Goal: Information Seeking & Learning: Check status

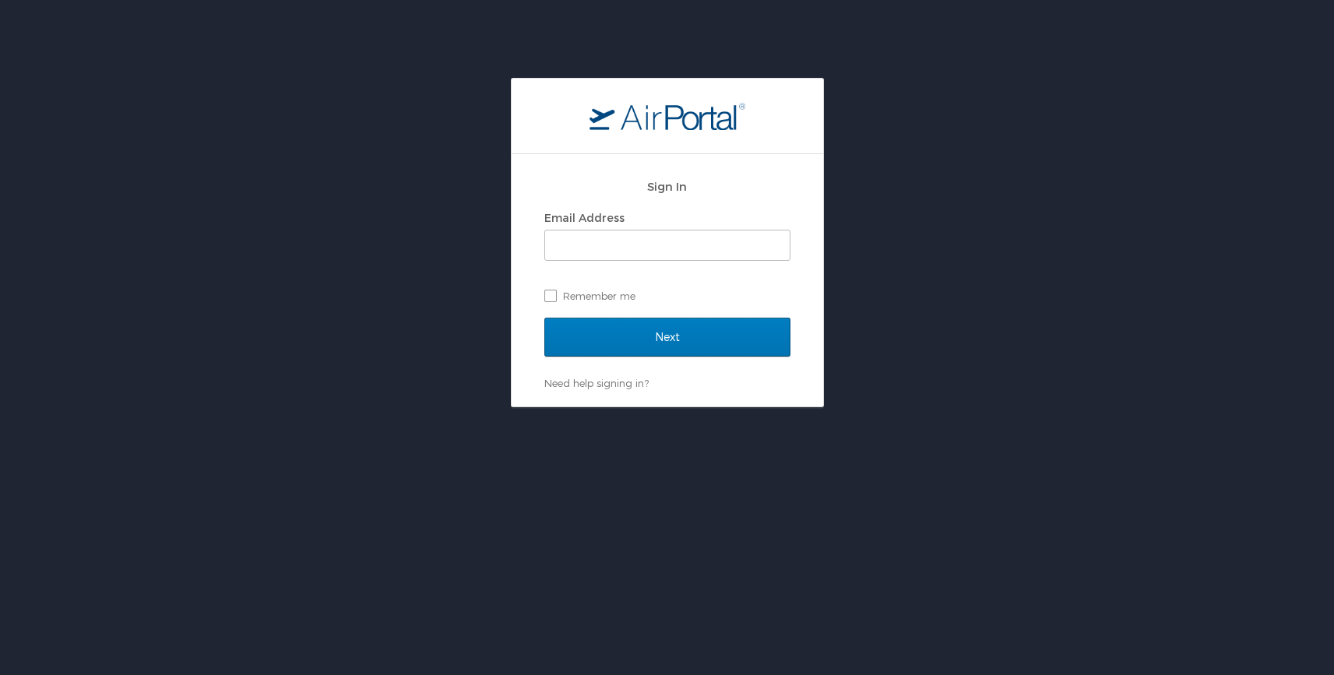
type input "[EMAIL_ADDRESS][DOMAIN_NAME]"
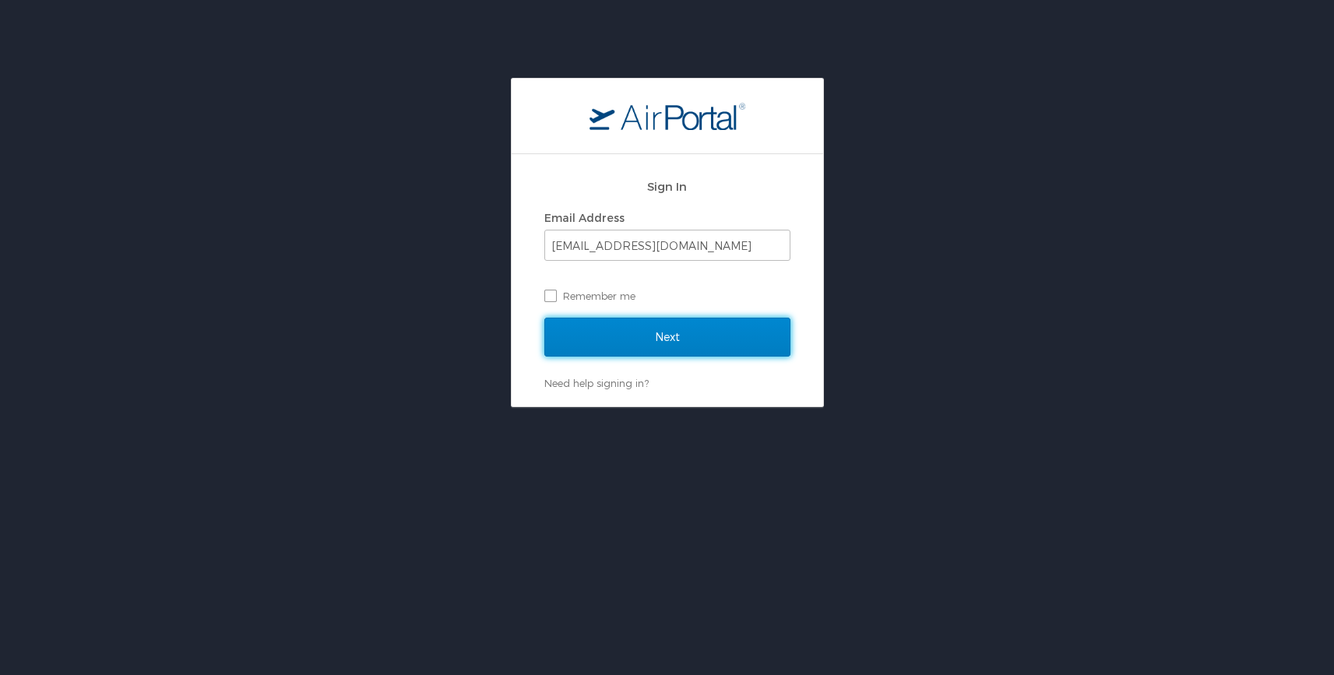
click at [675, 336] on input "Next" at bounding box center [668, 337] width 246 height 39
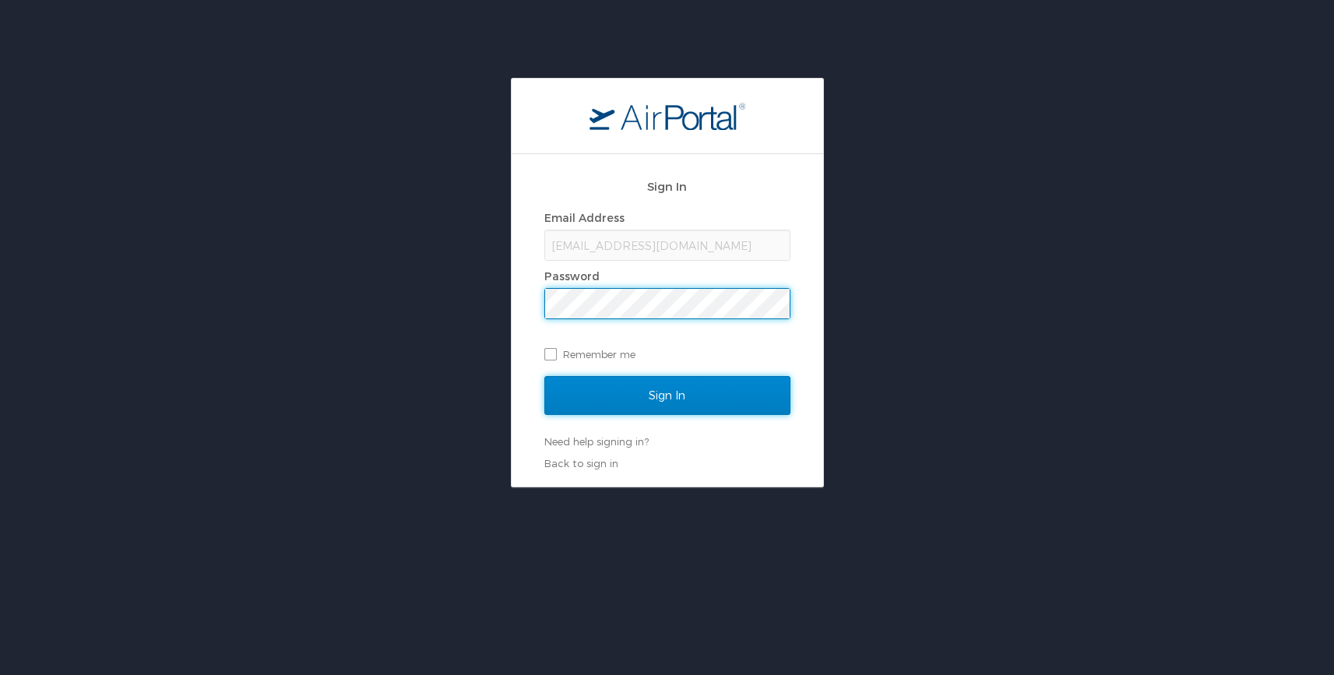
click at [655, 396] on input "Sign In" at bounding box center [668, 395] width 246 height 39
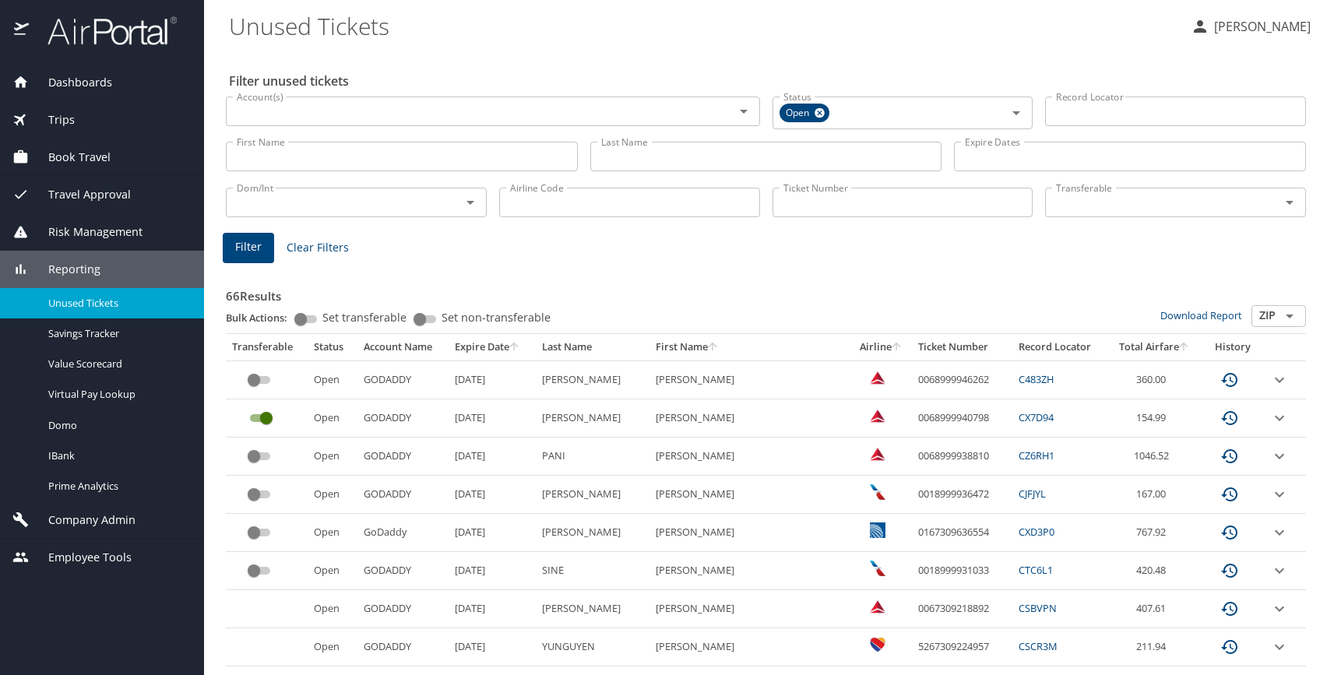
click at [90, 83] on span "Dashboards" at bounding box center [70, 82] width 83 height 17
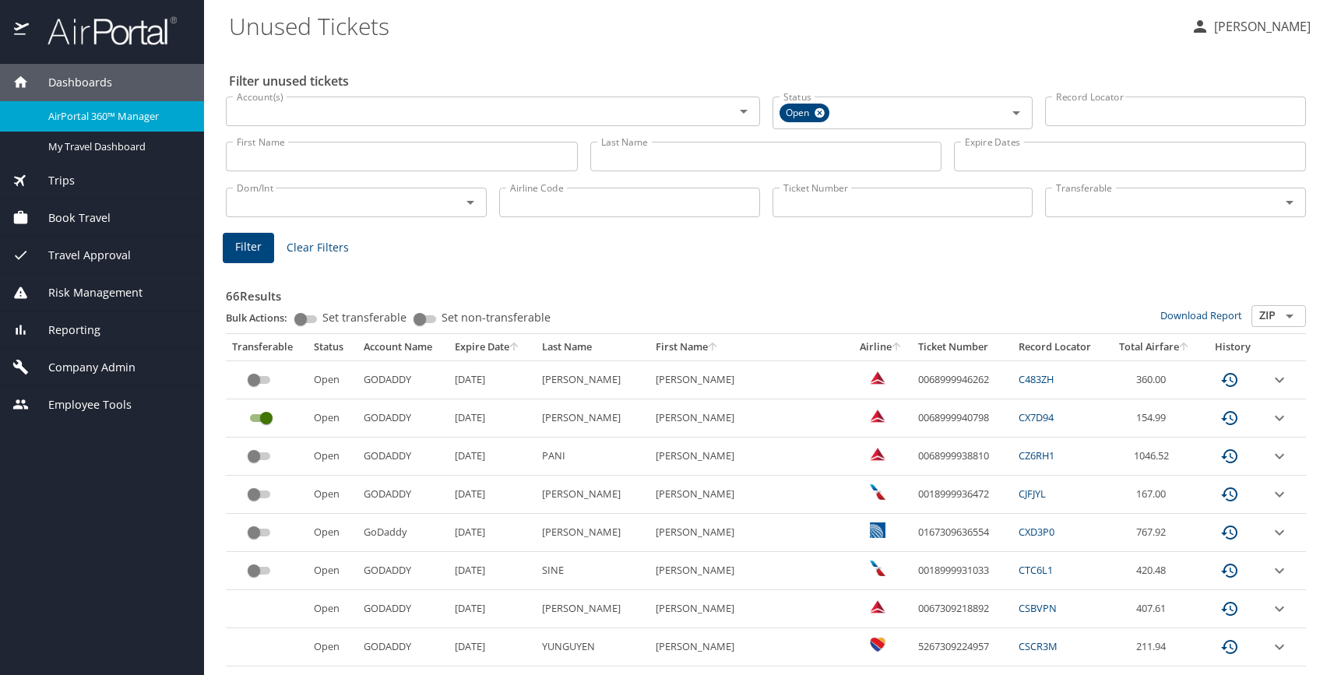
click at [98, 127] on link "AirPortal 360™ Manager" at bounding box center [102, 116] width 204 height 30
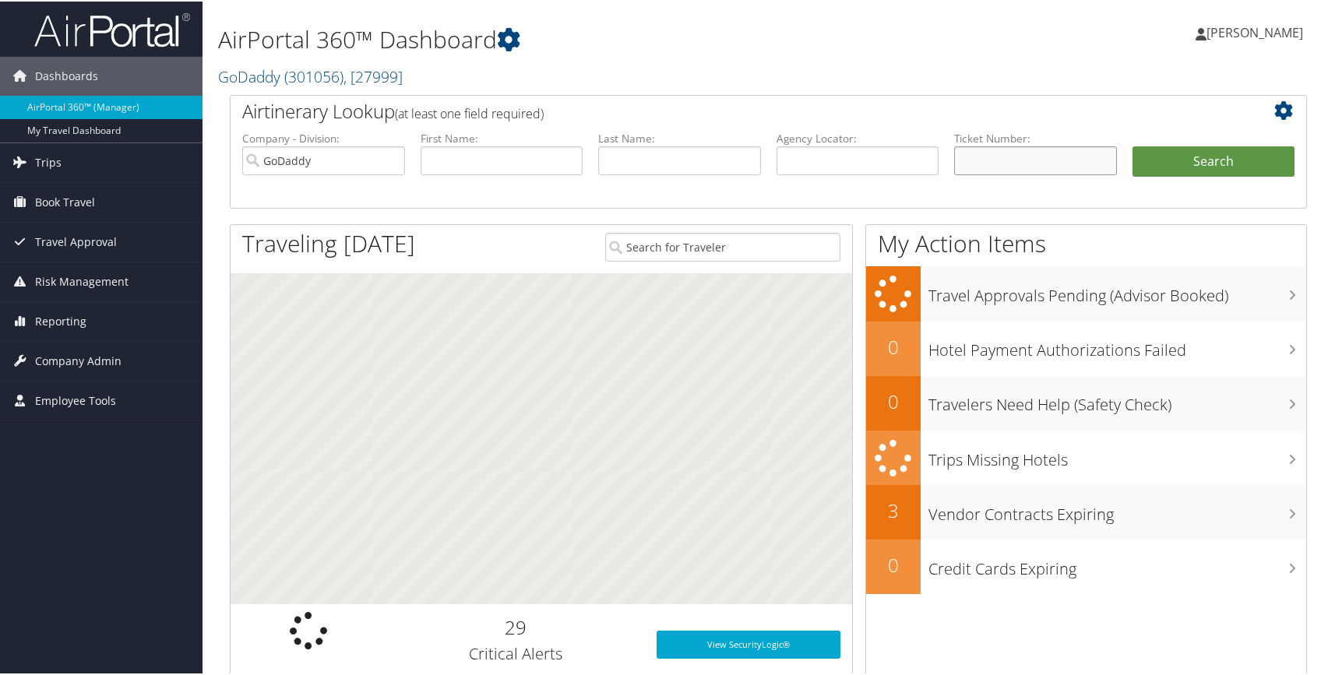
click at [1003, 164] on input "text" at bounding box center [1035, 159] width 163 height 29
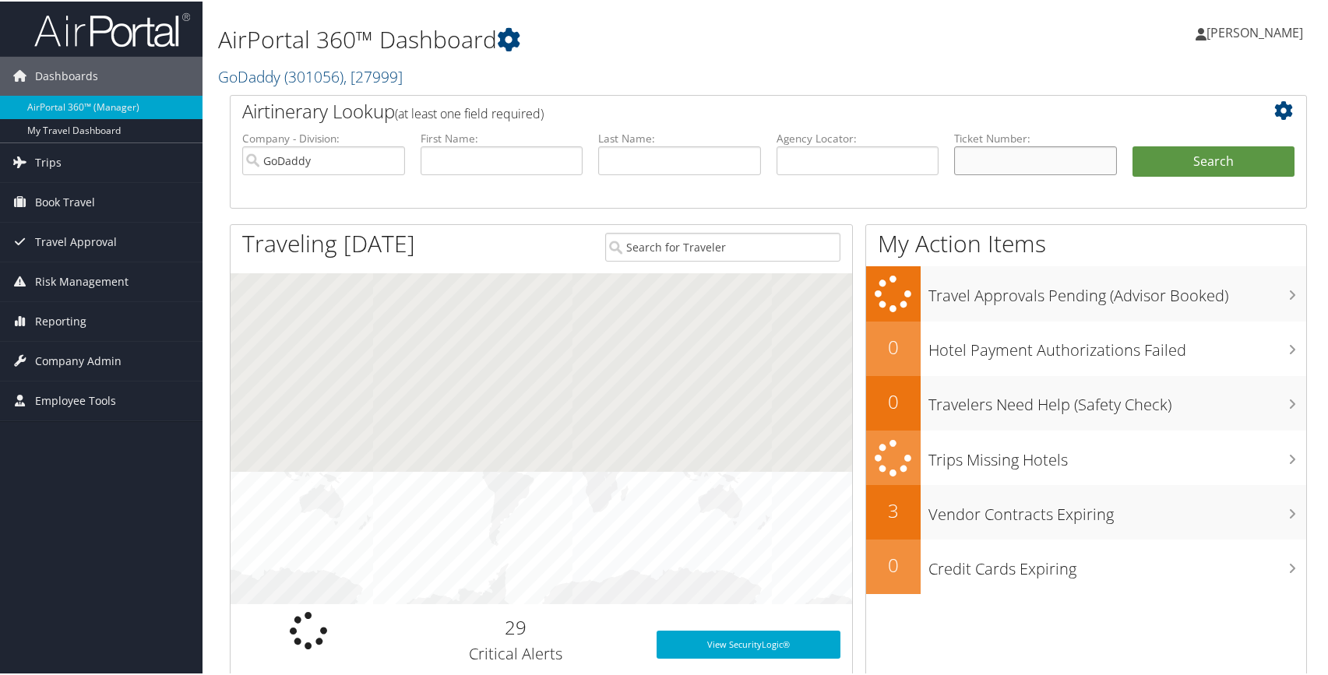
paste input "0277231041083"
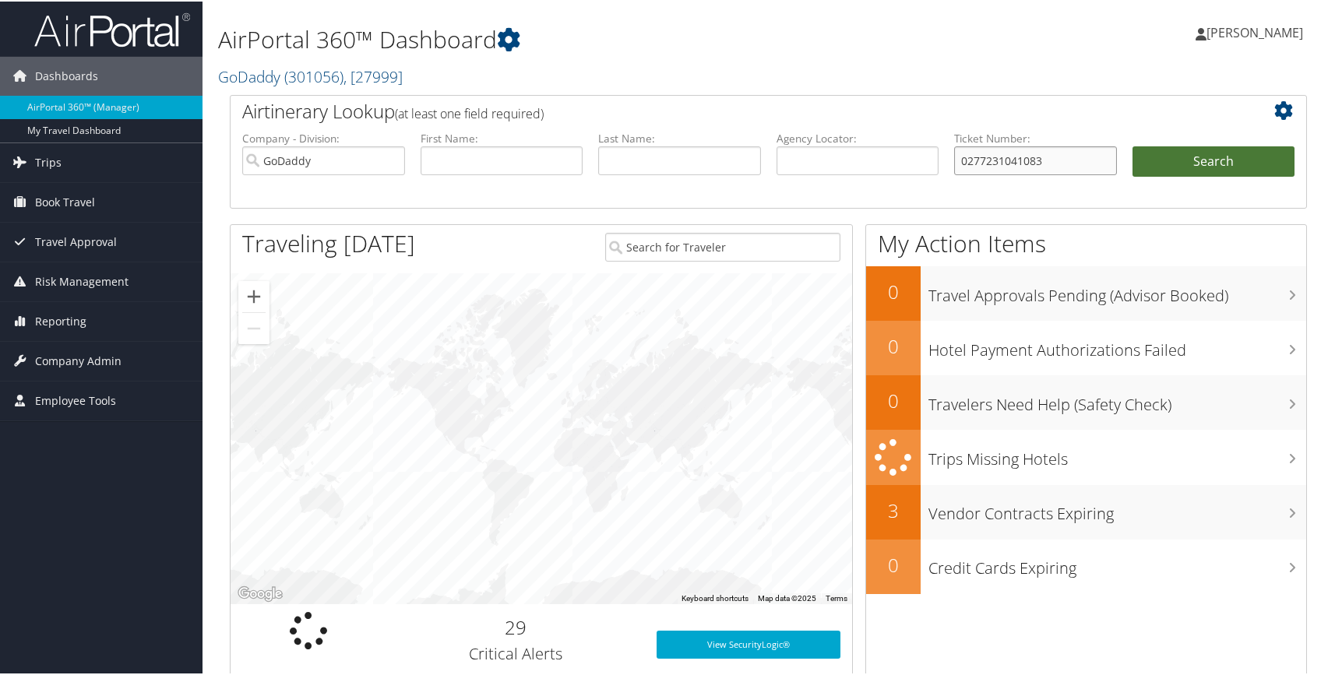
type input "0277231041083"
click at [1187, 158] on button "Search" at bounding box center [1214, 160] width 163 height 31
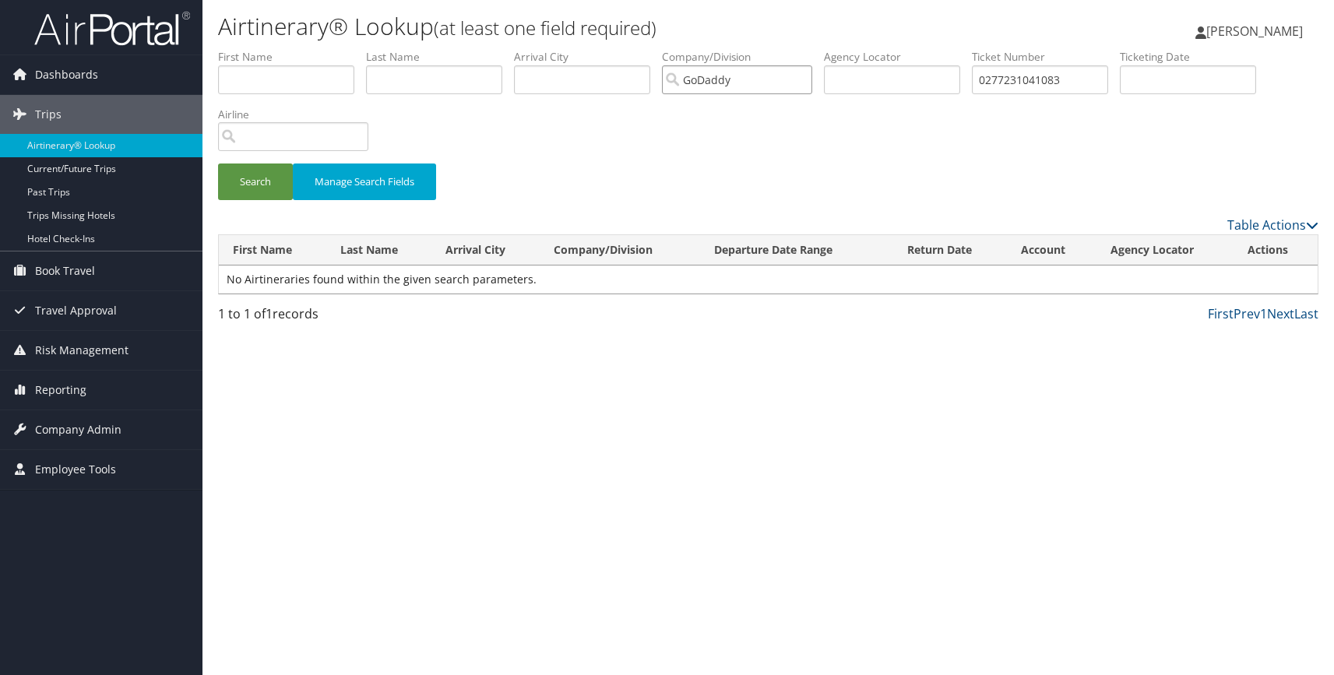
drag, startPoint x: 753, startPoint y: 79, endPoint x: 675, endPoint y: 78, distance: 77.9
click at [675, 78] on input "GoDaddy" at bounding box center [737, 79] width 150 height 29
click at [254, 179] on button "Search" at bounding box center [255, 182] width 75 height 37
drag, startPoint x: 1073, startPoint y: 81, endPoint x: 945, endPoint y: 81, distance: 128.5
click at [945, 49] on ul "First Name Last Name Departure City Arrival City Company/Division Airport/City …" at bounding box center [768, 49] width 1101 height 0
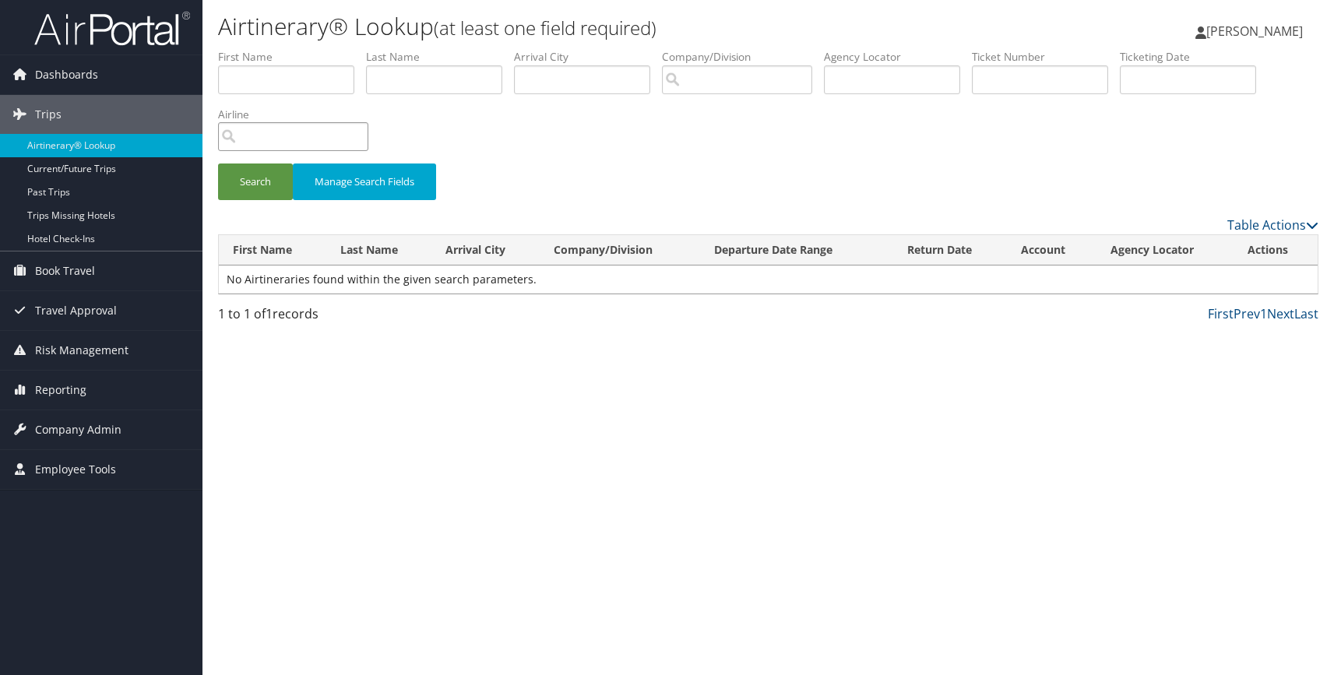
click at [284, 138] on input "search" at bounding box center [293, 136] width 150 height 29
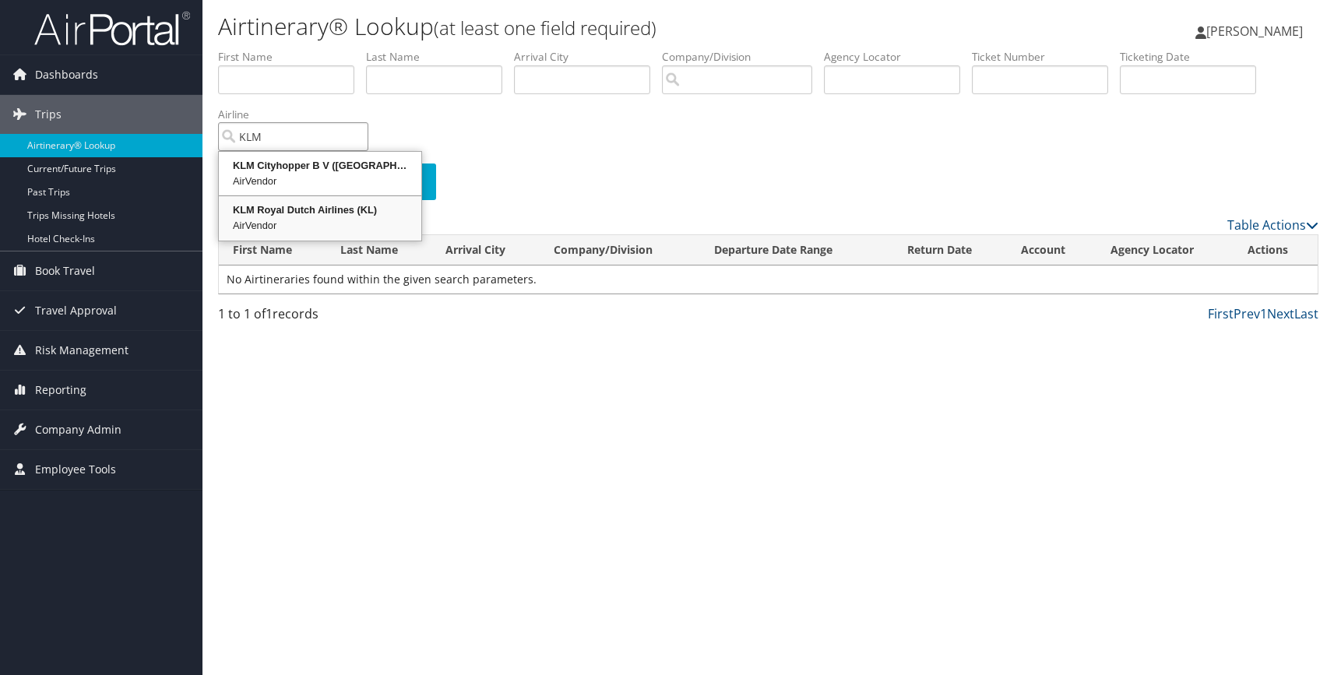
click at [318, 214] on div "KLM Royal Dutch Airlines (KL)" at bounding box center [320, 211] width 198 height 16
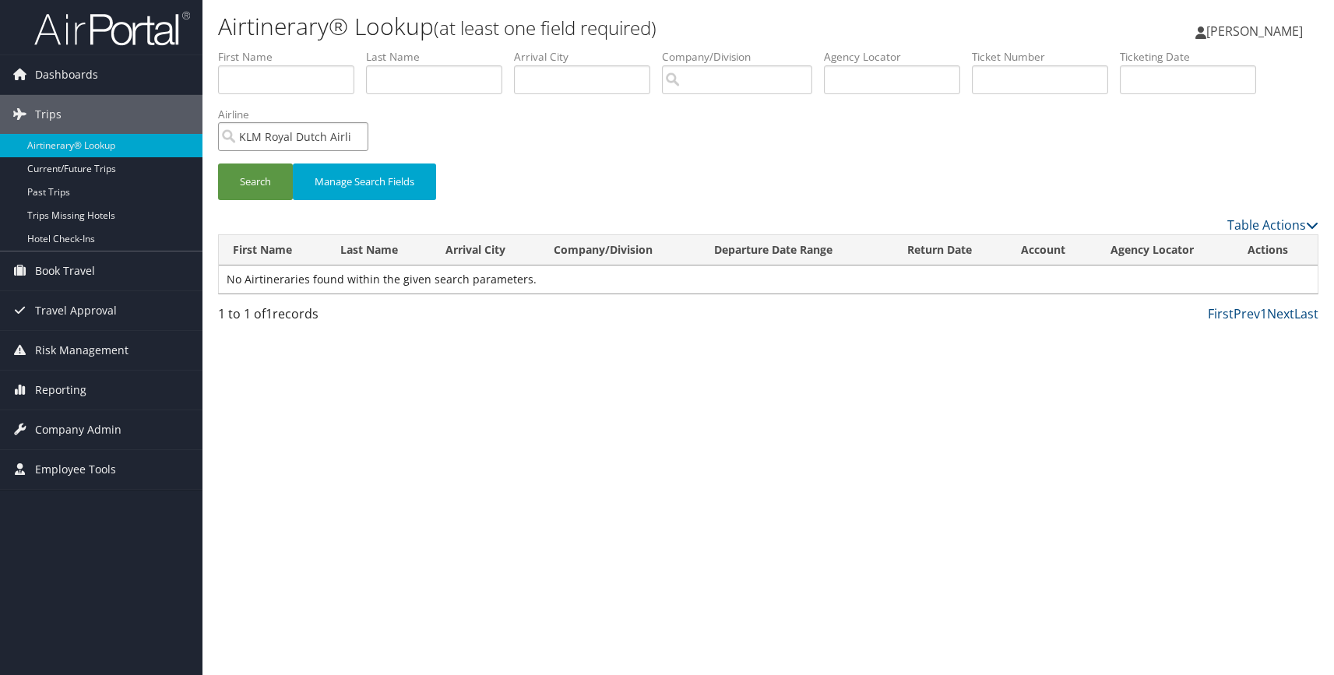
type input "KLM Royal Dutch Airlines"
click at [1161, 81] on input "text" at bounding box center [1188, 79] width 136 height 29
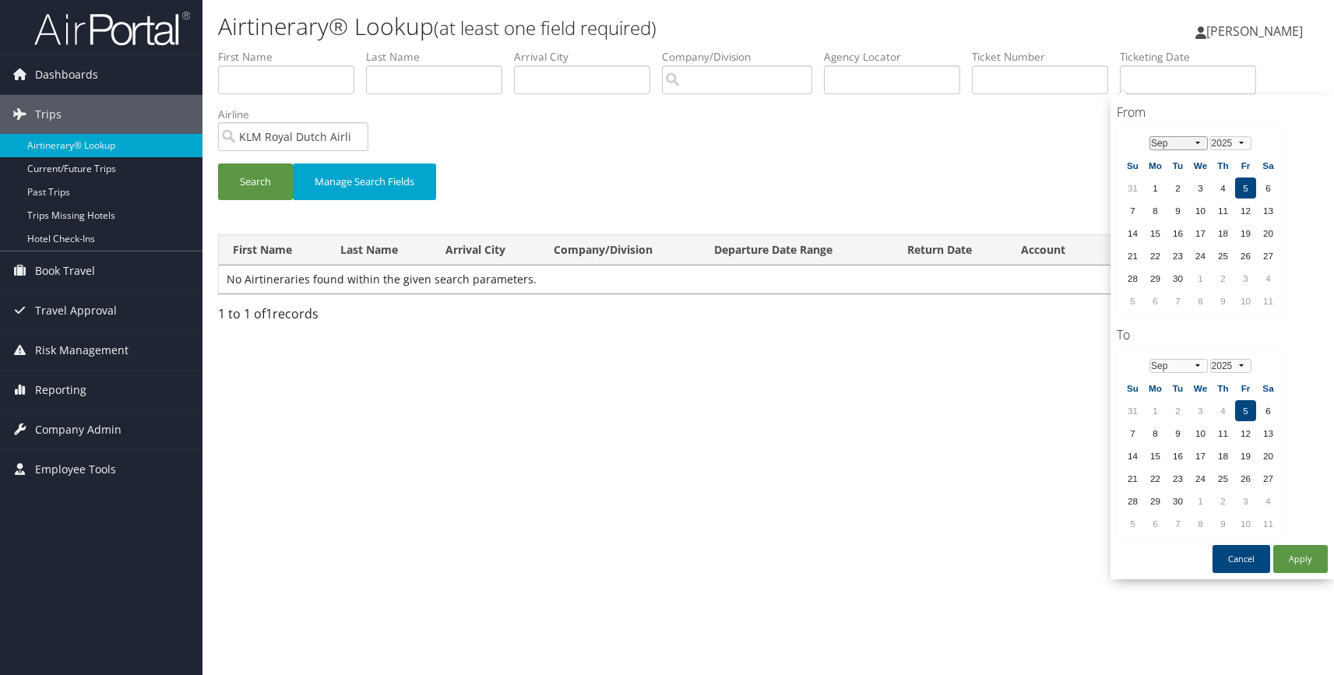
click at [1198, 143] on select "Jan Feb Mar Apr May Jun Jul Aug Sep Oct Nov Dec" at bounding box center [1179, 143] width 58 height 14
click at [1272, 182] on td "1" at bounding box center [1268, 188] width 21 height 21
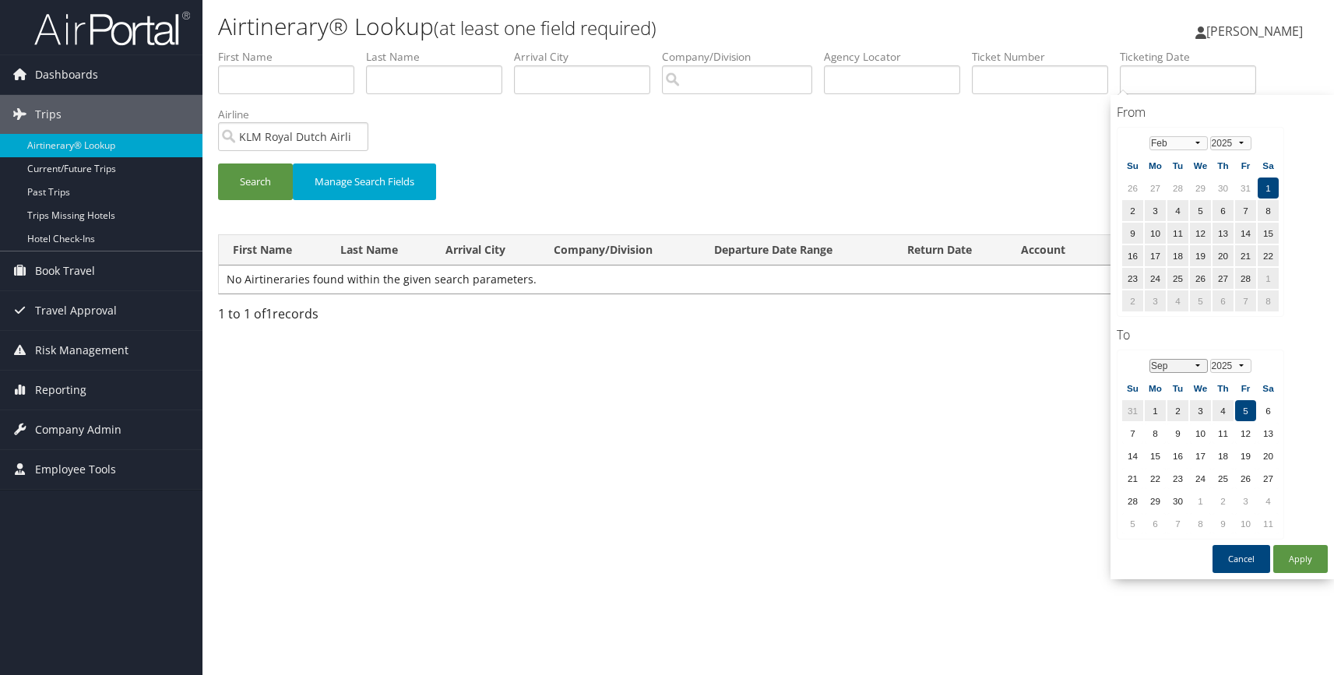
click at [1199, 367] on select "Jan Feb Mar Apr May Jun Jul Aug Sep Oct Nov Dec" at bounding box center [1179, 366] width 58 height 14
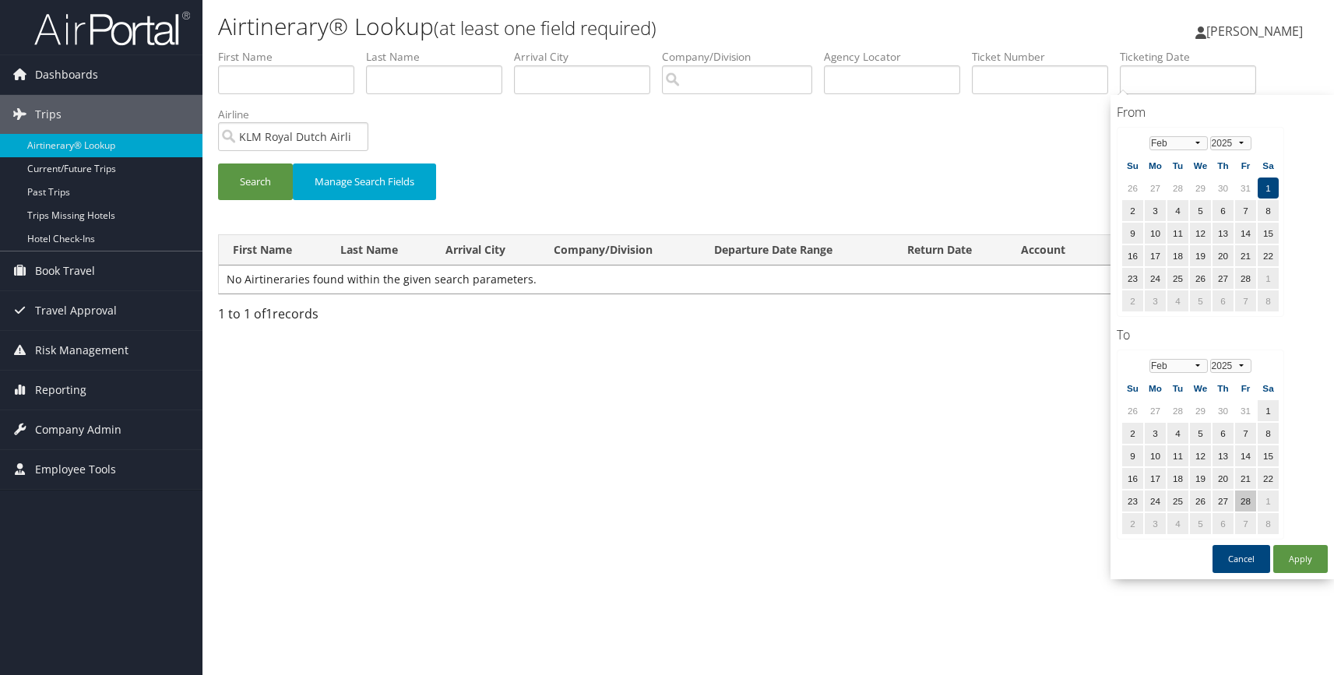
click at [1249, 501] on td "28" at bounding box center [1245, 501] width 21 height 21
click at [1299, 559] on button "Apply" at bounding box center [1301, 559] width 55 height 28
type input "02/01/2025 - 02/28/2025"
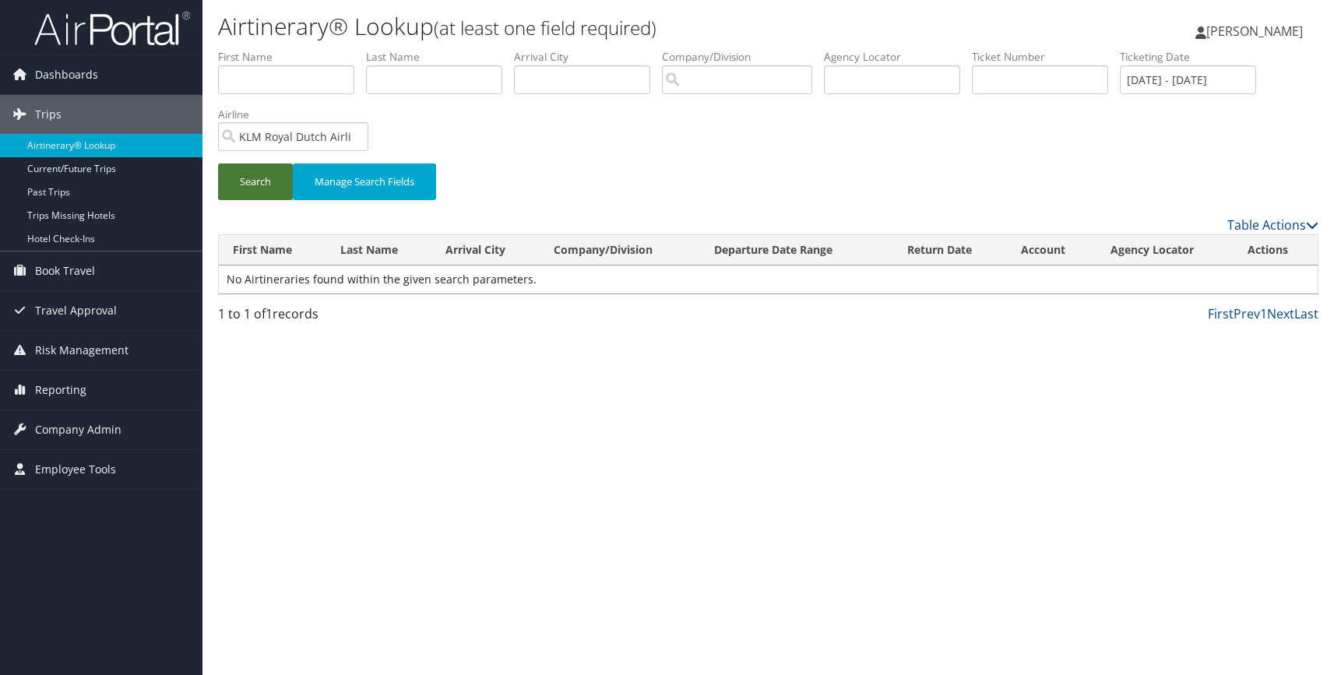
click at [245, 186] on button "Search" at bounding box center [255, 182] width 75 height 37
click at [793, 81] on input "GoDaddy" at bounding box center [737, 79] width 150 height 29
drag, startPoint x: 1046, startPoint y: 83, endPoint x: 950, endPoint y: 82, distance: 95.8
click at [950, 49] on ul "First Name Last Name Departure City Arrival City Company/Division Airport/City …" at bounding box center [768, 49] width 1101 height 0
click at [327, 134] on input "search" at bounding box center [293, 136] width 150 height 29
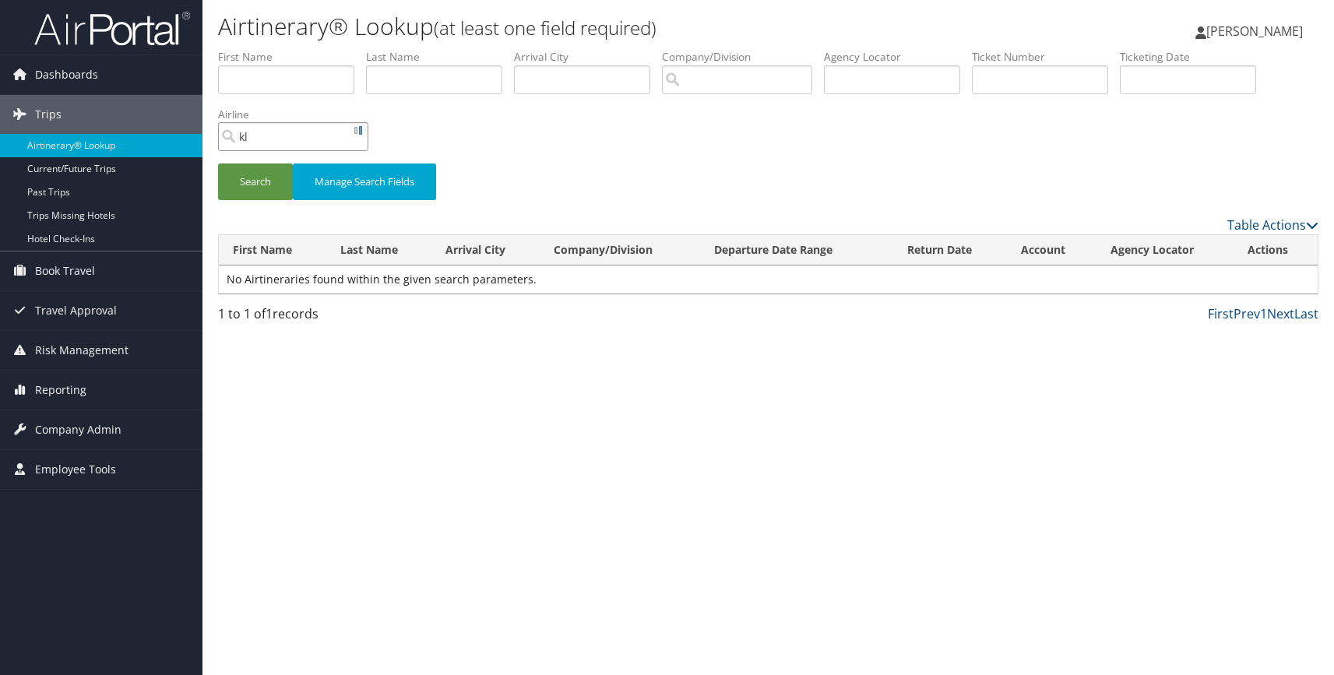
click at [218, 164] on button "Search" at bounding box center [255, 182] width 75 height 37
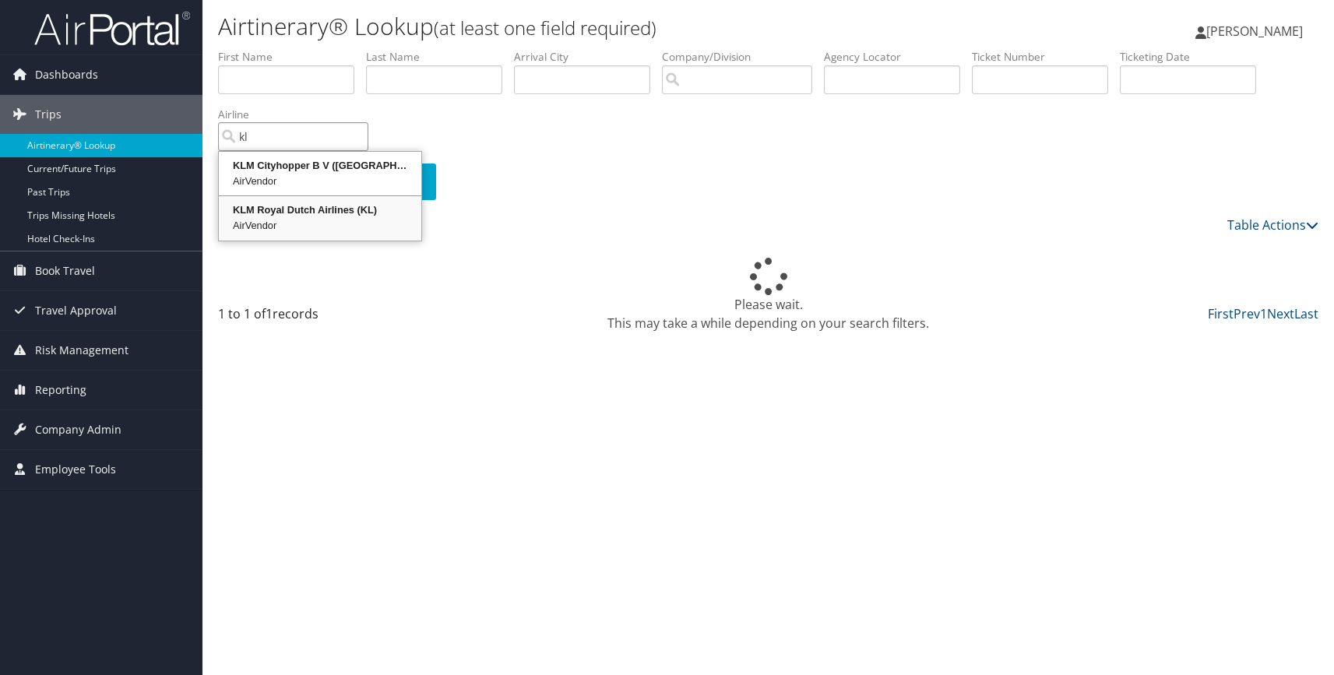
click at [298, 211] on div "KLM Royal Dutch Airlines (KL)" at bounding box center [320, 211] width 198 height 16
type input "KLM Royal Dutch Airlines"
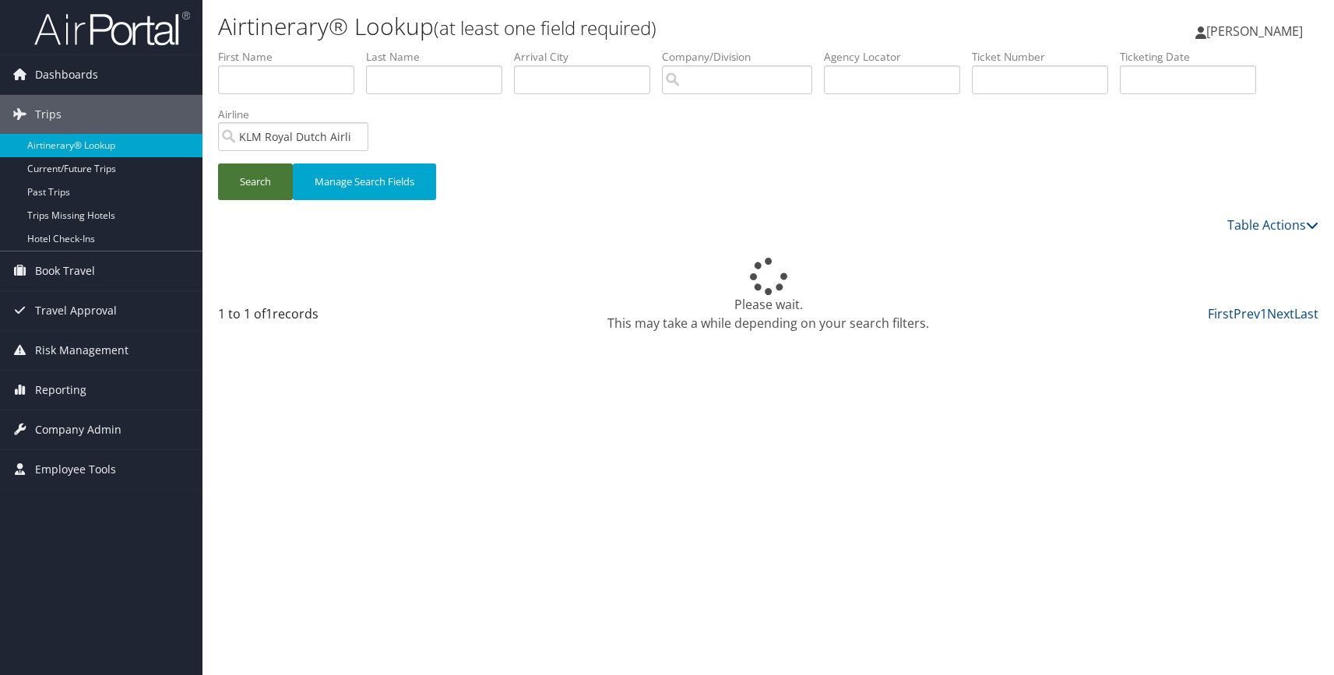
click at [260, 183] on button "Search" at bounding box center [255, 182] width 75 height 37
click at [1188, 65] on input "text" at bounding box center [1188, 79] width 136 height 29
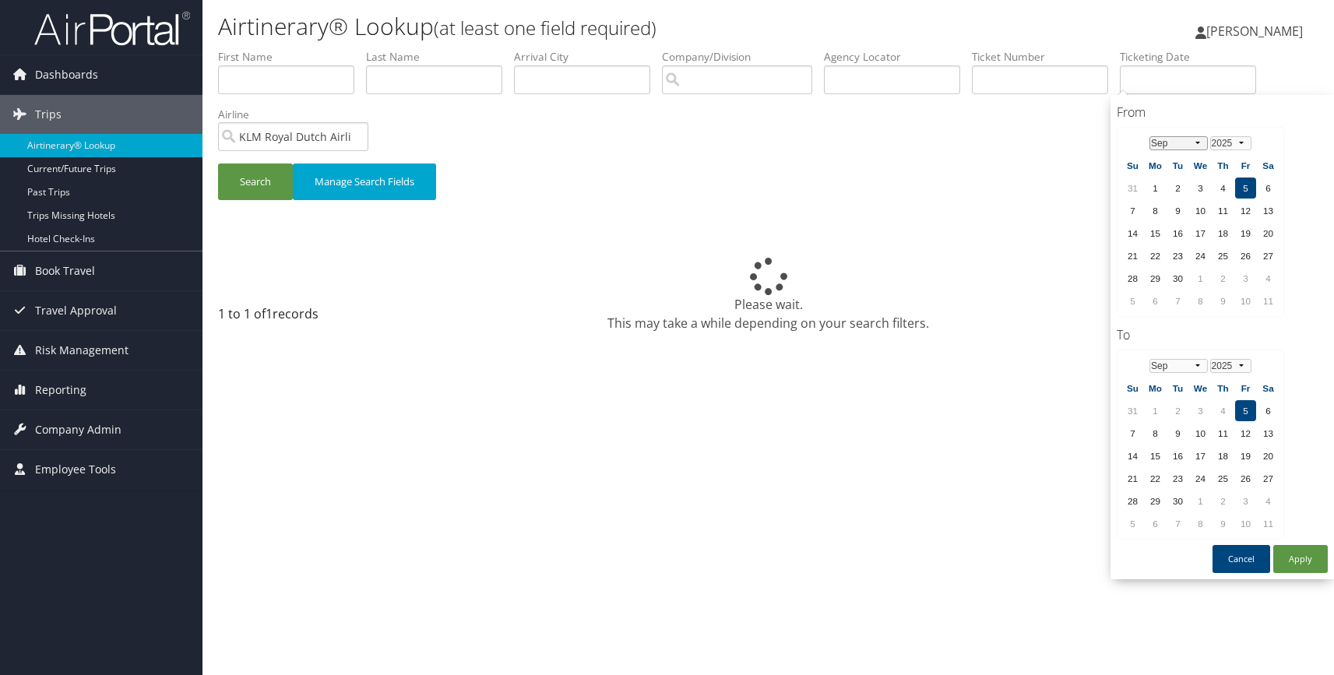
click at [1200, 140] on select "Jan Feb Mar Apr May Jun Jul Aug Sep Oct Nov Dec" at bounding box center [1179, 143] width 58 height 14
click at [1269, 187] on td "1" at bounding box center [1268, 188] width 21 height 21
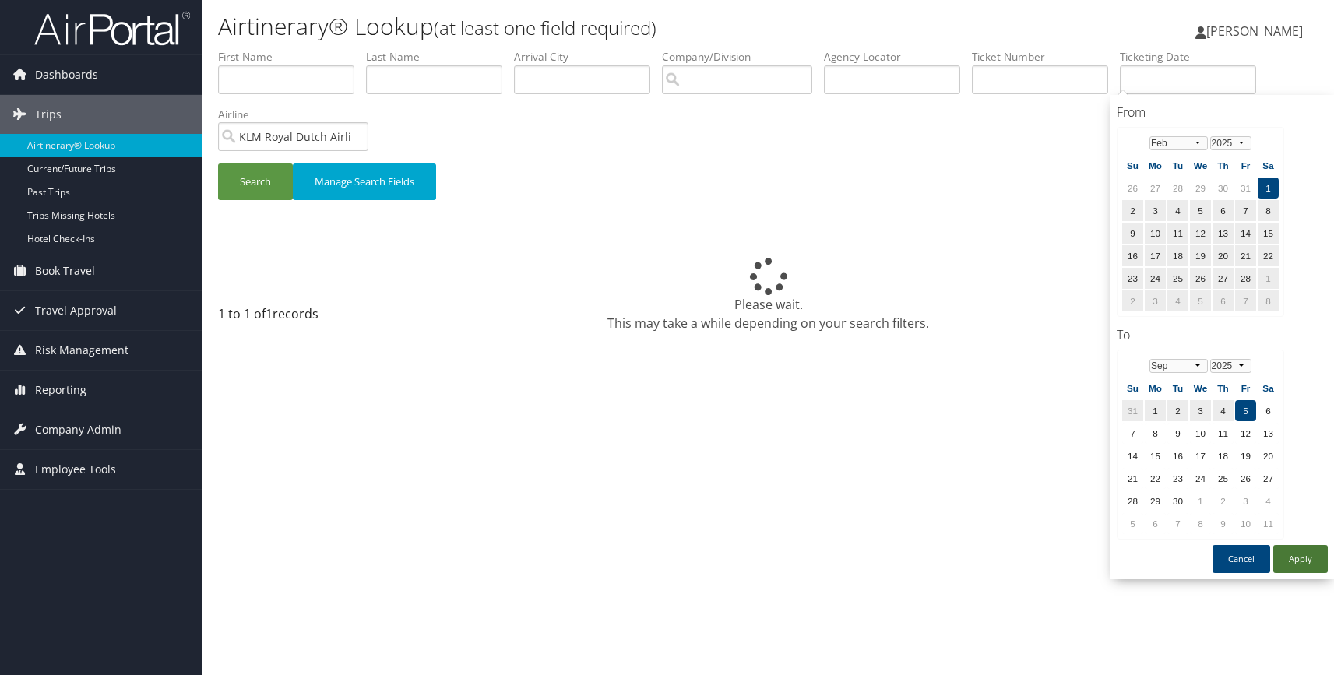
click at [1303, 557] on button "Apply" at bounding box center [1301, 559] width 55 height 28
type input "02/01/2025 - 09/05/2025"
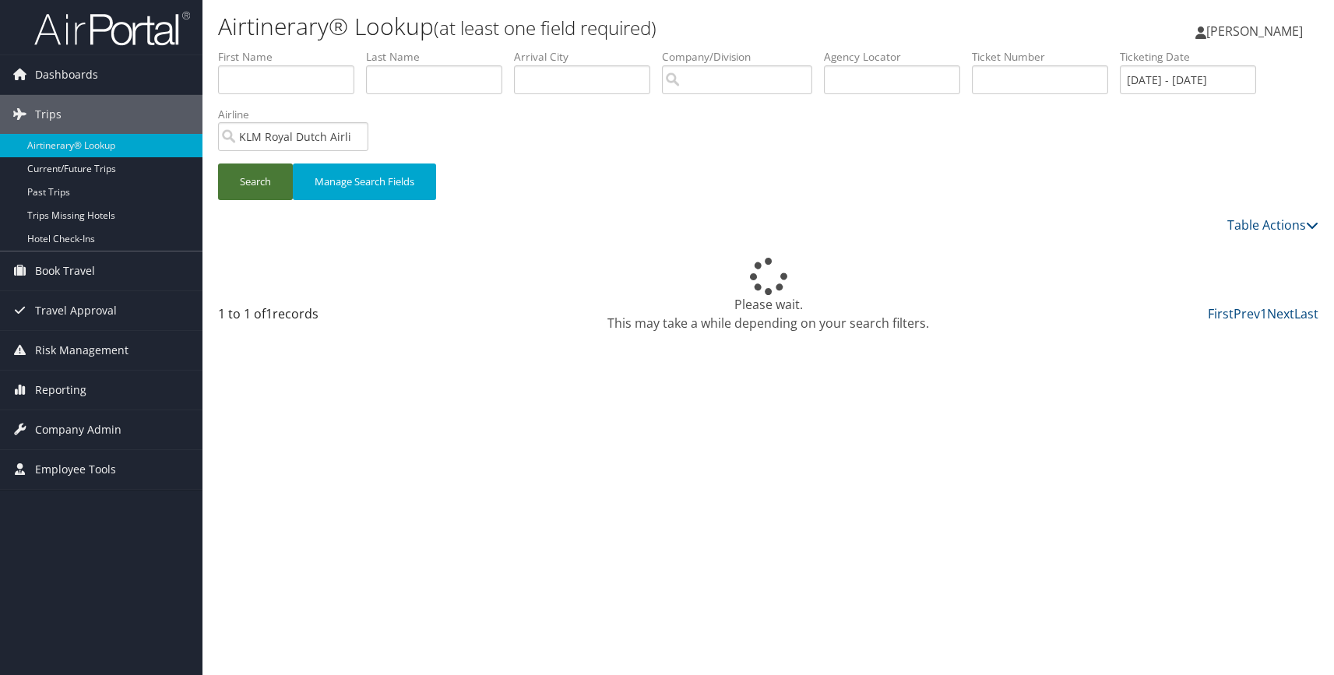
click at [254, 175] on button "Search" at bounding box center [255, 182] width 75 height 37
click at [1309, 227] on icon at bounding box center [1312, 225] width 12 height 12
click at [1277, 178] on div at bounding box center [667, 337] width 1334 height 675
click at [69, 76] on span "Dashboards" at bounding box center [66, 74] width 63 height 39
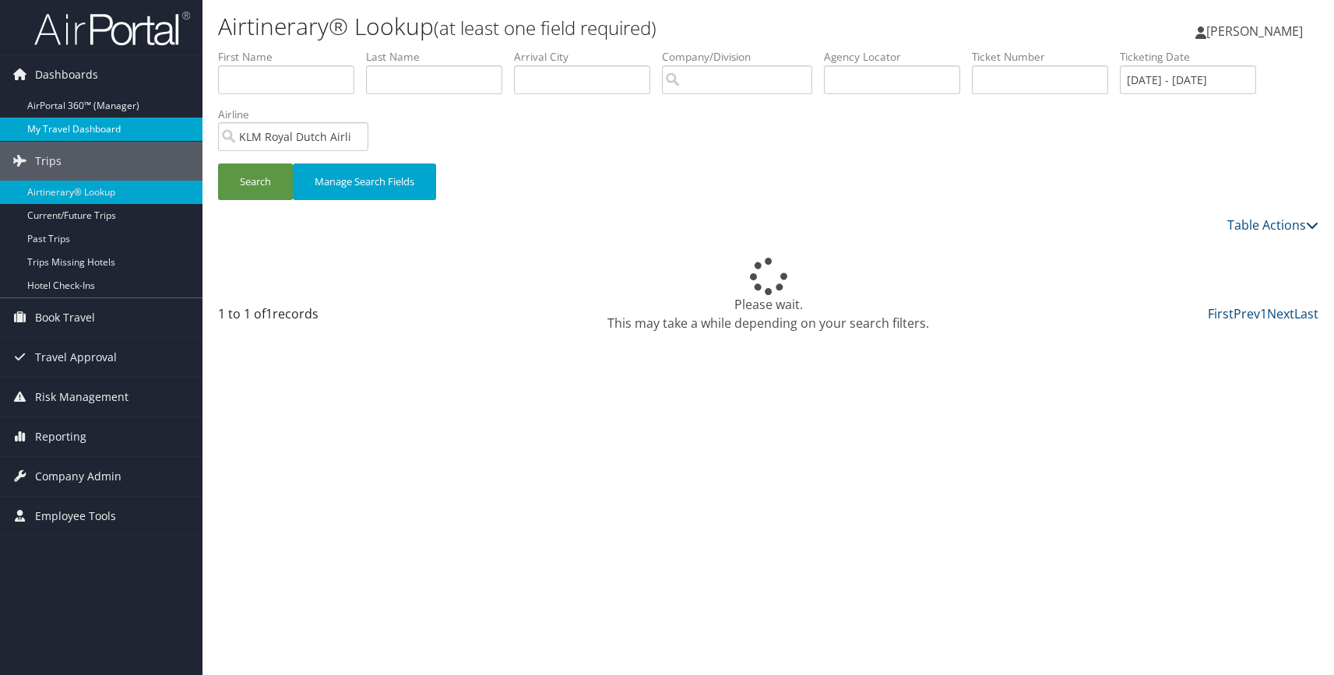
click at [86, 126] on link "My Travel Dashboard" at bounding box center [101, 129] width 203 height 23
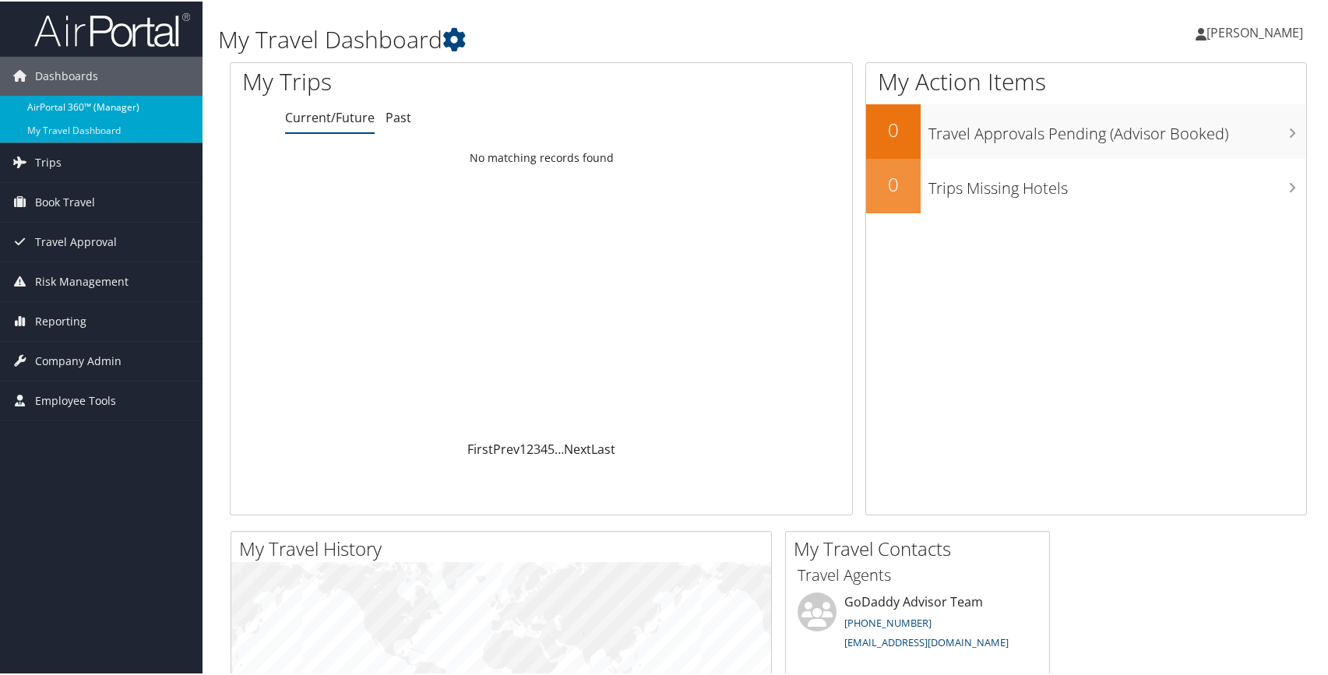
click at [93, 107] on link "AirPortal 360™ (Manager)" at bounding box center [101, 105] width 203 height 23
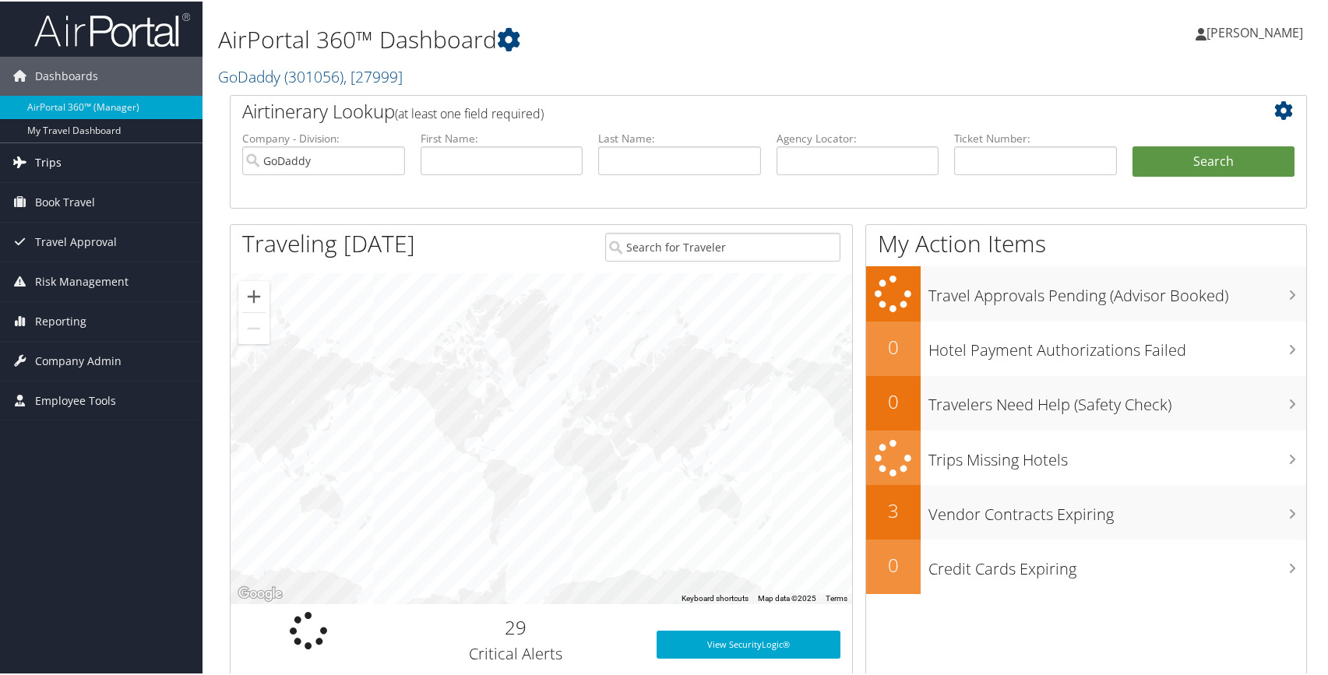
click at [55, 158] on span "Trips" at bounding box center [48, 161] width 26 height 39
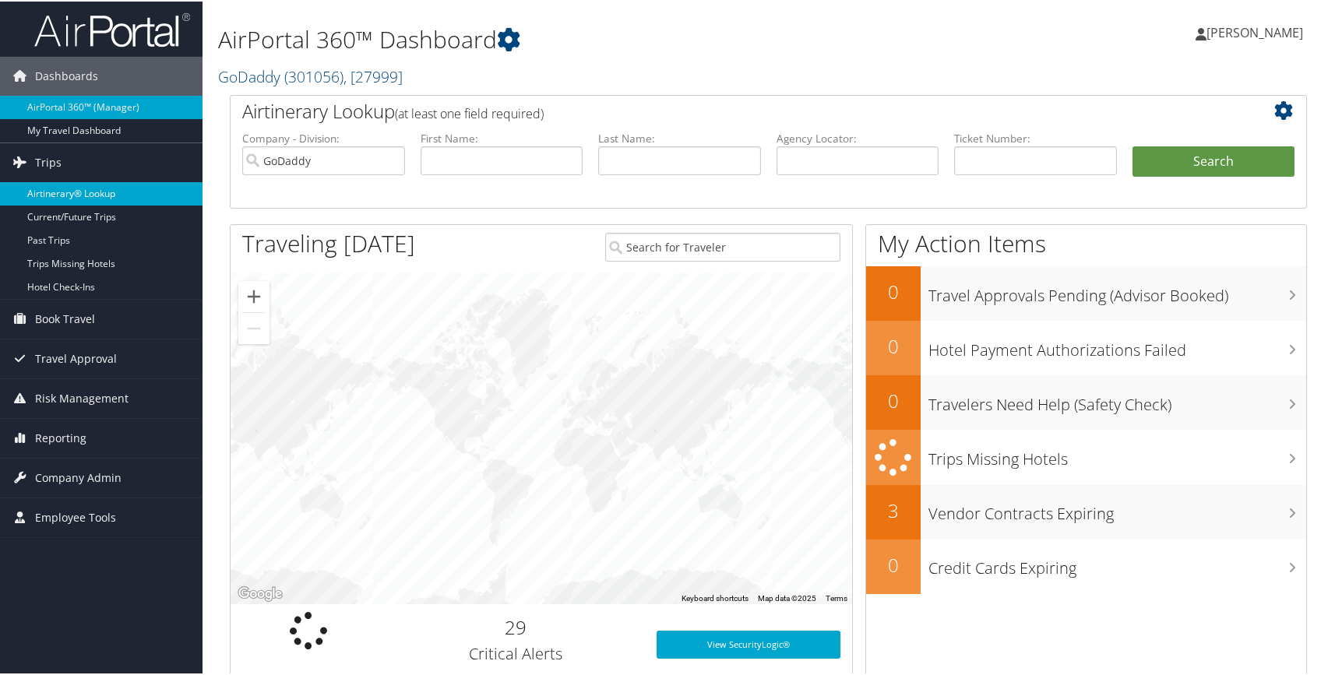
click at [83, 191] on link "Airtinerary® Lookup" at bounding box center [101, 192] width 203 height 23
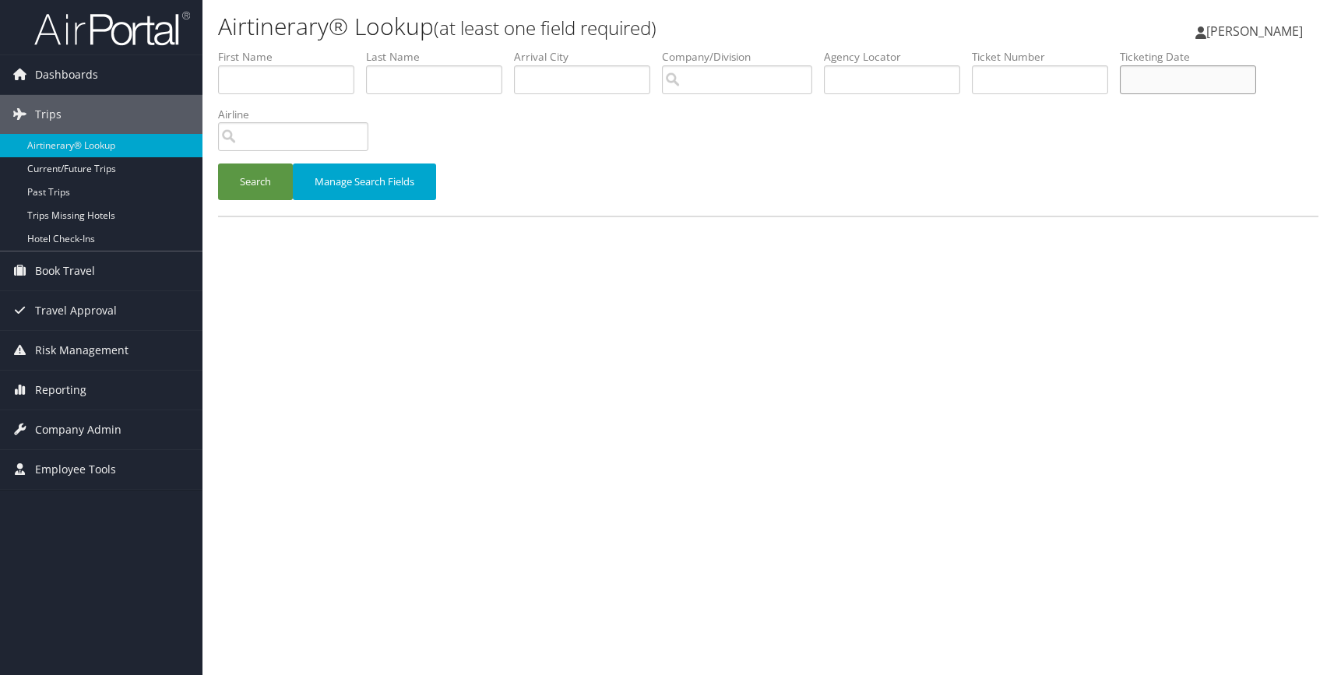
click at [1154, 86] on input "text" at bounding box center [1188, 79] width 136 height 29
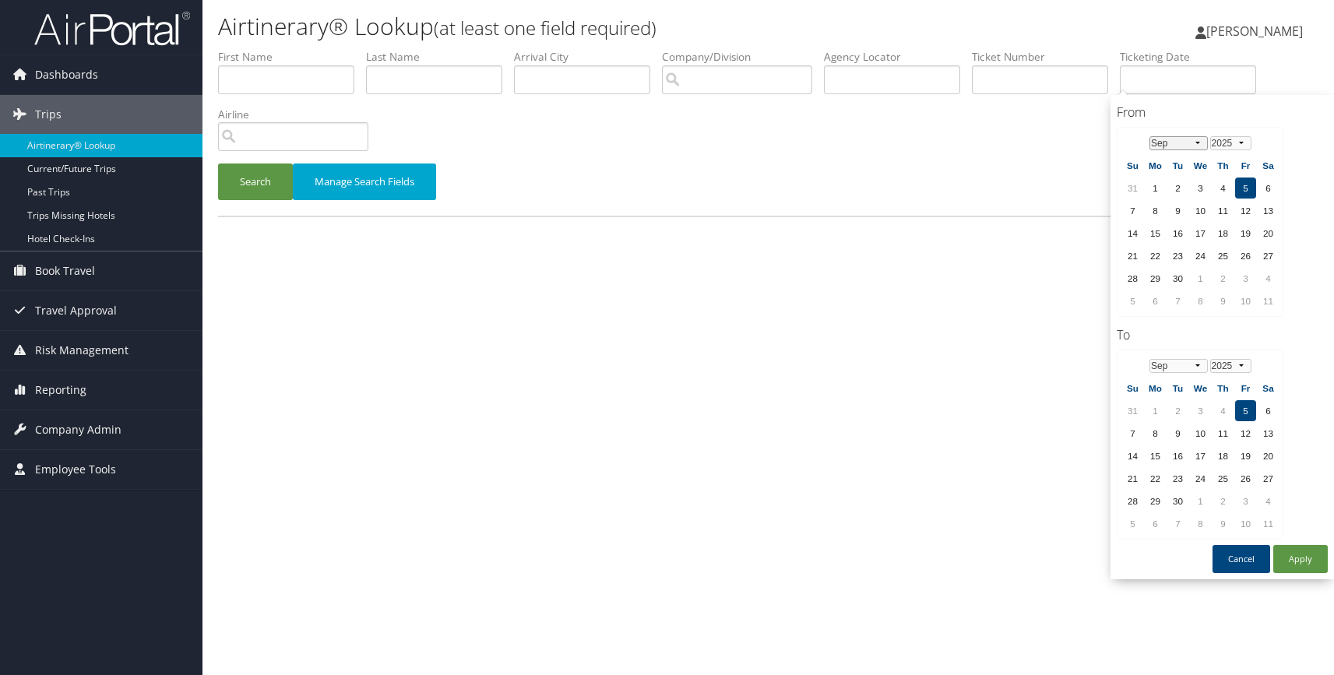
click at [1199, 144] on select "Jan Feb Mar Apr May Jun [DATE] Aug Sep Oct Nov Dec" at bounding box center [1179, 143] width 58 height 14
click at [1274, 188] on td "1" at bounding box center [1268, 188] width 21 height 21
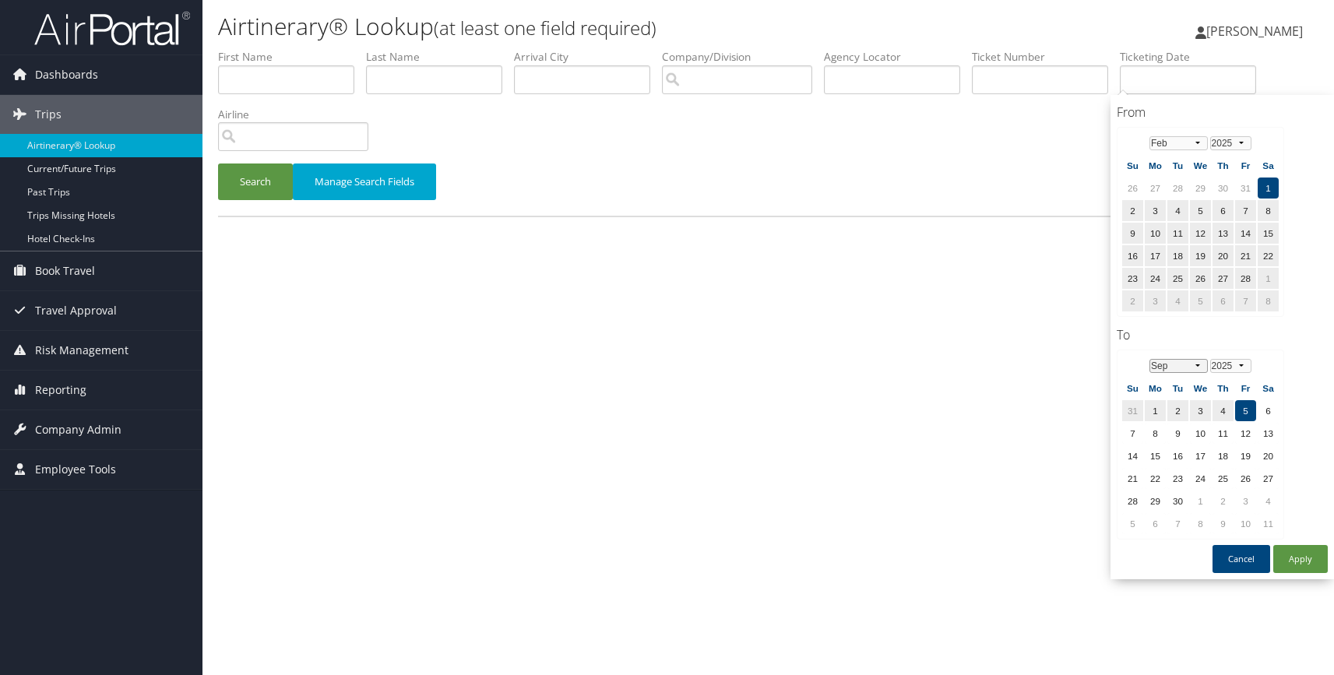
click at [1195, 368] on select "Jan Feb Mar Apr May Jun [DATE] Aug Sep Oct Nov Dec" at bounding box center [1179, 366] width 58 height 14
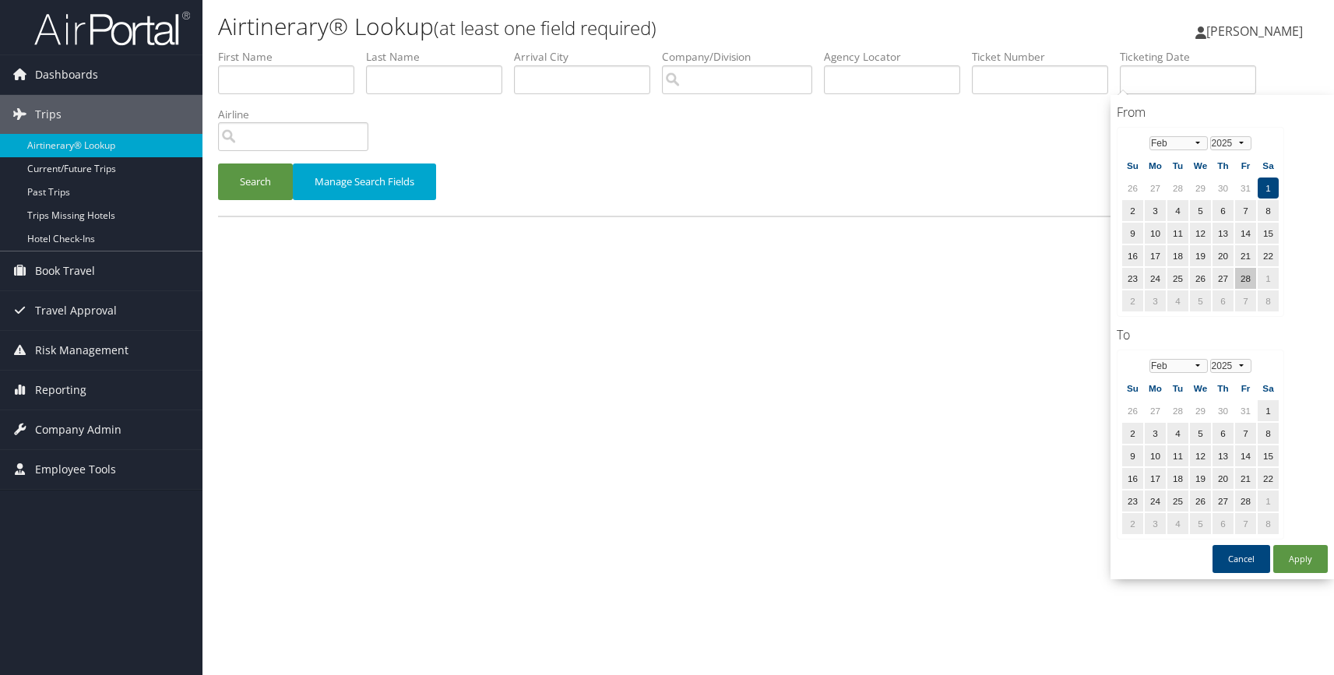
click at [1246, 280] on td "28" at bounding box center [1245, 278] width 21 height 21
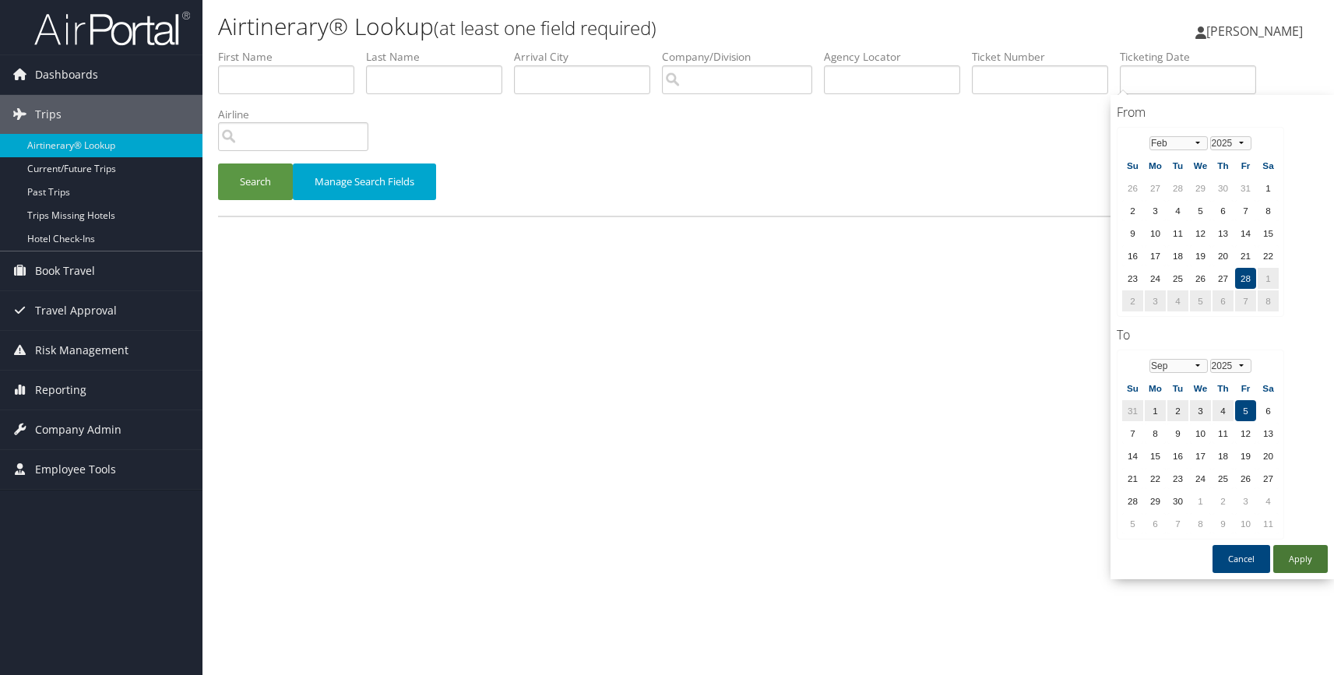
click at [1298, 558] on button "Apply" at bounding box center [1301, 559] width 55 height 28
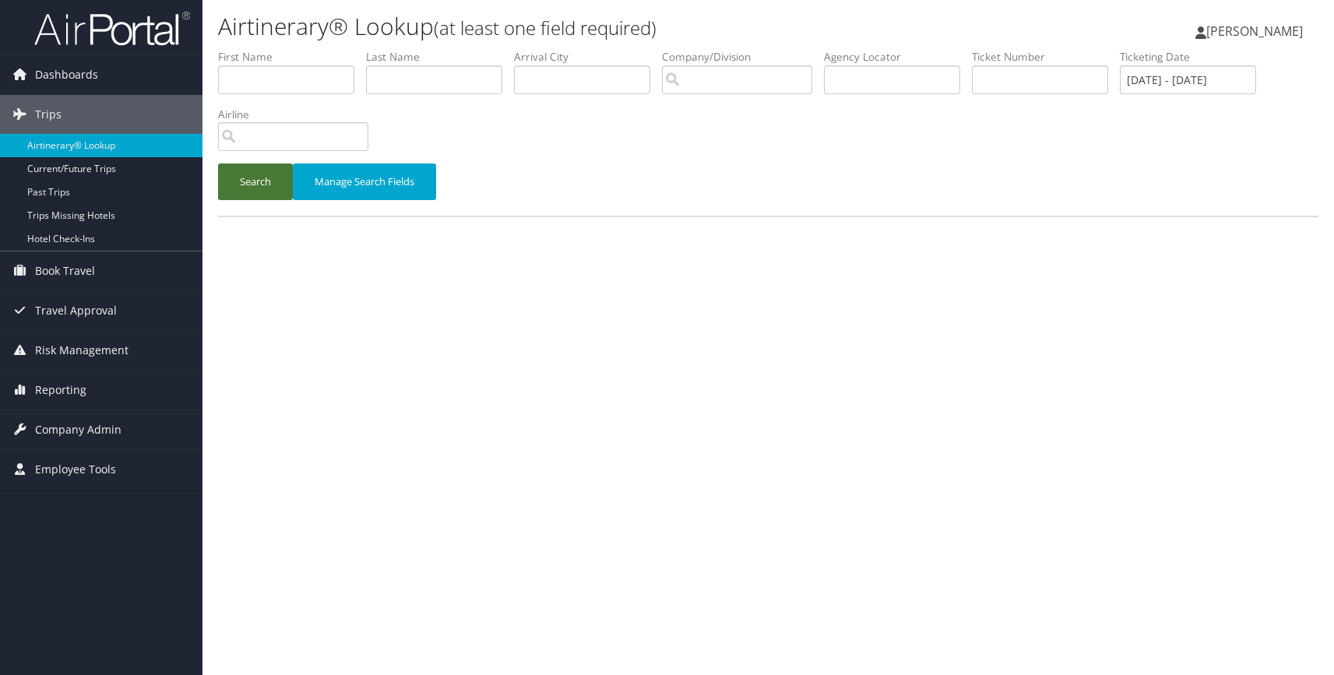
click at [257, 182] on button "Search" at bounding box center [255, 182] width 75 height 37
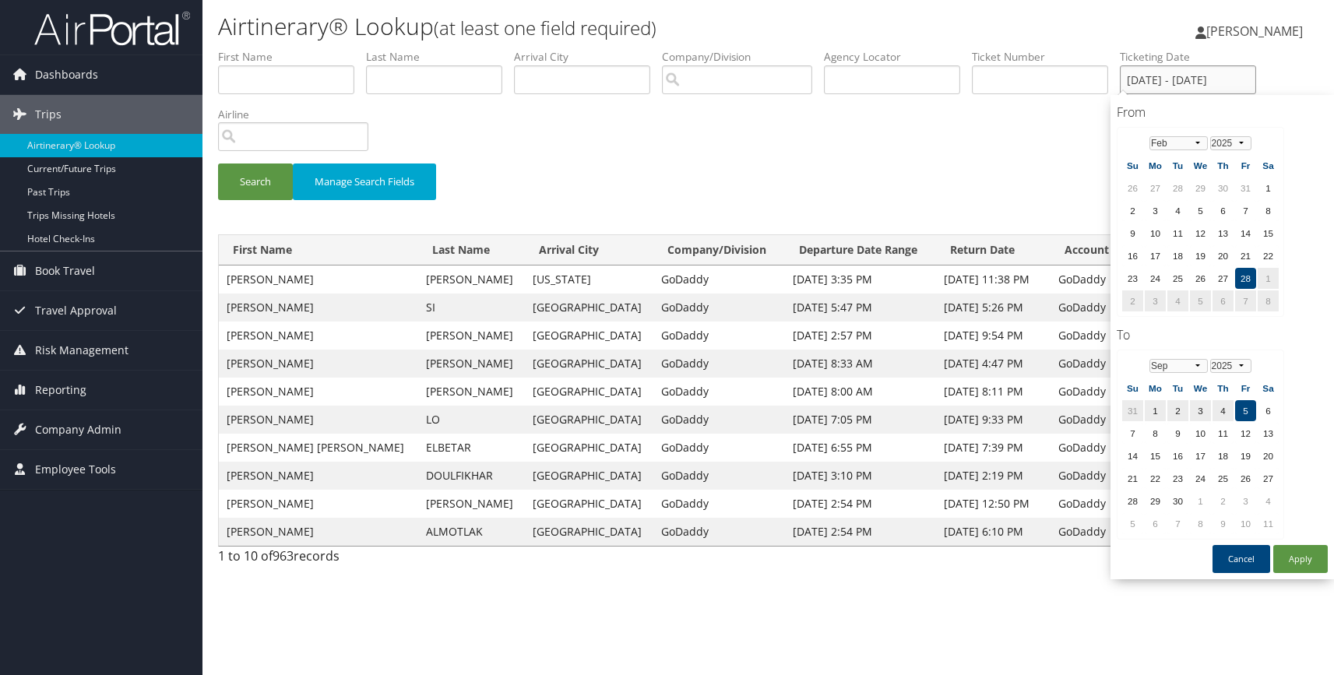
click at [1212, 83] on input "02/28/2025 - 09/05/2025" at bounding box center [1188, 79] width 136 height 29
click at [1199, 366] on select "Jan Feb Mar Apr May Jun Jul Aug Sep Oct Nov Dec" at bounding box center [1179, 366] width 58 height 14
click at [1271, 183] on td "1" at bounding box center [1268, 188] width 21 height 21
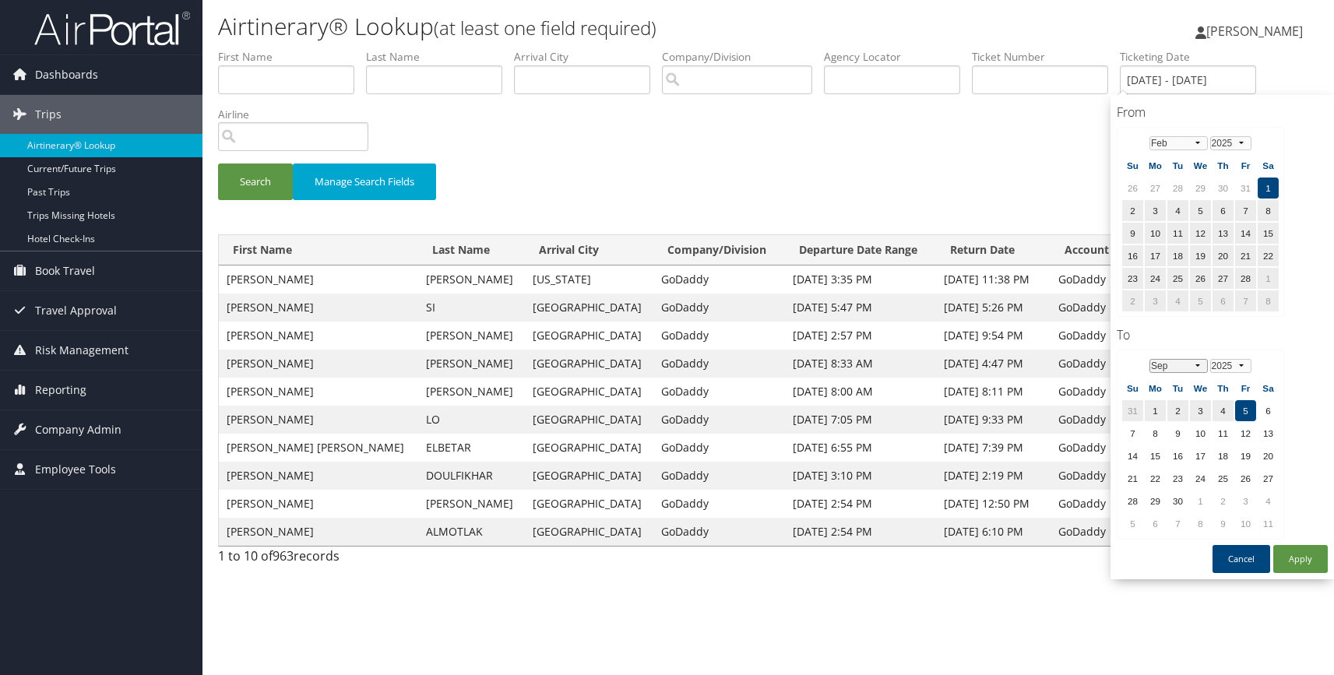
click at [1196, 369] on select "Jan Feb Mar Apr May Jun Jul Aug Sep Oct Nov Dec" at bounding box center [1179, 366] width 58 height 14
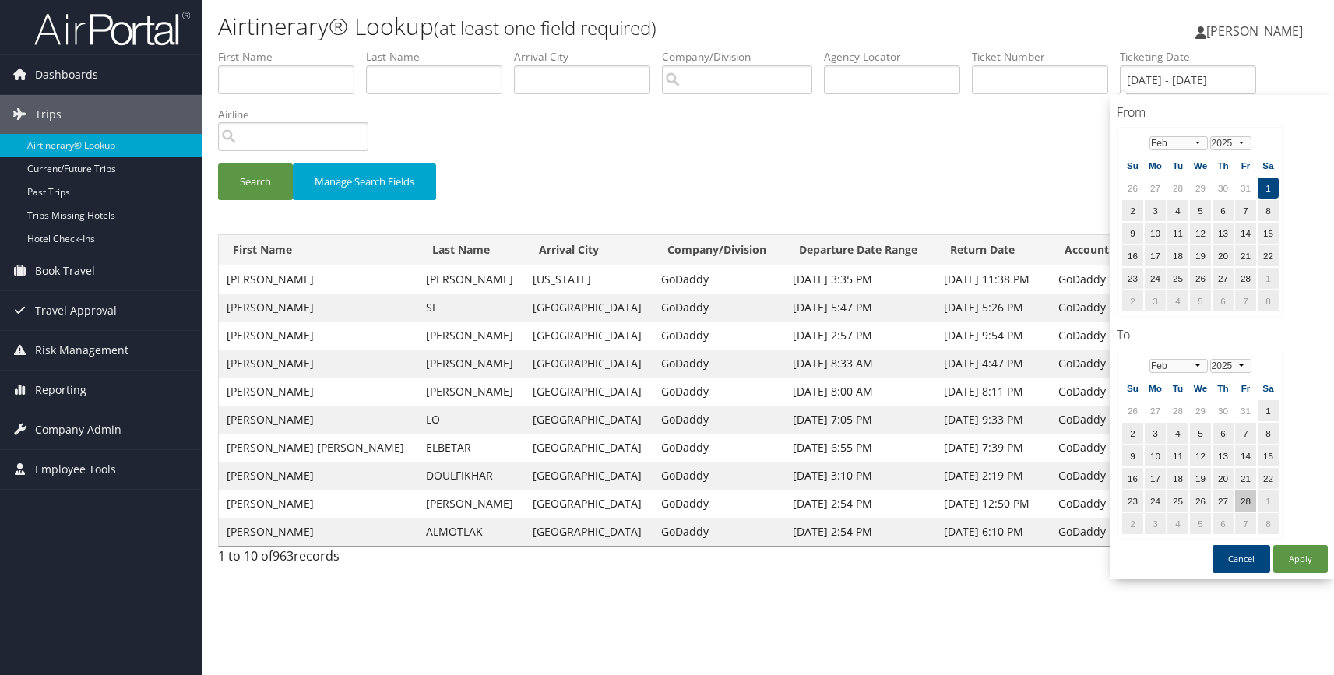
click at [1250, 500] on td "28" at bounding box center [1245, 501] width 21 height 21
click at [1302, 554] on button "Apply" at bounding box center [1301, 559] width 55 height 28
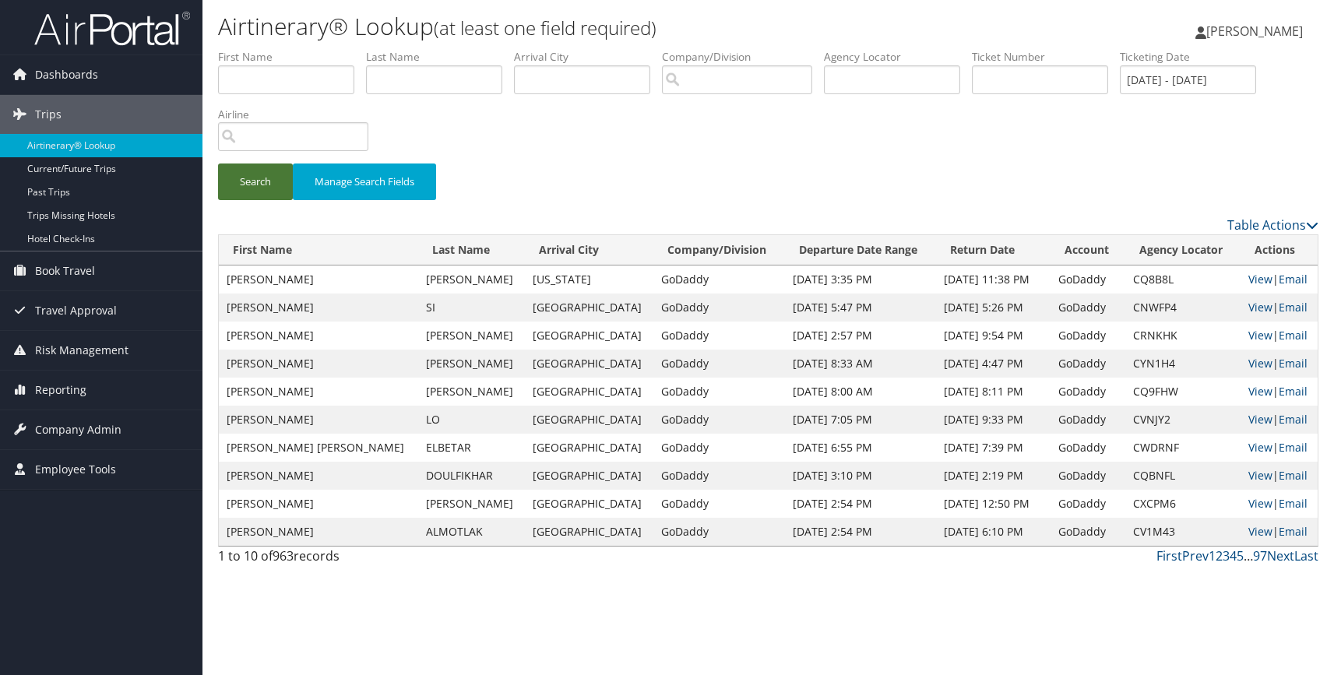
click at [255, 189] on button "Search" at bounding box center [255, 182] width 75 height 37
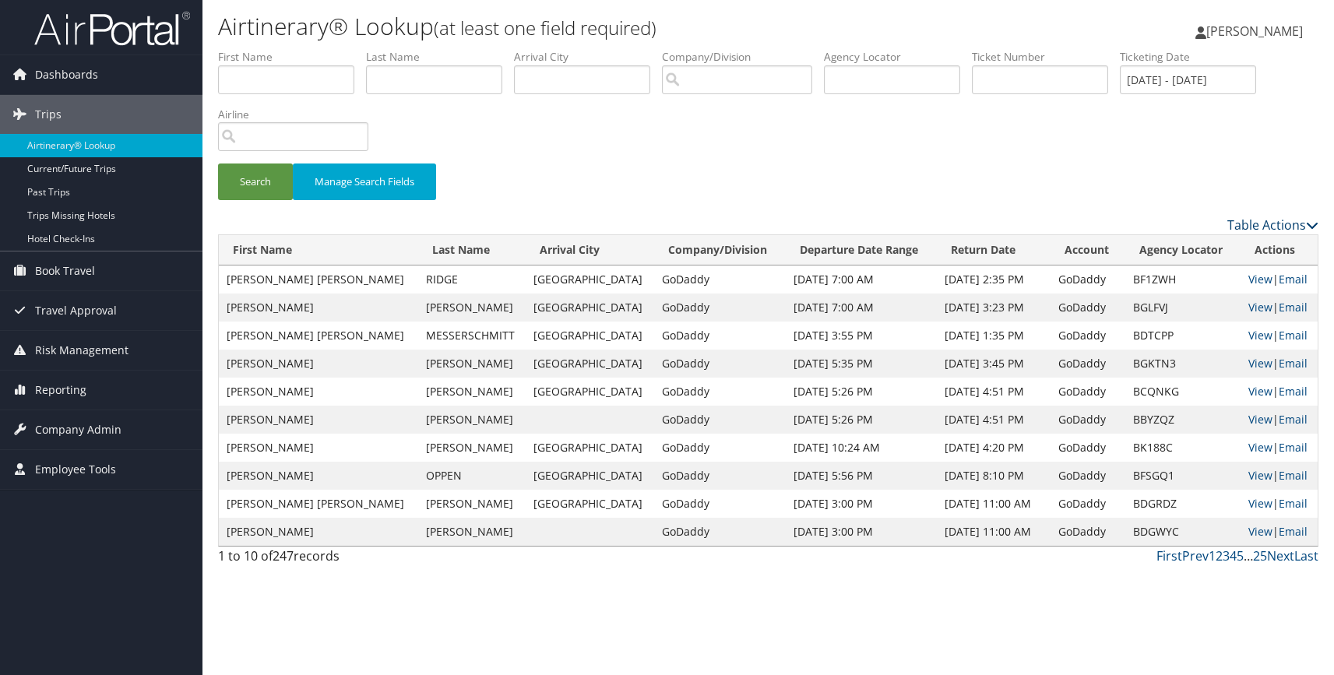
click at [1315, 226] on icon at bounding box center [1312, 225] width 12 height 12
click at [1174, 279] on link "Column Visibility" at bounding box center [1209, 276] width 205 height 26
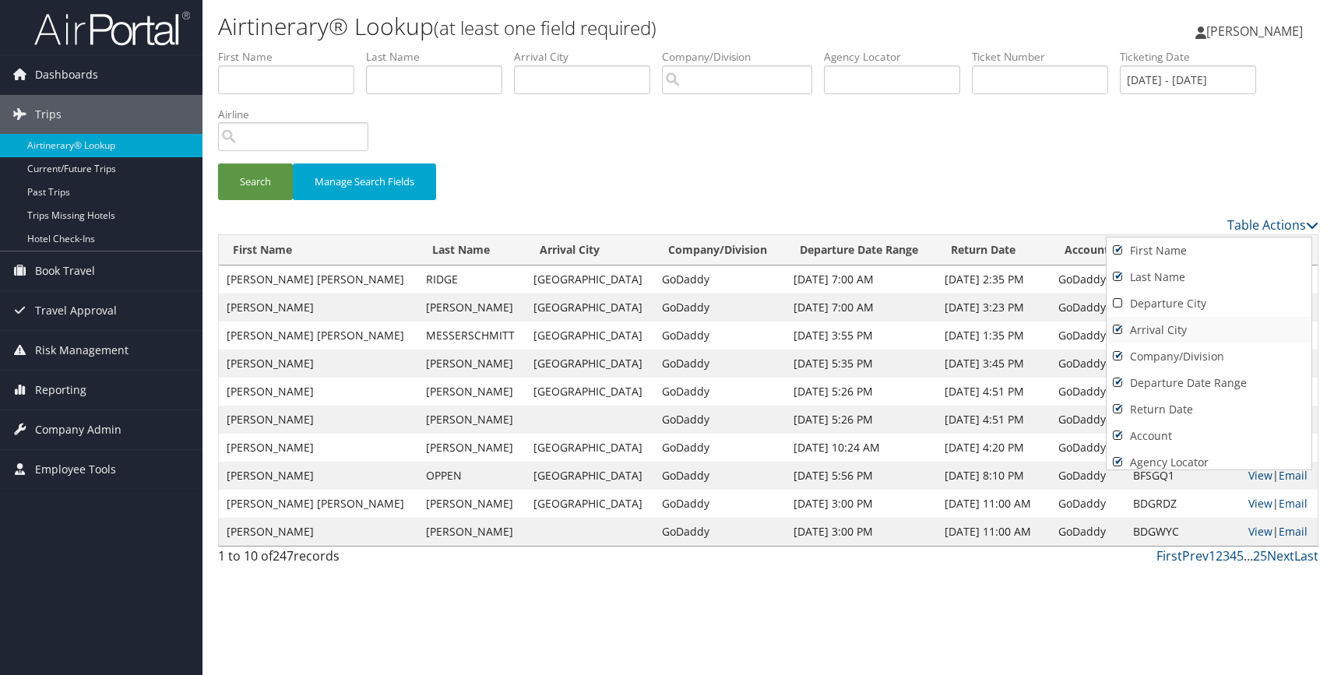
click at [1122, 330] on link "Arrival City" at bounding box center [1209, 330] width 205 height 26
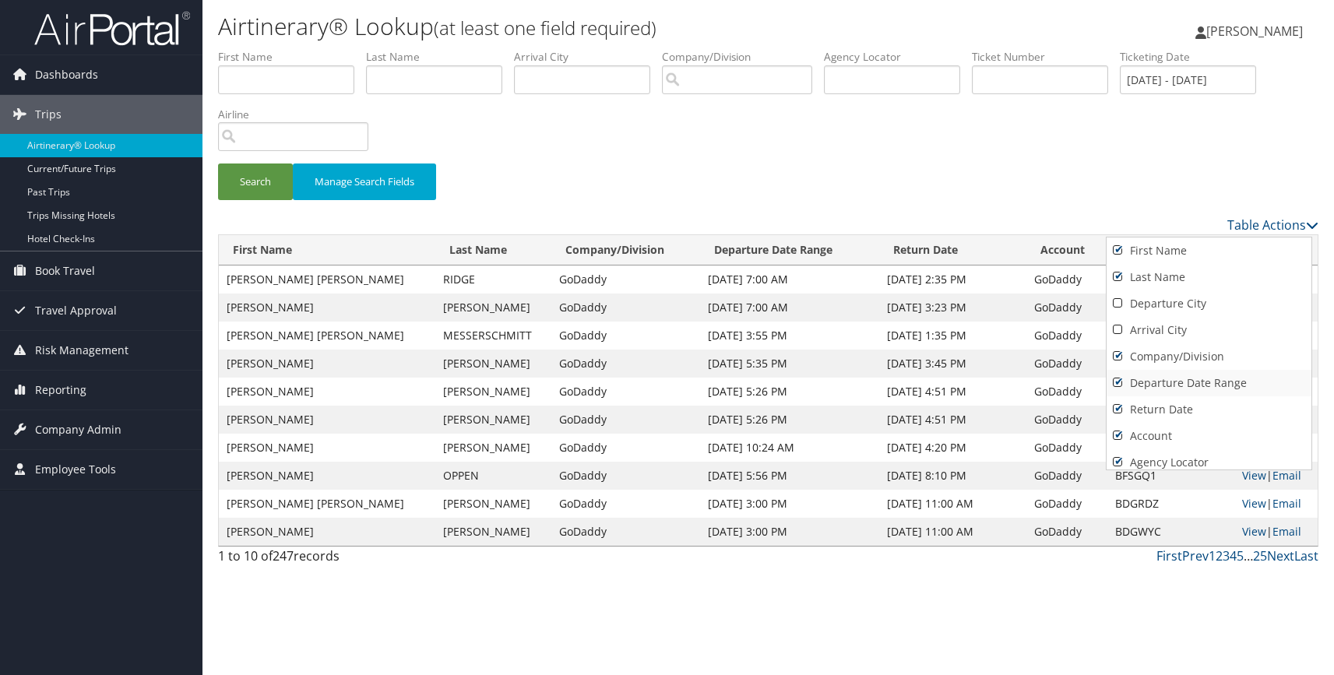
click at [1119, 385] on link "Departure Date Range" at bounding box center [1209, 383] width 205 height 26
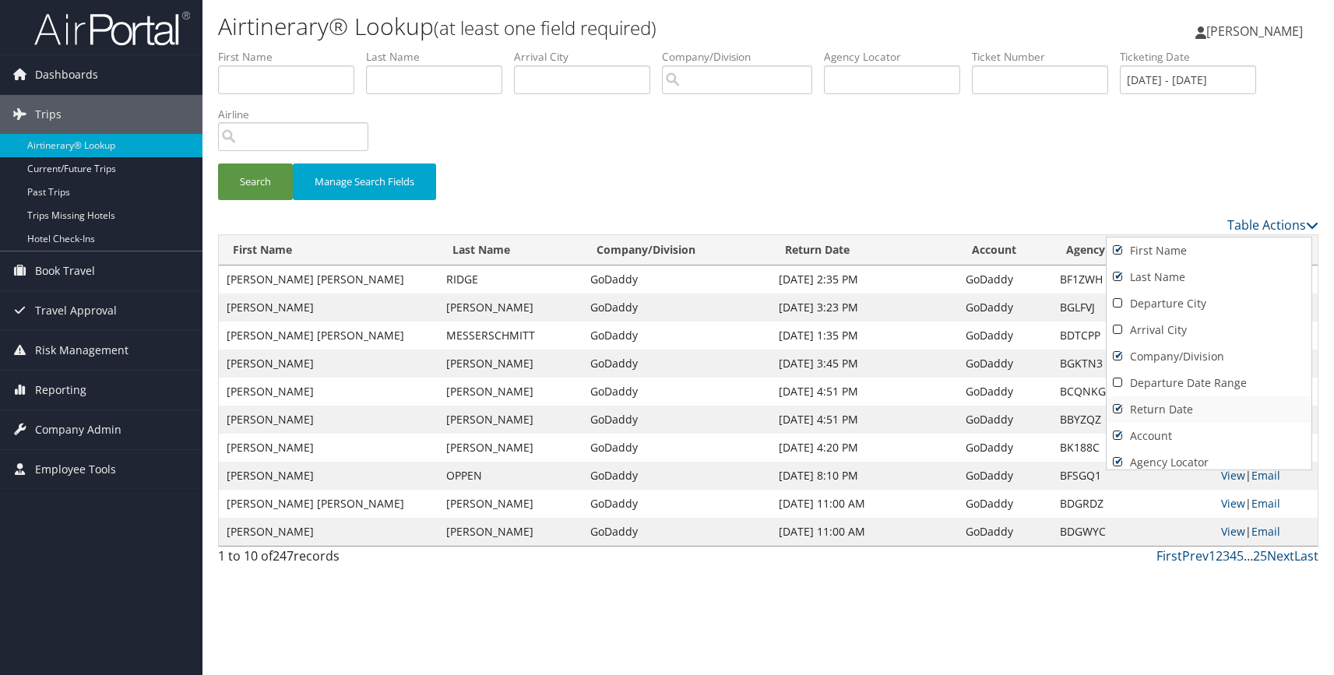
click at [1121, 412] on link "Return Date" at bounding box center [1209, 410] width 205 height 26
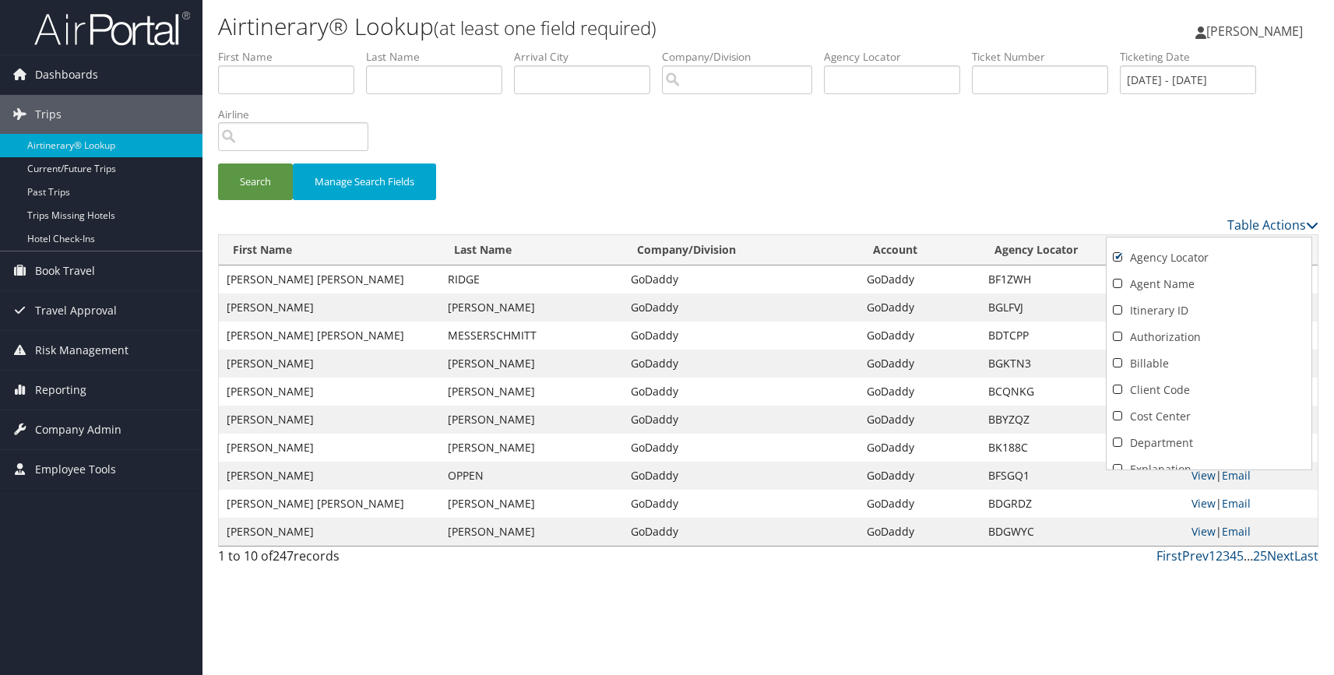
scroll to position [208, 0]
click at [1118, 411] on link "Cost Center" at bounding box center [1209, 413] width 205 height 26
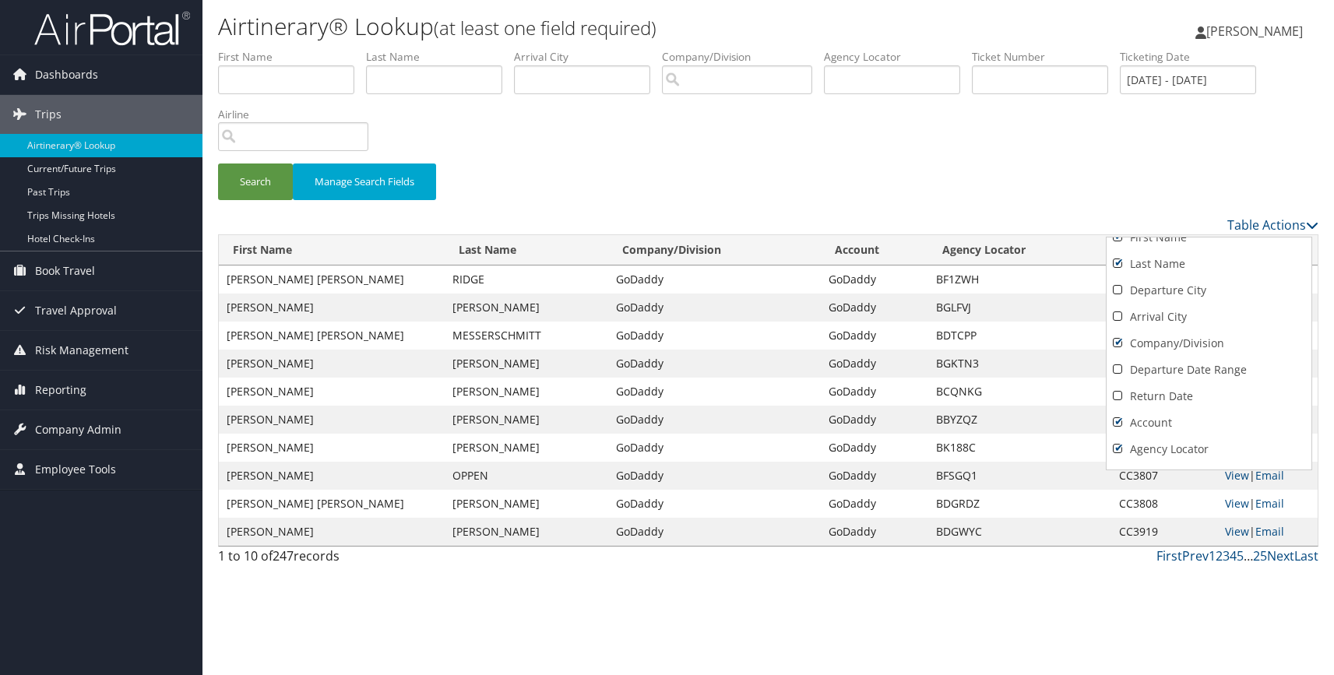
scroll to position [0, 0]
click at [1132, 107] on div at bounding box center [667, 337] width 1334 height 675
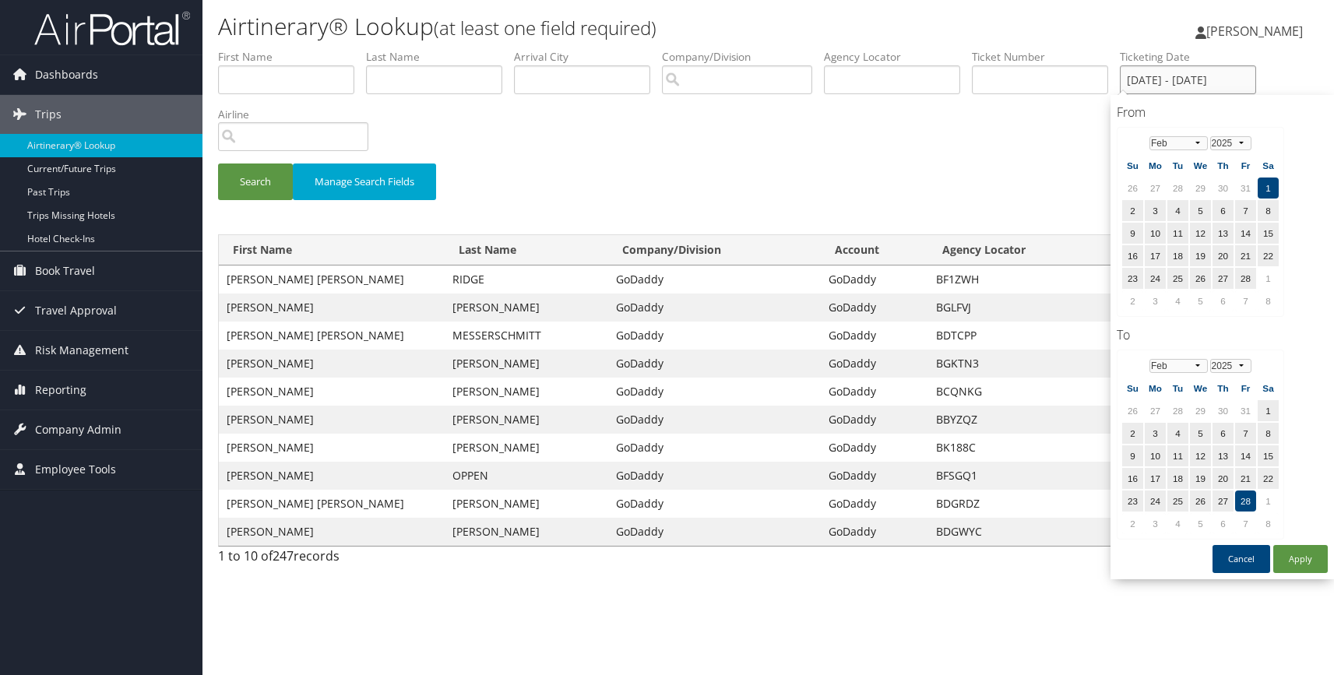
click at [1192, 81] on input "02/01/2025 - 02/28/2025" at bounding box center [1188, 79] width 136 height 29
click at [1226, 258] on td "20" at bounding box center [1223, 255] width 21 height 21
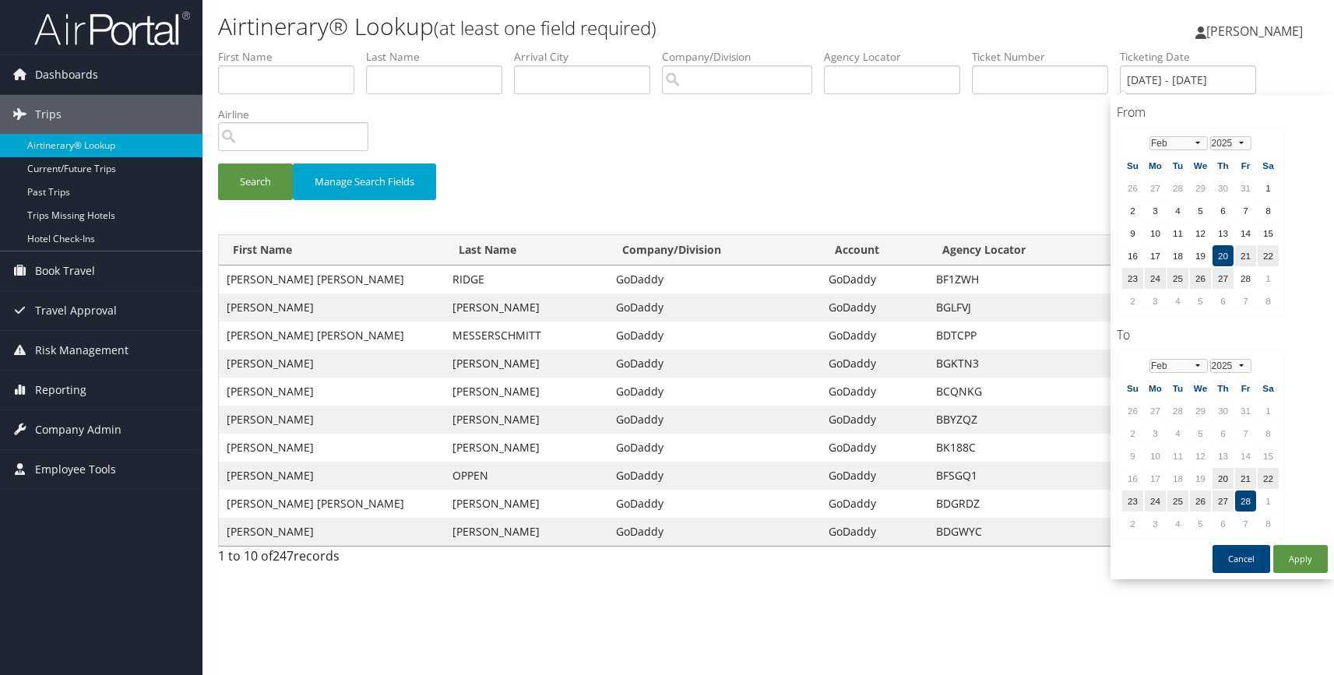
click at [1246, 500] on td "28" at bounding box center [1245, 501] width 21 height 21
click at [1305, 550] on button "Apply" at bounding box center [1301, 559] width 55 height 28
type input "02/20/2025 - 02/28/2025"
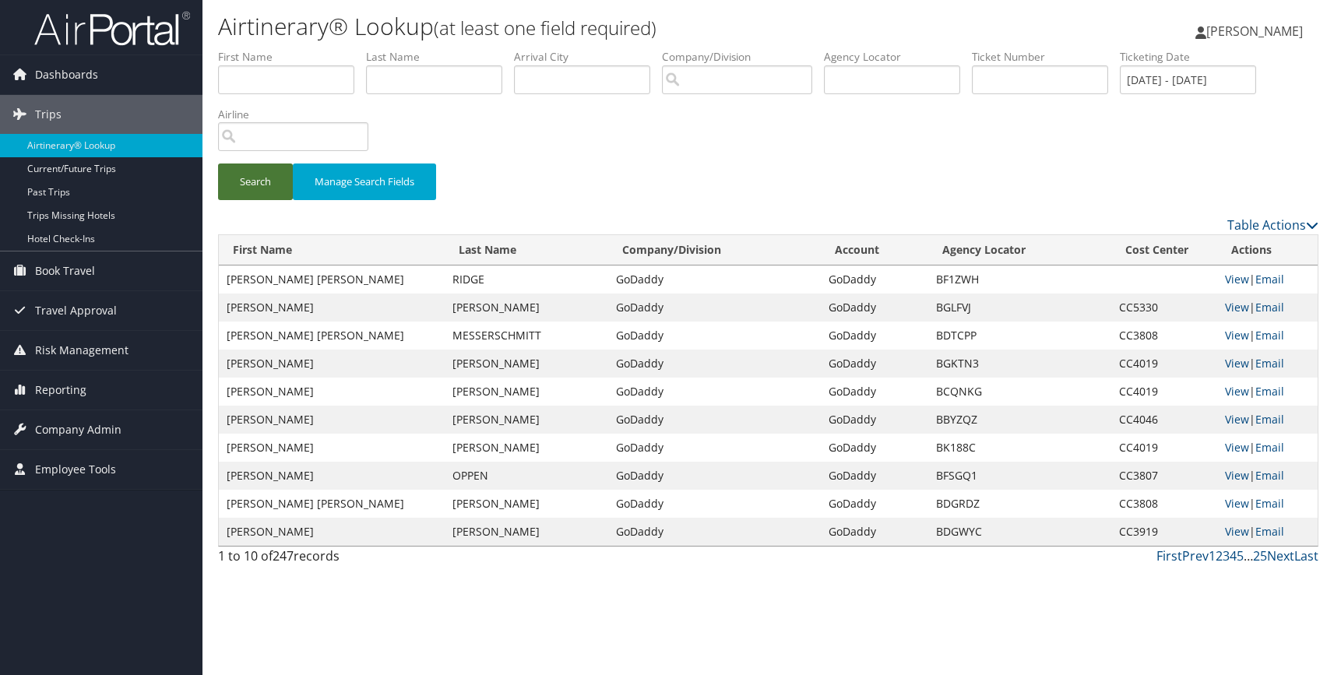
click at [266, 181] on button "Search" at bounding box center [255, 182] width 75 height 37
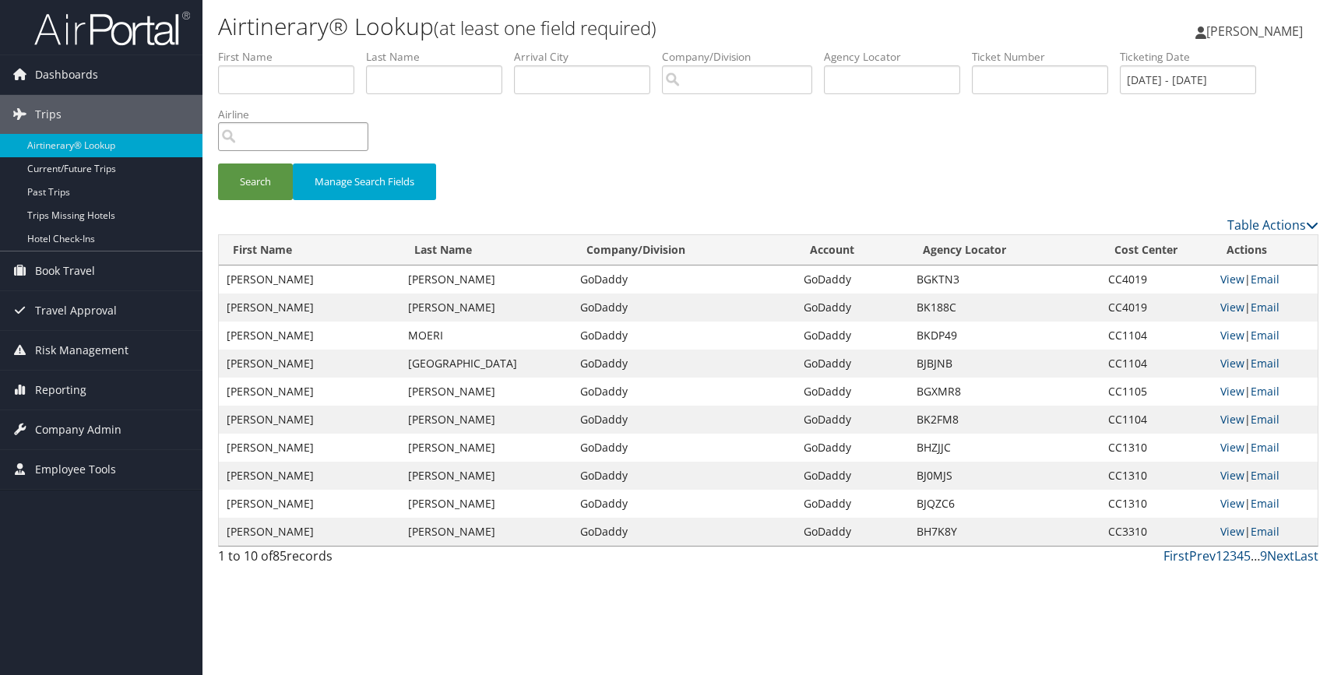
click at [287, 139] on input "search" at bounding box center [293, 136] width 150 height 29
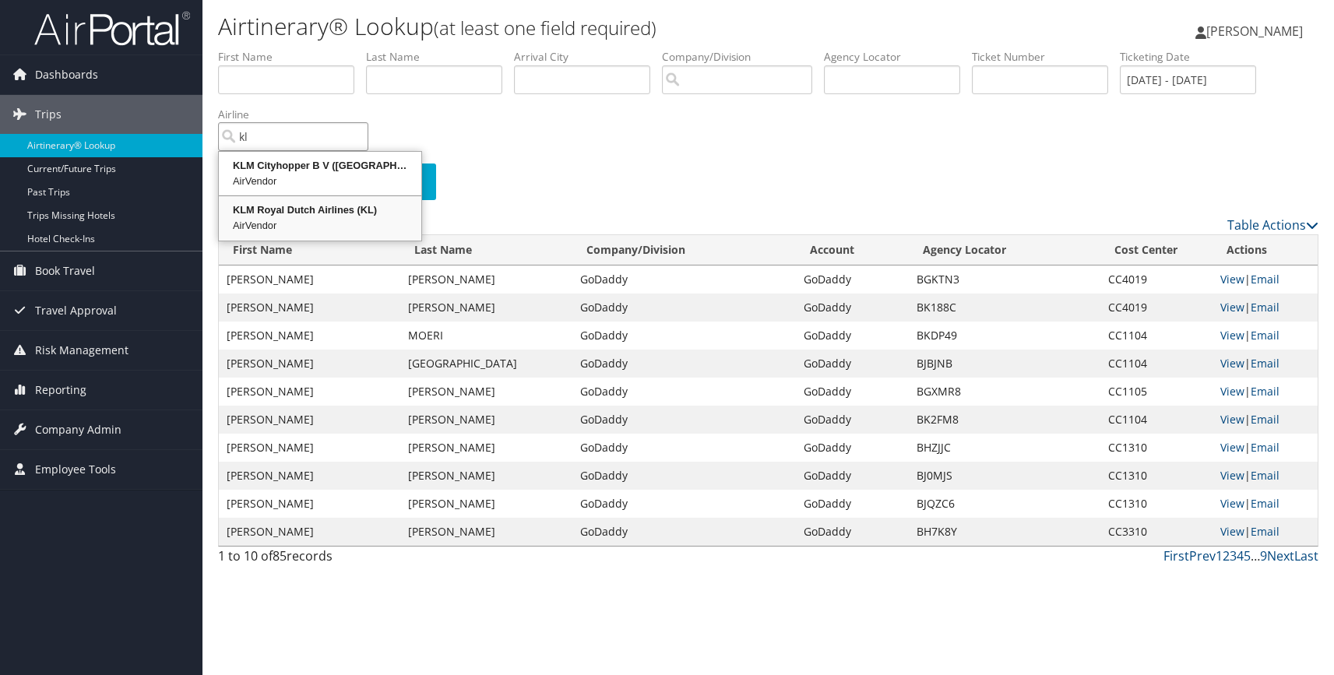
click at [301, 217] on div "KLM Royal Dutch Airlines (KL)" at bounding box center [320, 211] width 198 height 16
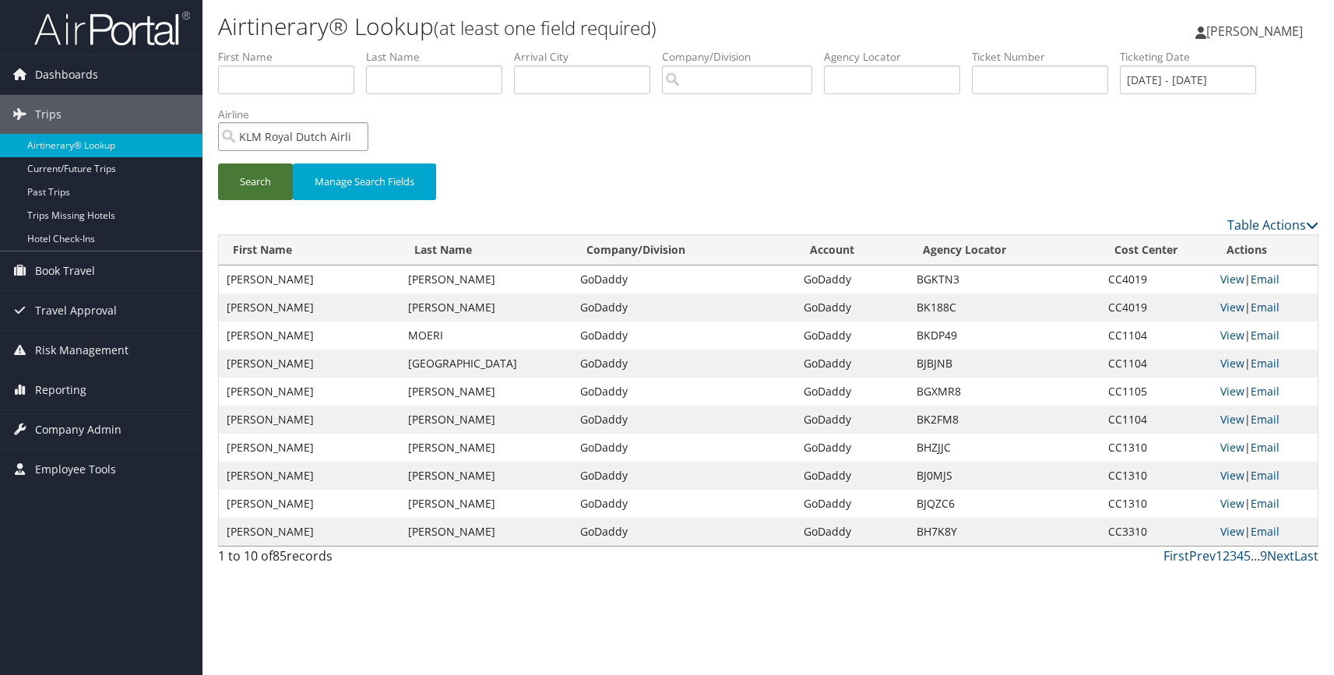
type input "KLM Royal Dutch Airlines"
click at [259, 184] on button "Search" at bounding box center [255, 182] width 75 height 37
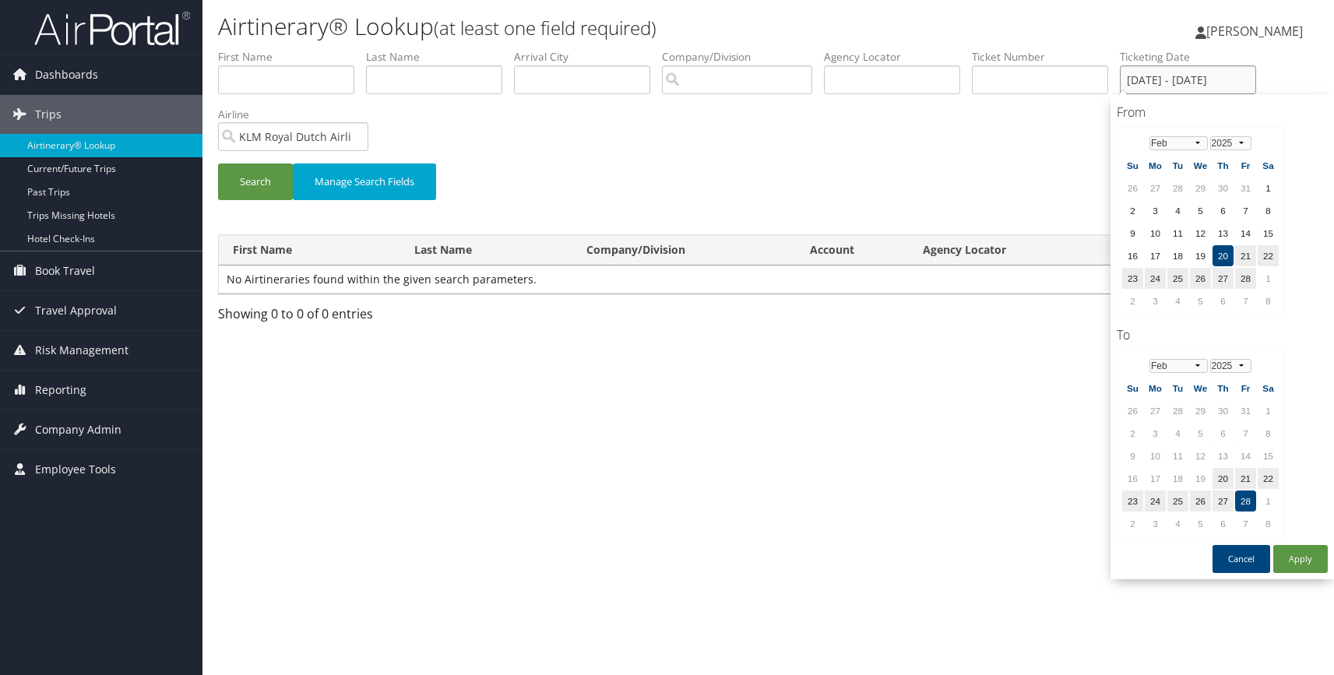
click at [1168, 81] on input "02/20/2025 - 02/28/2025" at bounding box center [1188, 79] width 136 height 29
click at [1271, 185] on td "1" at bounding box center [1268, 188] width 21 height 21
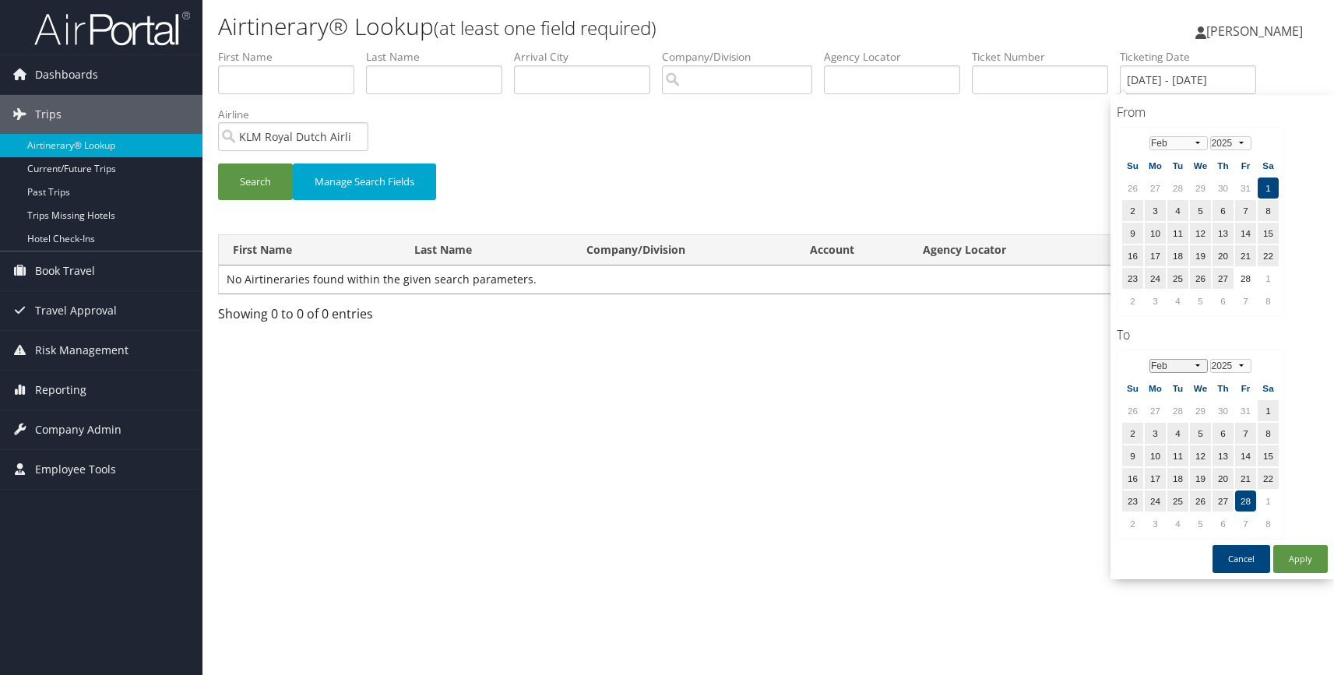
click at [1197, 367] on select "Jan Feb Mar Apr May Jun Jul Aug Sep Oct Nov Dec" at bounding box center [1179, 366] width 58 height 14
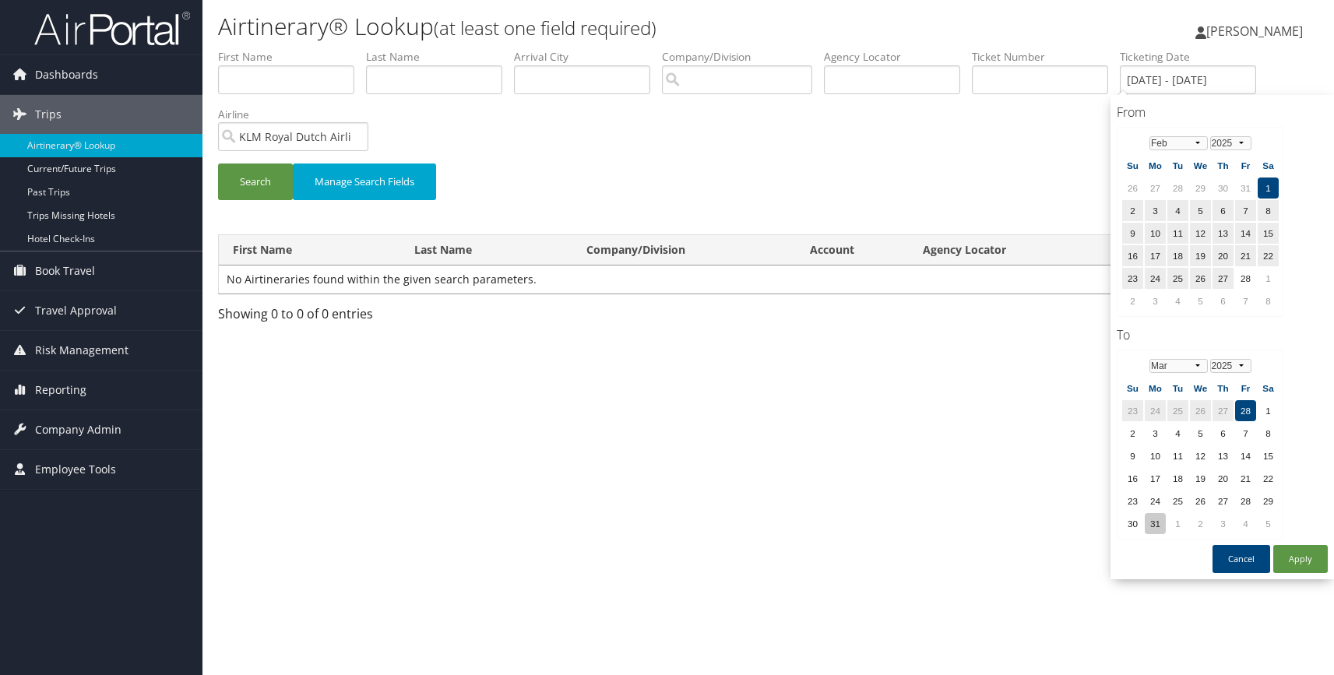
click at [1155, 523] on td "31" at bounding box center [1155, 523] width 21 height 21
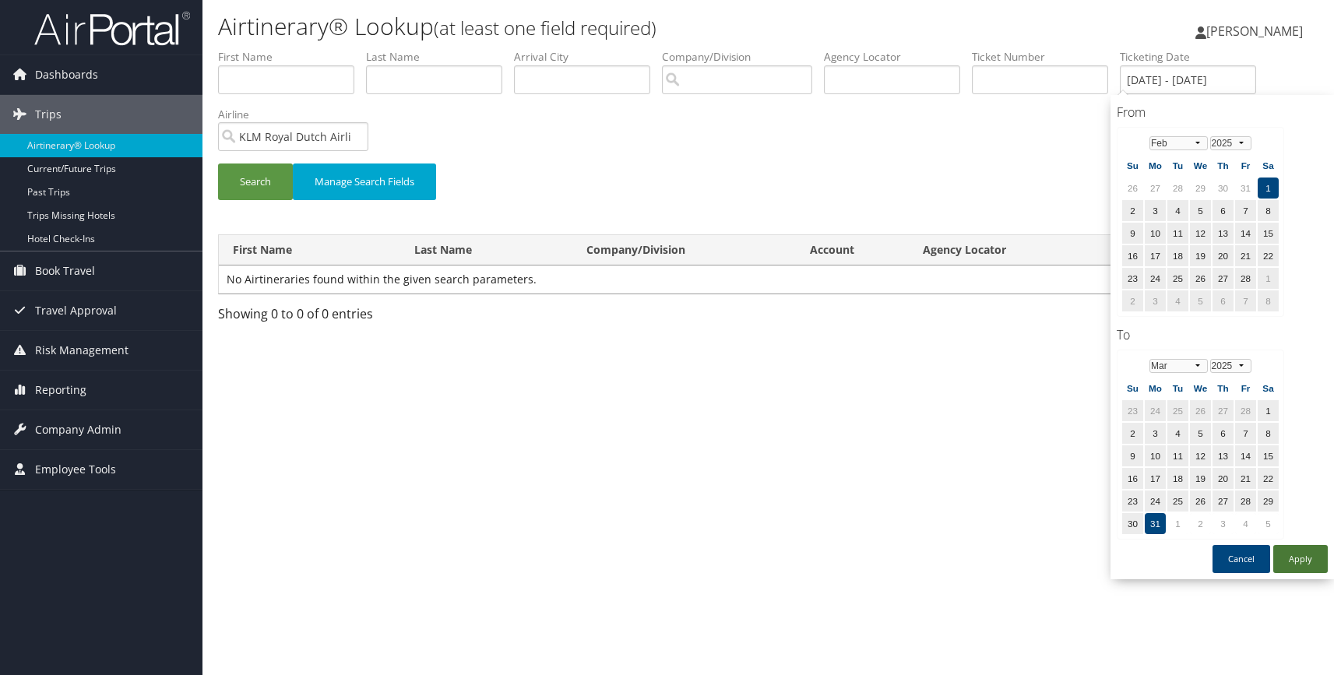
click at [1310, 561] on button "Apply" at bounding box center [1301, 559] width 55 height 28
type input "02/01/2025 - 03/31/2025"
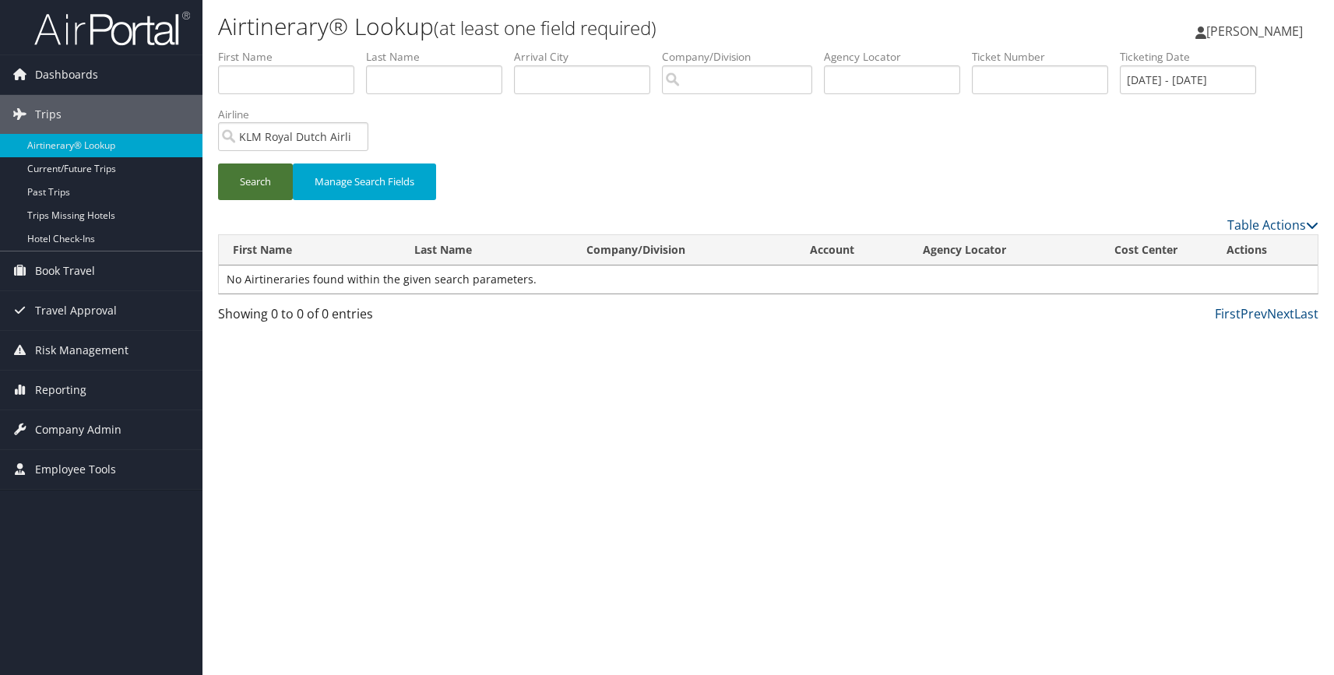
click at [255, 182] on button "Search" at bounding box center [255, 182] width 75 height 37
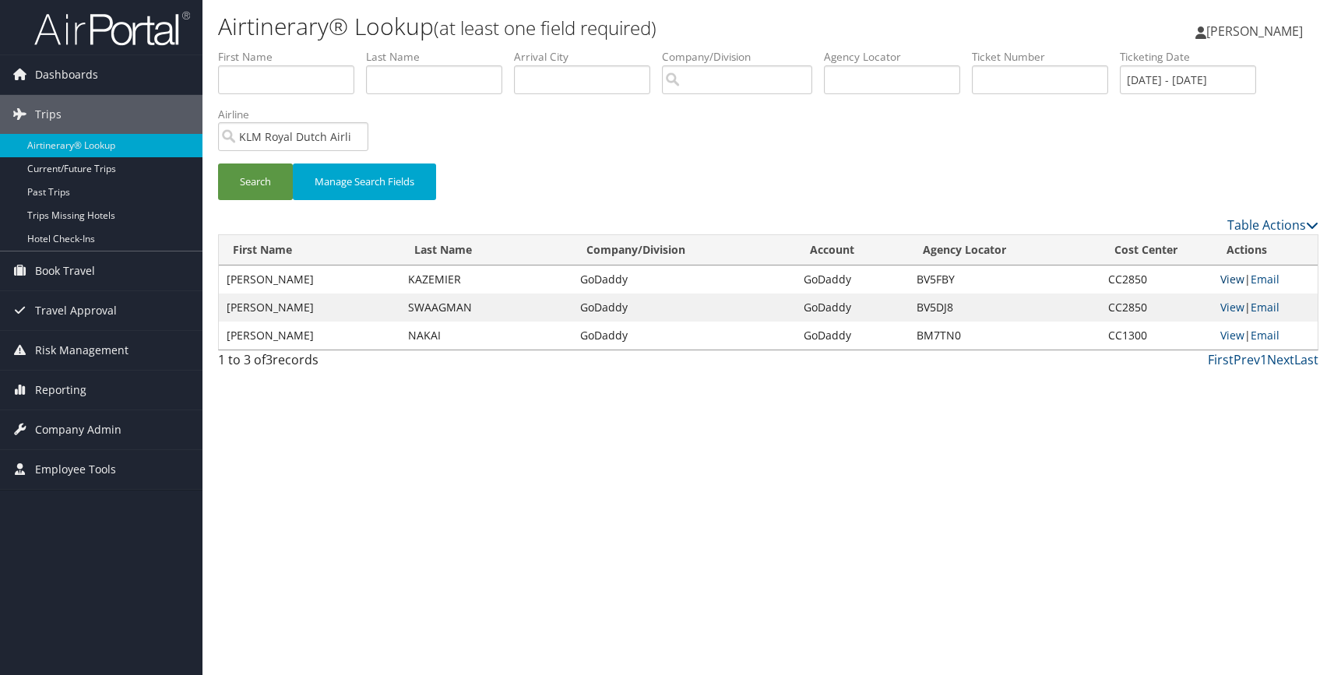
click at [1229, 277] on link "View" at bounding box center [1233, 279] width 24 height 15
click at [1231, 307] on link "View" at bounding box center [1233, 307] width 24 height 15
click at [1235, 333] on link "View" at bounding box center [1233, 335] width 24 height 15
click at [354, 136] on input "KLM Royal Dutch Airlines" at bounding box center [293, 136] width 150 height 29
click at [326, 136] on input "search" at bounding box center [293, 136] width 150 height 29
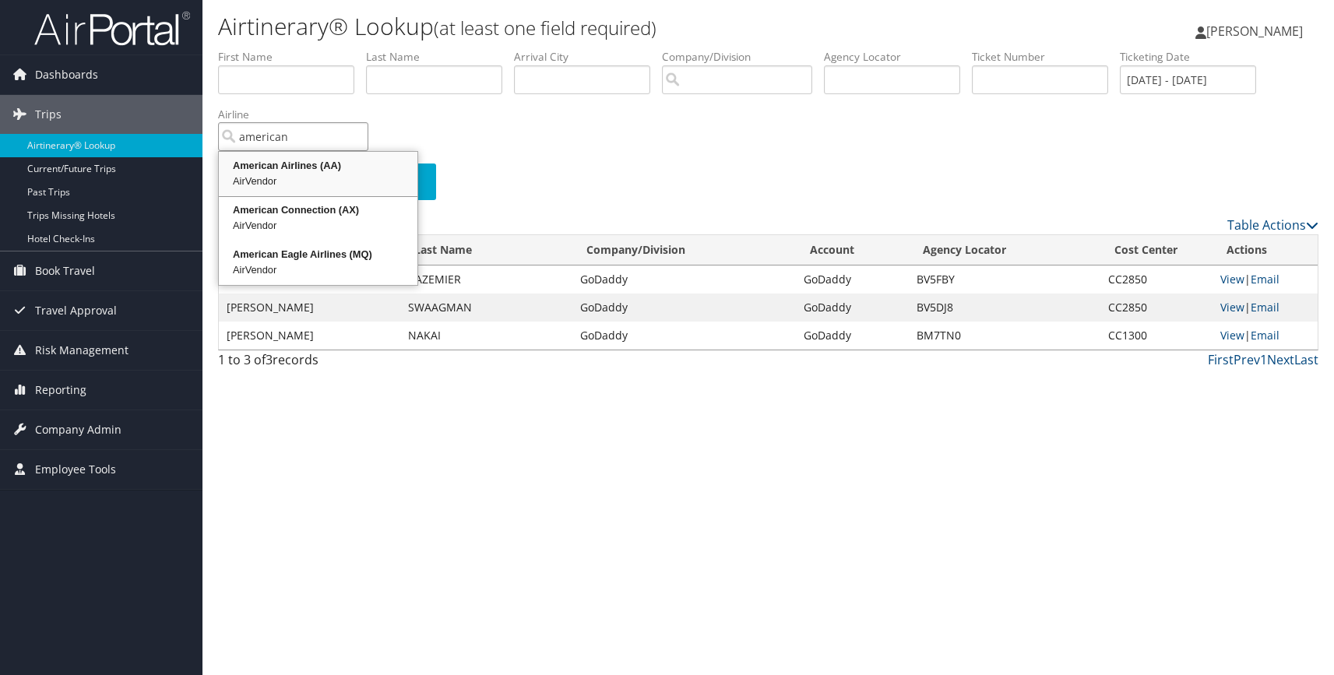
click at [324, 171] on div "American Airlines (AA)" at bounding box center [318, 166] width 194 height 16
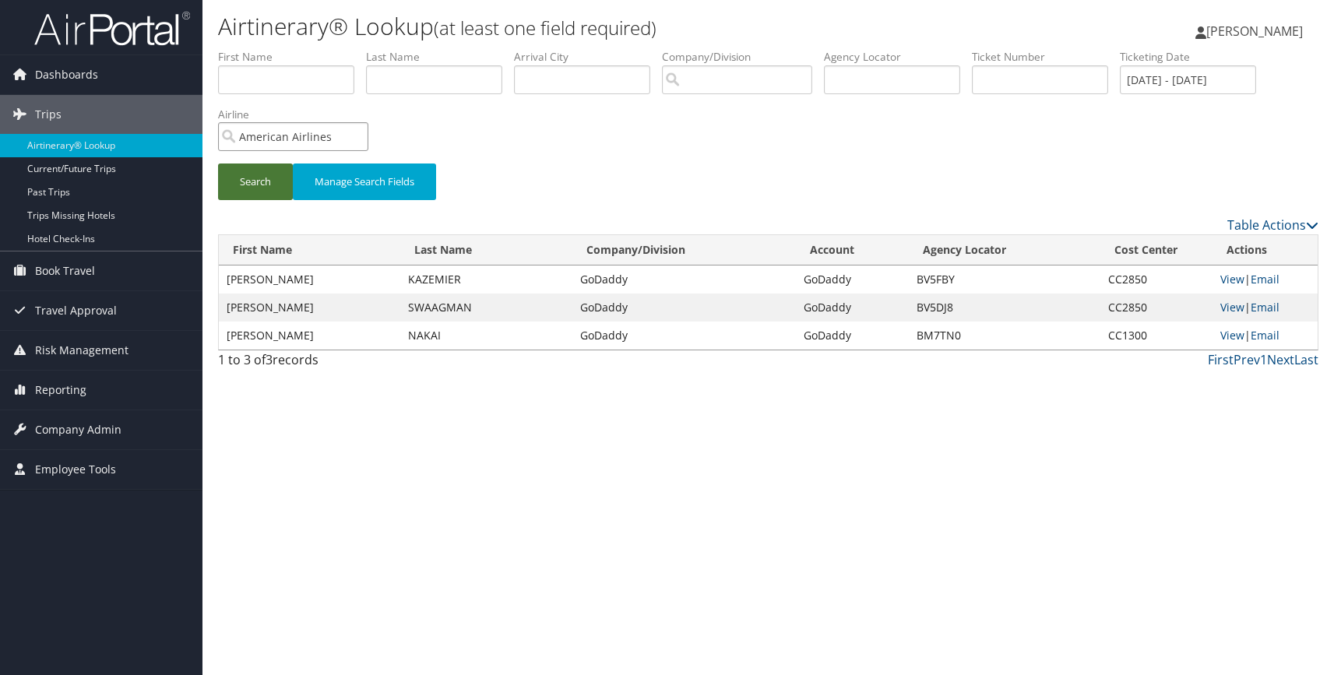
type input "American Airlines"
click at [258, 182] on button "Search" at bounding box center [255, 182] width 75 height 37
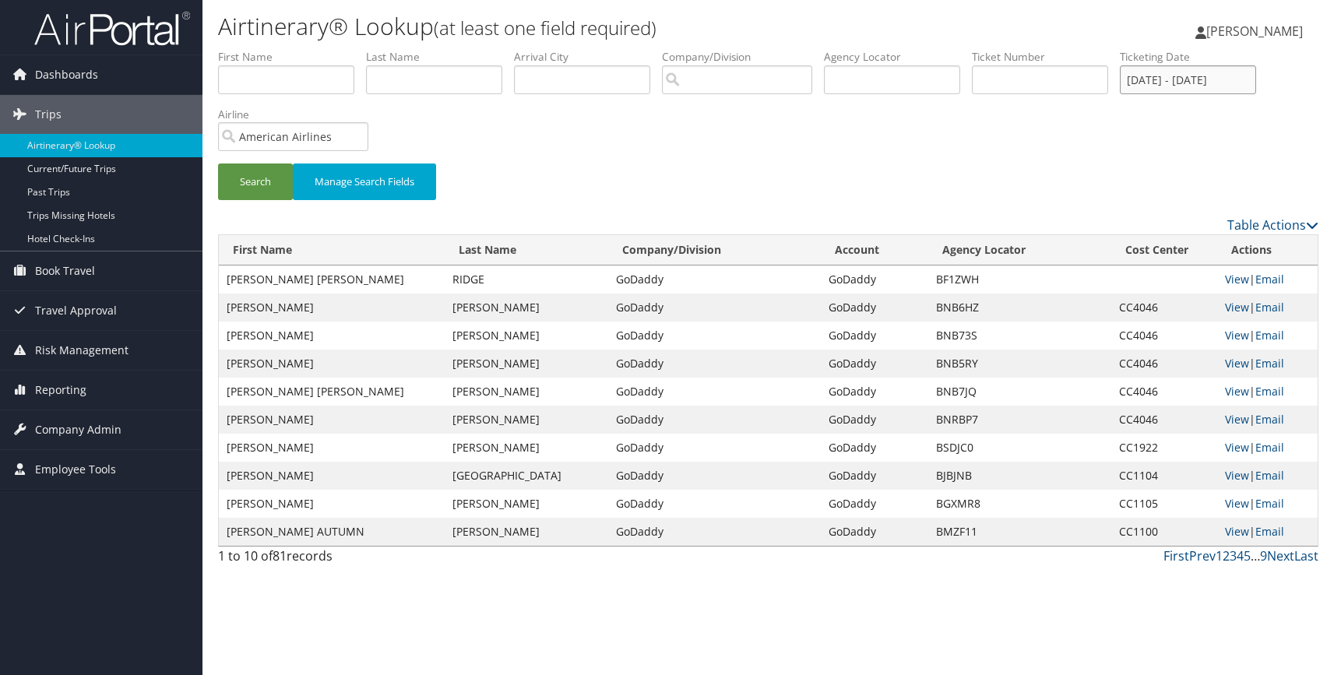
click at [1216, 81] on input "02/01/2025 - 03/31/2025" at bounding box center [1188, 79] width 136 height 29
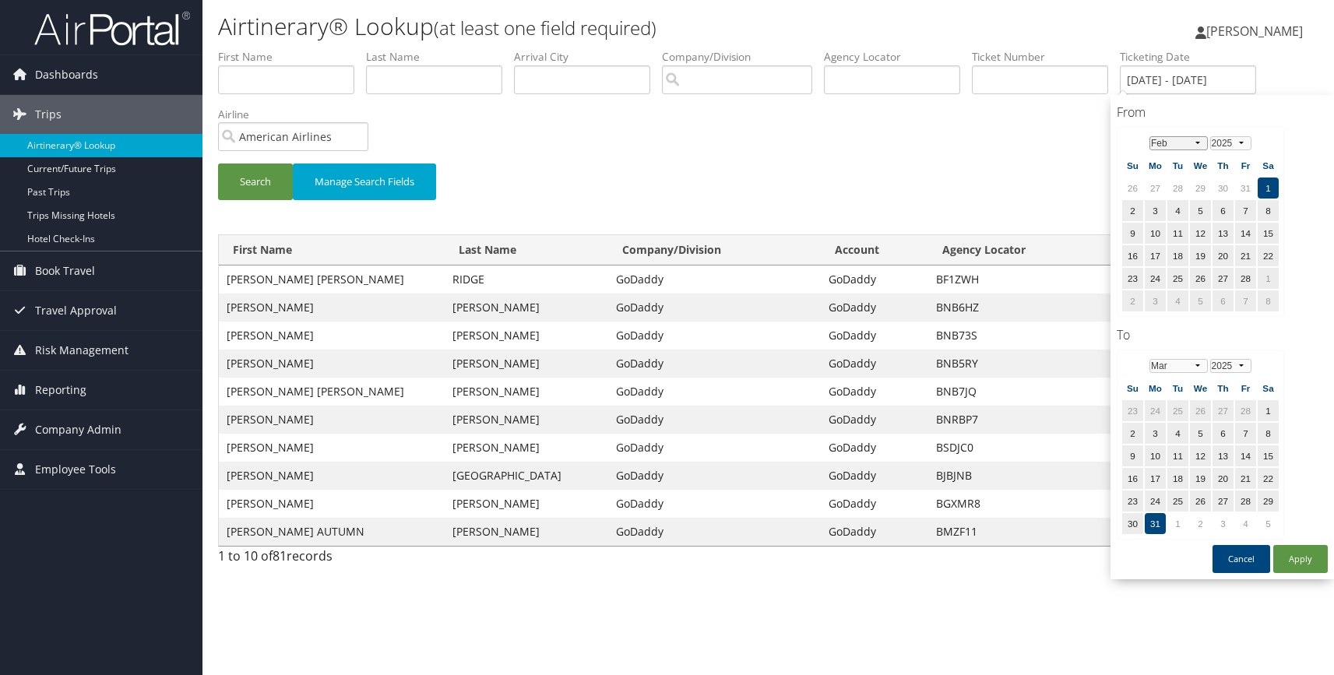
click at [1200, 142] on select "Jan Feb Mar Apr May Jun Jul Aug Sep Oct Nov Dec" at bounding box center [1179, 143] width 58 height 14
click at [1175, 256] on td "18" at bounding box center [1178, 255] width 21 height 21
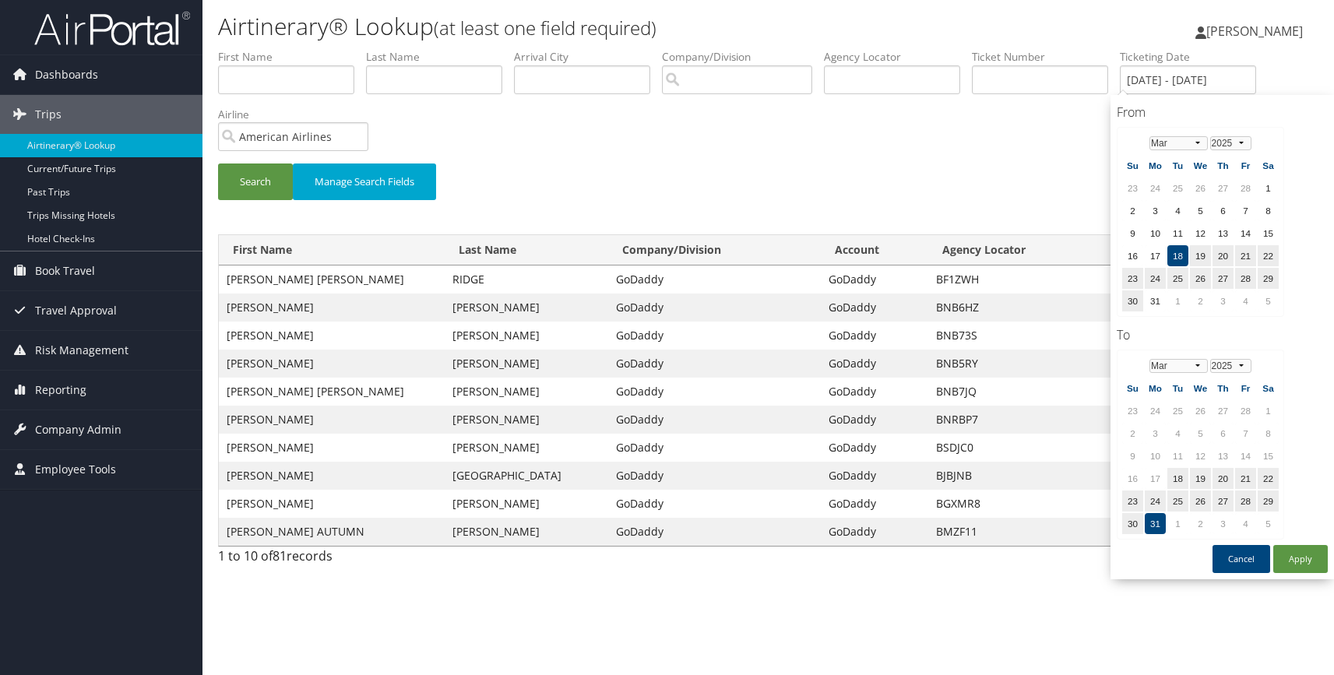
click at [1156, 520] on td "31" at bounding box center [1155, 523] width 21 height 21
click at [1302, 552] on button "Apply" at bounding box center [1301, 559] width 55 height 28
type input "03/18/2025 - 03/31/2025"
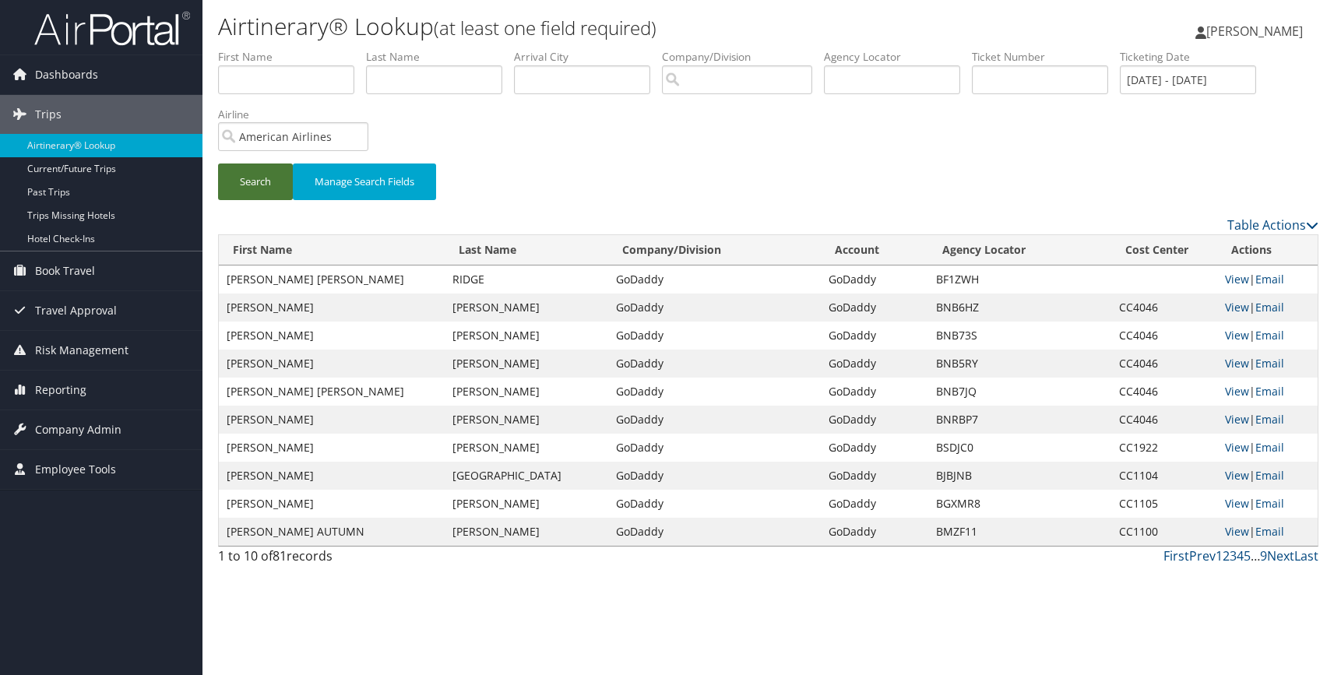
click at [250, 178] on button "Search" at bounding box center [255, 182] width 75 height 37
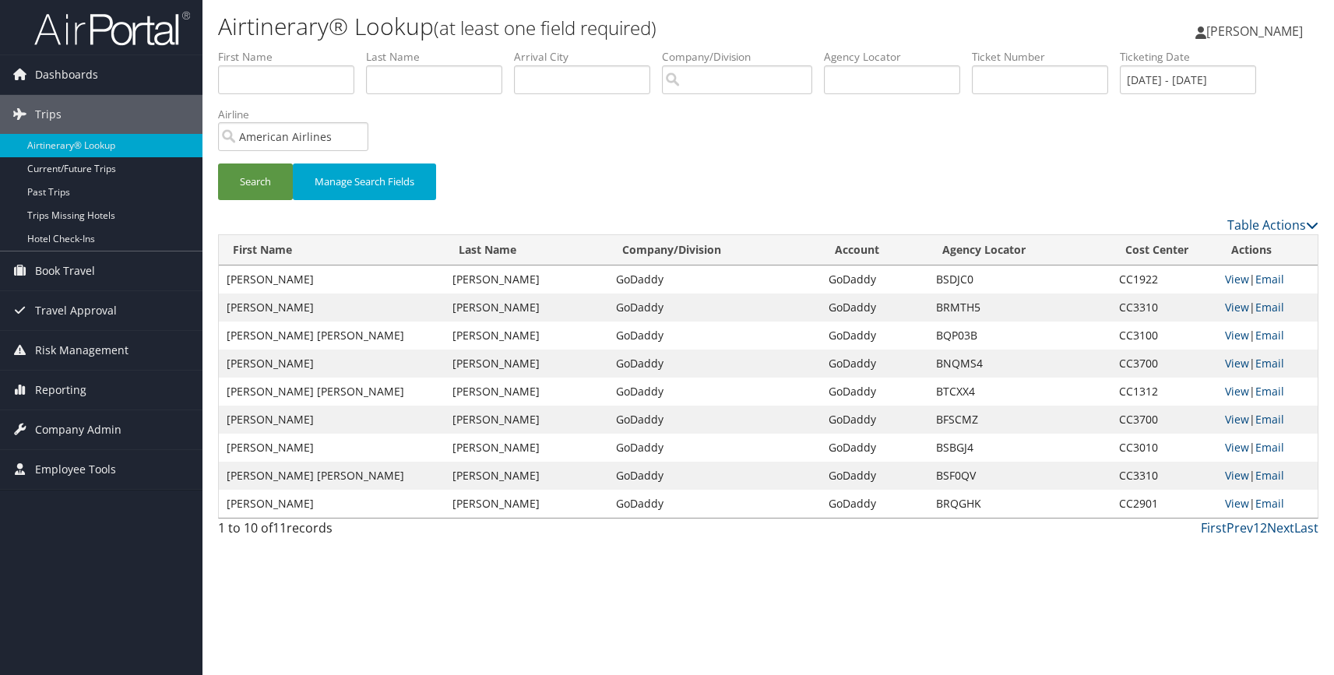
click at [1243, 171] on div "Search Manage Search Fields" at bounding box center [768, 190] width 1124 height 52
click at [1233, 275] on link "View" at bounding box center [1237, 279] width 24 height 15
click at [1235, 309] on link "View" at bounding box center [1237, 307] width 24 height 15
click at [1235, 337] on link "View" at bounding box center [1237, 335] width 24 height 15
click at [1235, 367] on link "View" at bounding box center [1237, 363] width 24 height 15
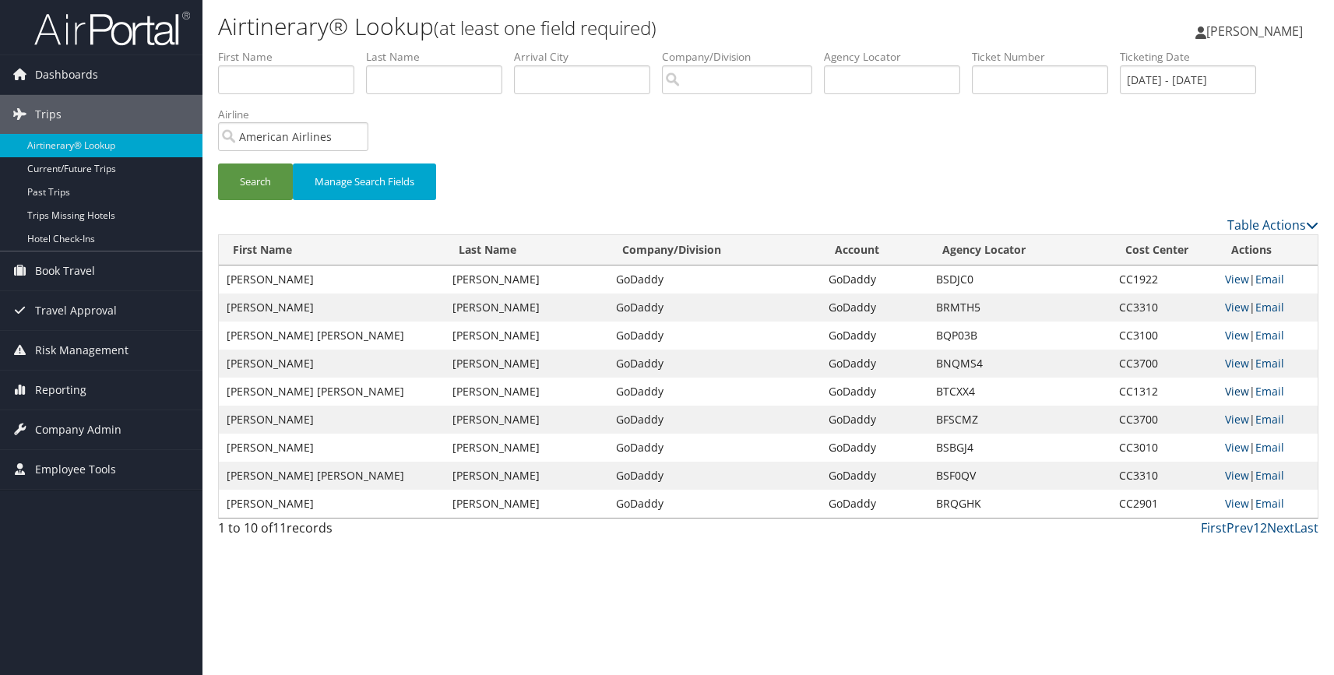
click at [1235, 389] on link "View" at bounding box center [1237, 391] width 24 height 15
click at [1235, 422] on link "View" at bounding box center [1237, 419] width 24 height 15
click at [1235, 453] on link "View" at bounding box center [1237, 447] width 24 height 15
click at [1236, 476] on link "View" at bounding box center [1237, 475] width 24 height 15
click at [1236, 507] on link "View" at bounding box center [1237, 503] width 24 height 15
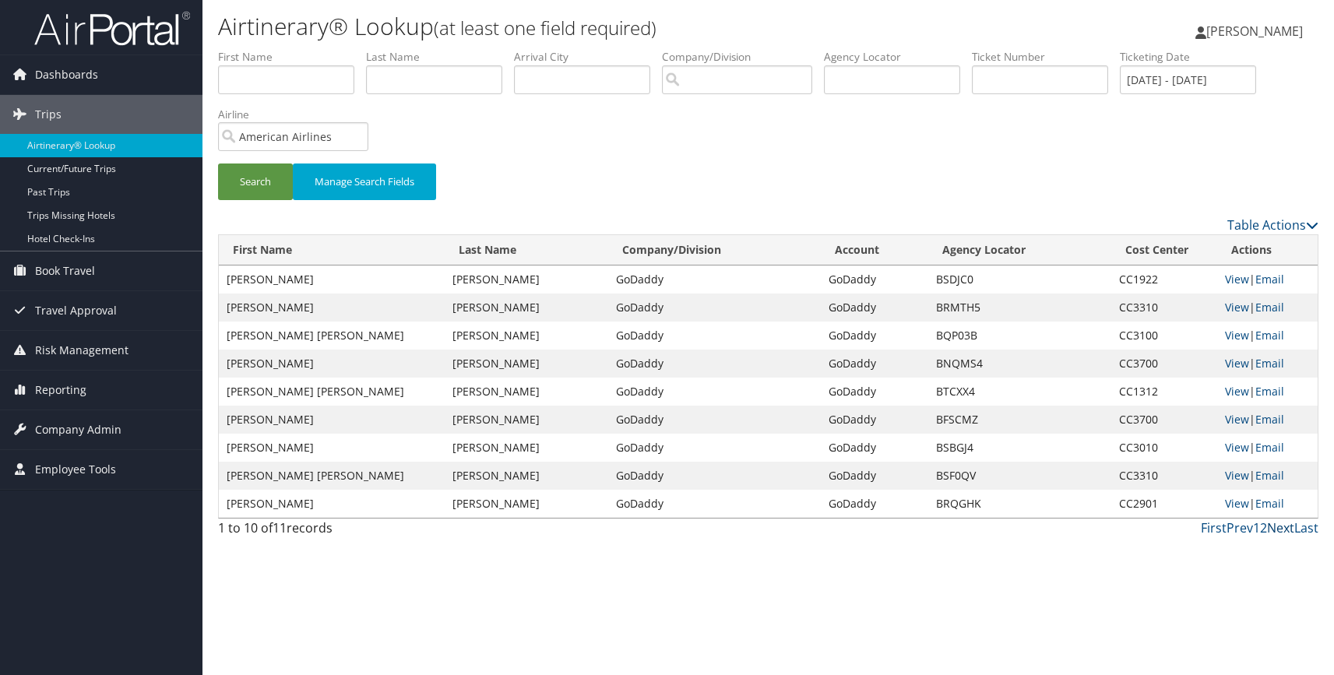
click at [1283, 529] on link "Next" at bounding box center [1280, 528] width 27 height 17
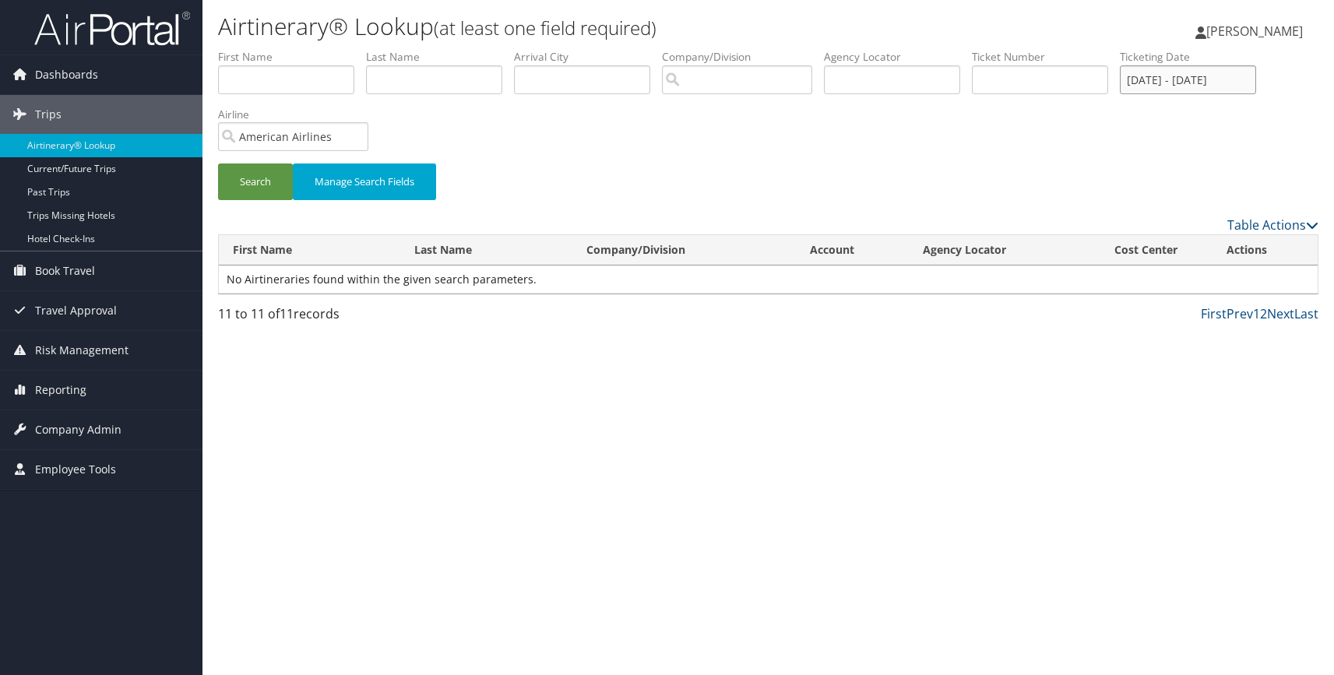
click at [1165, 80] on input "03/18/2025 - 03/31/2025" at bounding box center [1188, 79] width 136 height 29
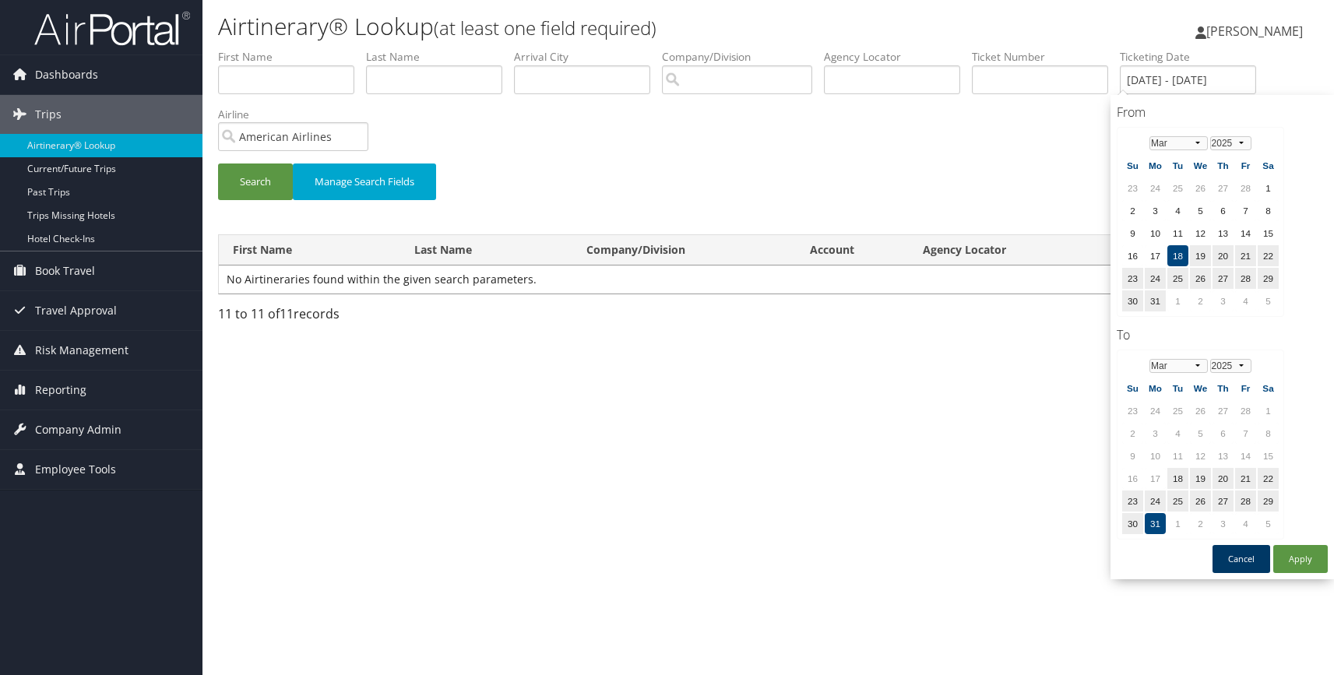
click at [1243, 555] on button "Cancel" at bounding box center [1242, 559] width 58 height 28
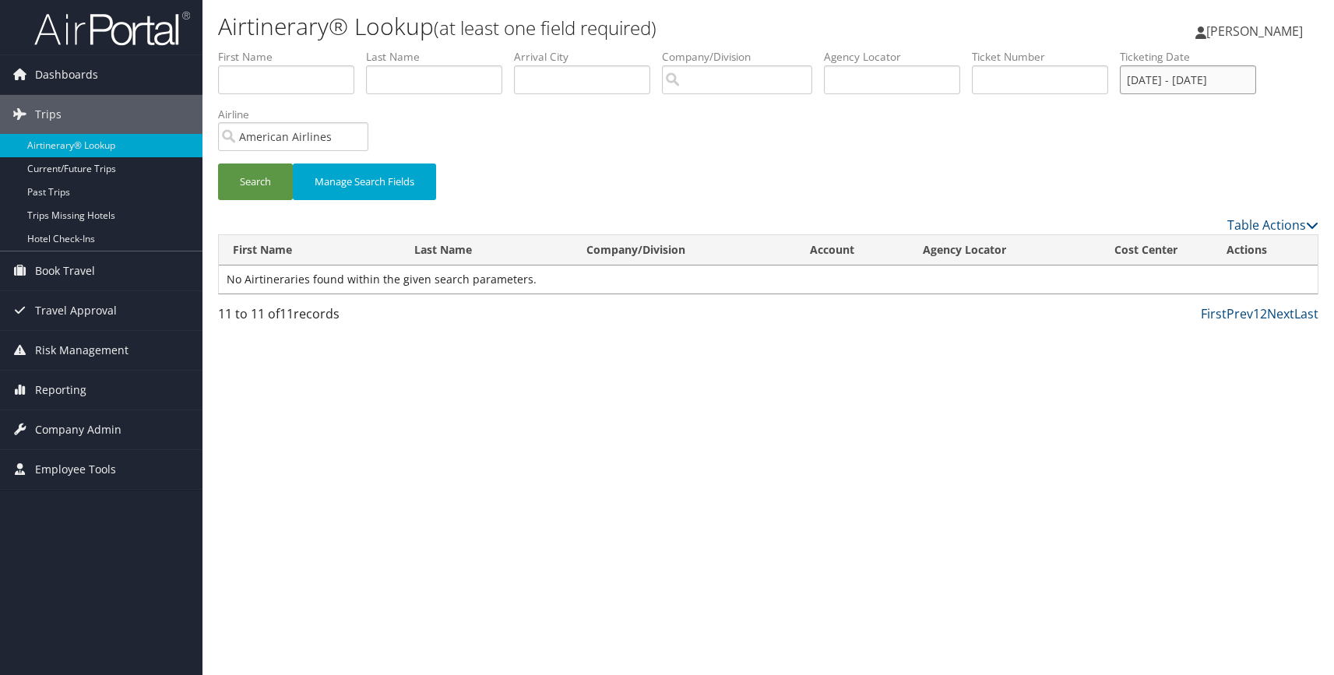
click at [1137, 82] on input "03/18/2025 - 03/31/2025" at bounding box center [1188, 79] width 136 height 29
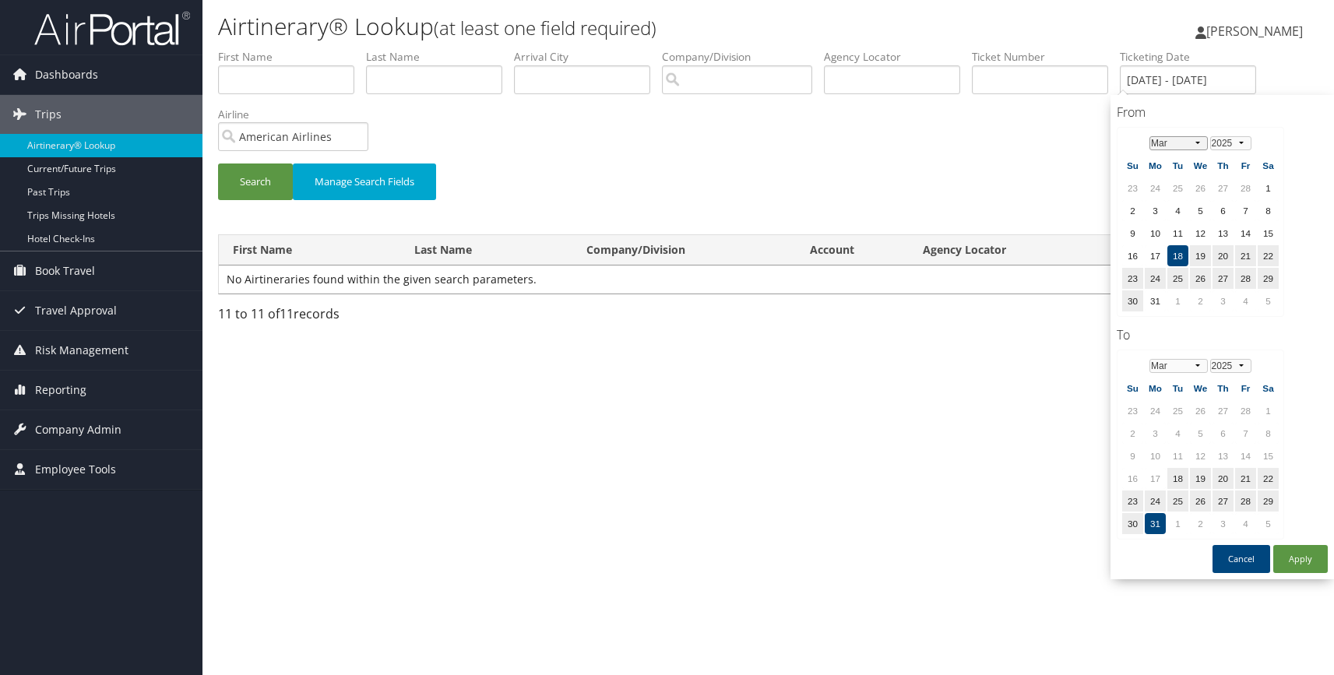
click at [1197, 140] on select "Jan Feb Mar Apr May Jun Jul Aug Sep Oct Nov Dec" at bounding box center [1179, 143] width 58 height 14
click at [1266, 189] on td "1" at bounding box center [1268, 188] width 21 height 21
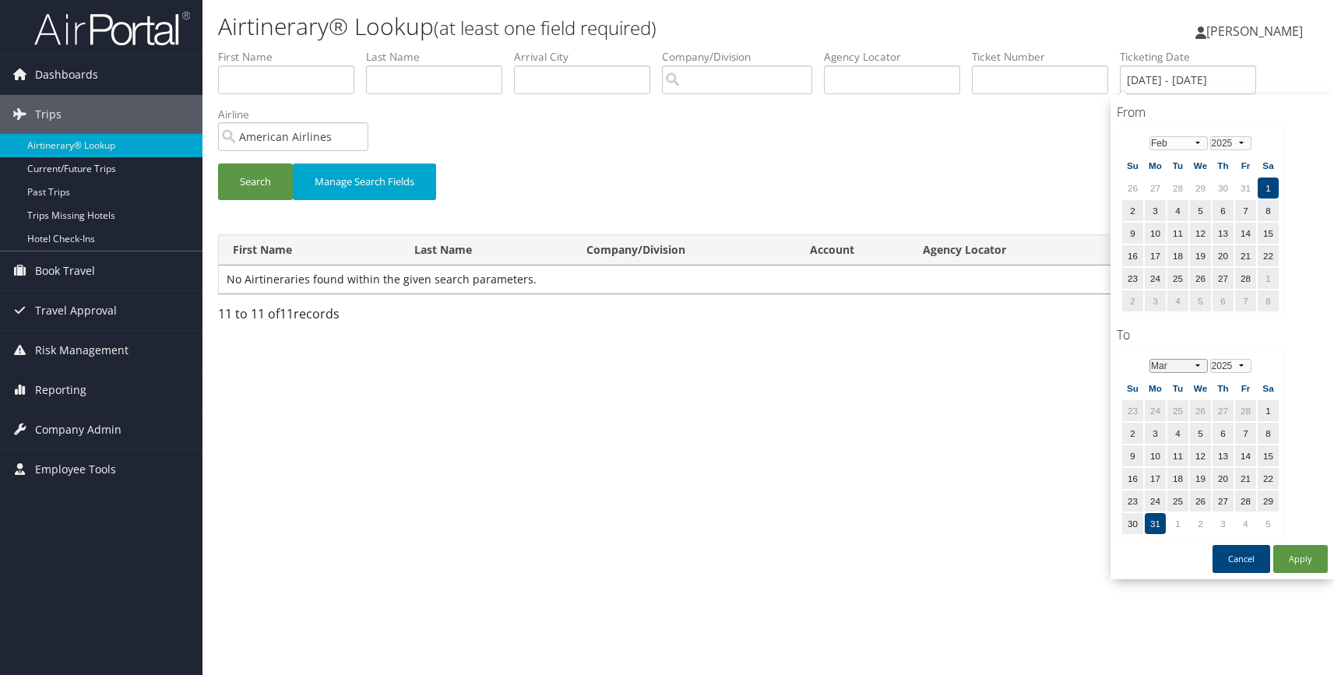
click at [1196, 365] on select "Jan Feb Mar Apr May Jun Jul Aug Sep Oct Nov Dec" at bounding box center [1179, 366] width 58 height 14
click at [1248, 503] on td "28" at bounding box center [1245, 501] width 21 height 21
click at [354, 136] on input "American Airlines" at bounding box center [293, 136] width 150 height 29
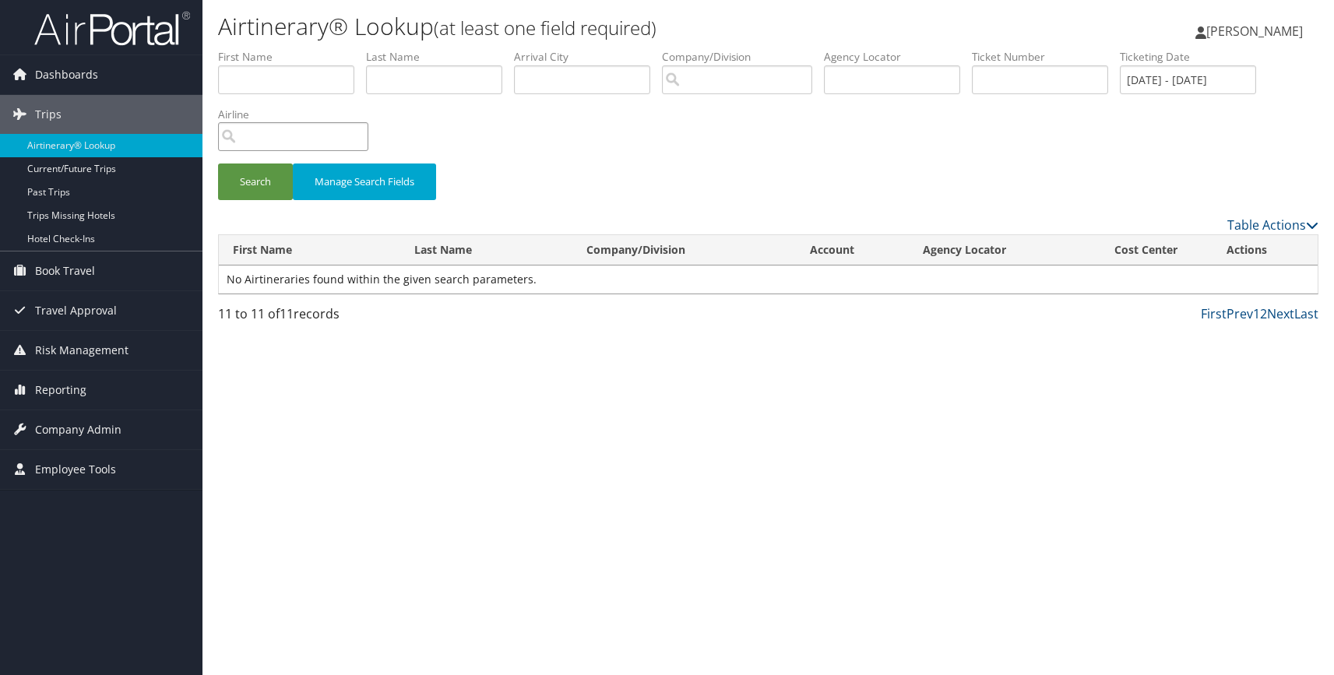
click at [289, 140] on input "search" at bounding box center [293, 136] width 150 height 29
click at [270, 171] on div "Iberia (IB)" at bounding box center [292, 166] width 143 height 16
type input "Iberia"
click at [257, 184] on button "Search" at bounding box center [255, 182] width 75 height 37
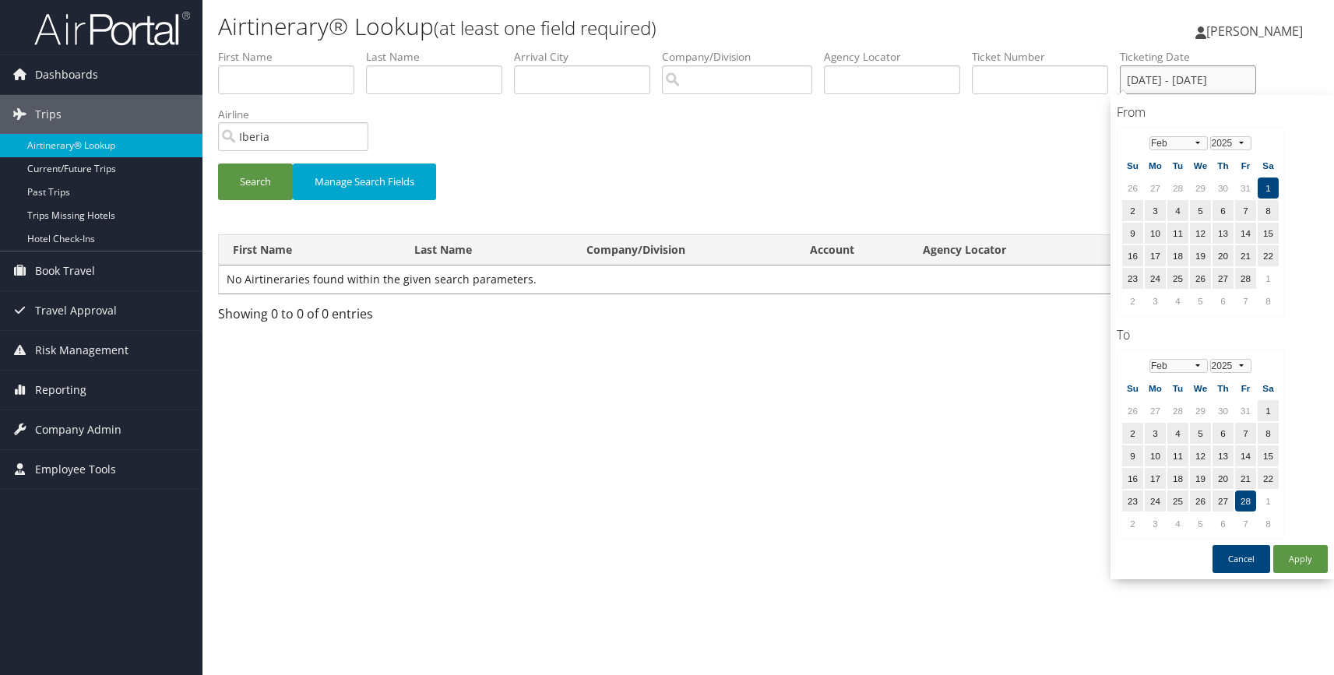
click at [1144, 84] on input "03/18/2025 - 03/31/2025" at bounding box center [1188, 79] width 136 height 29
click at [1197, 143] on select "Jan Feb Mar Apr May Jun Jul Aug Sep Oct Nov Dec" at bounding box center [1179, 143] width 58 height 14
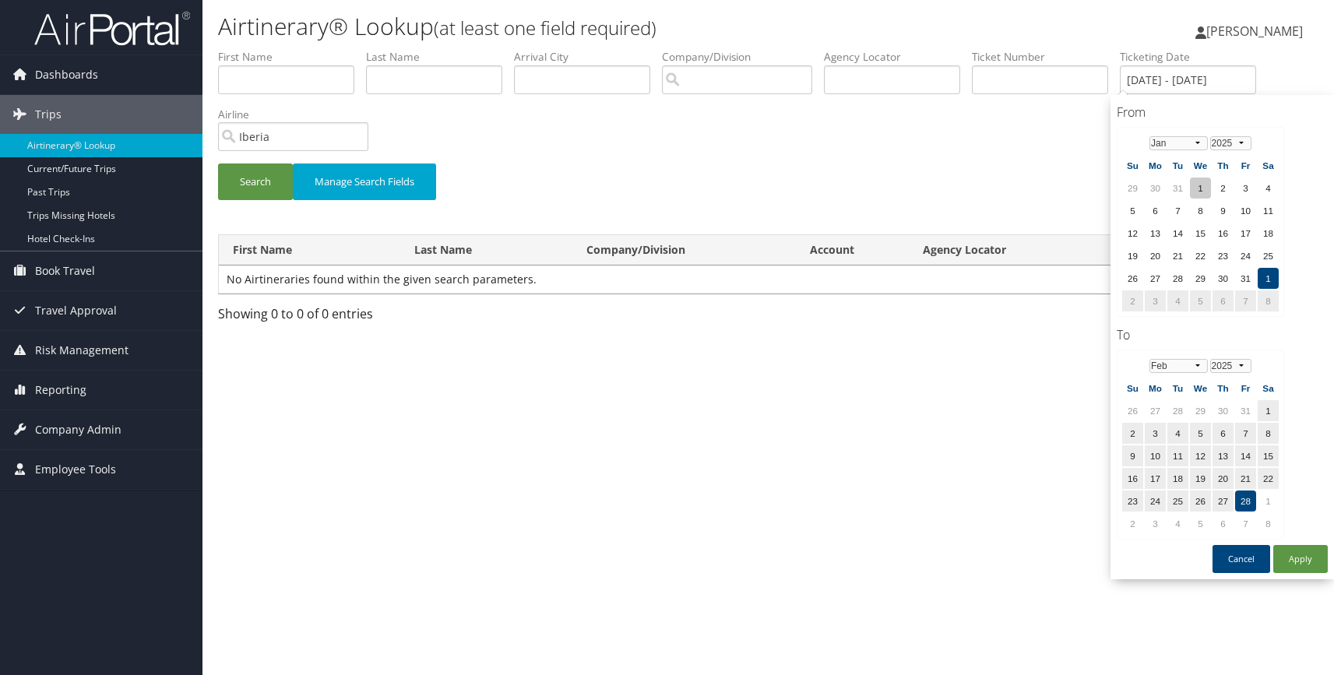
click at [1198, 192] on td "1" at bounding box center [1200, 188] width 21 height 21
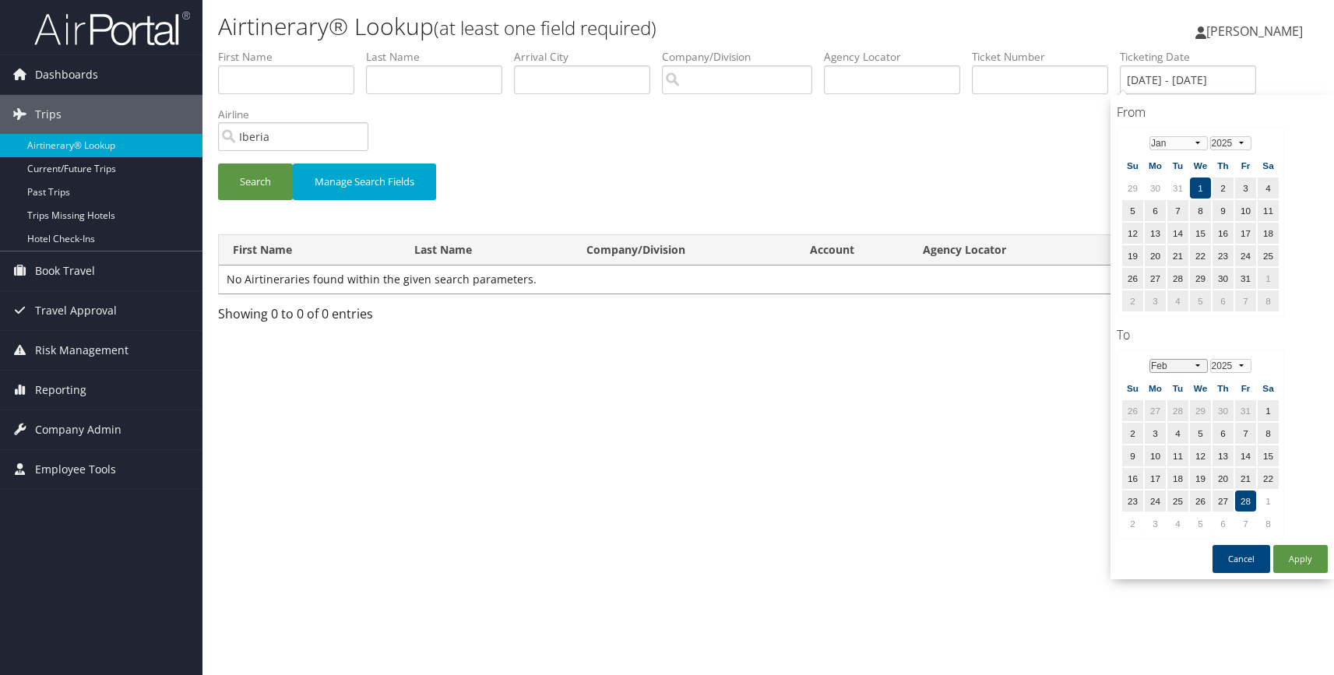
click at [1194, 365] on select "Jan Feb Mar Apr May Jun Jul Aug Sep Oct Nov Dec" at bounding box center [1179, 366] width 58 height 14
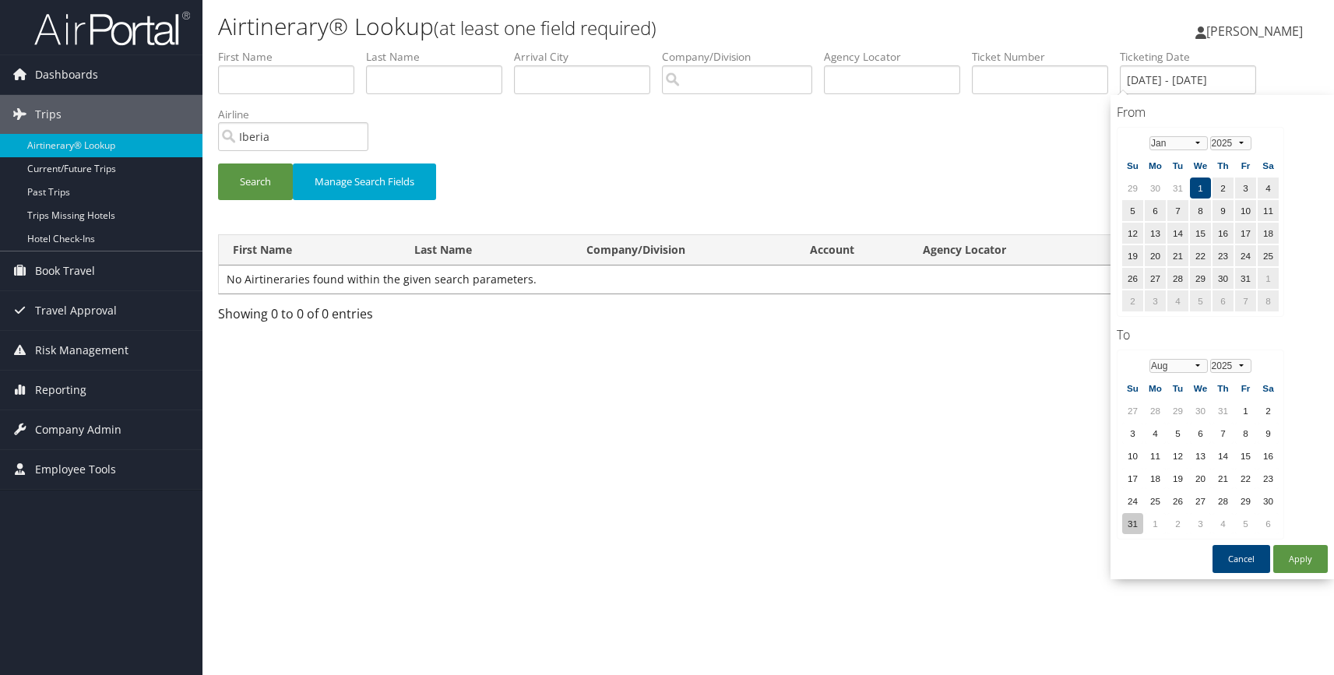
click at [1133, 524] on td "31" at bounding box center [1133, 523] width 21 height 21
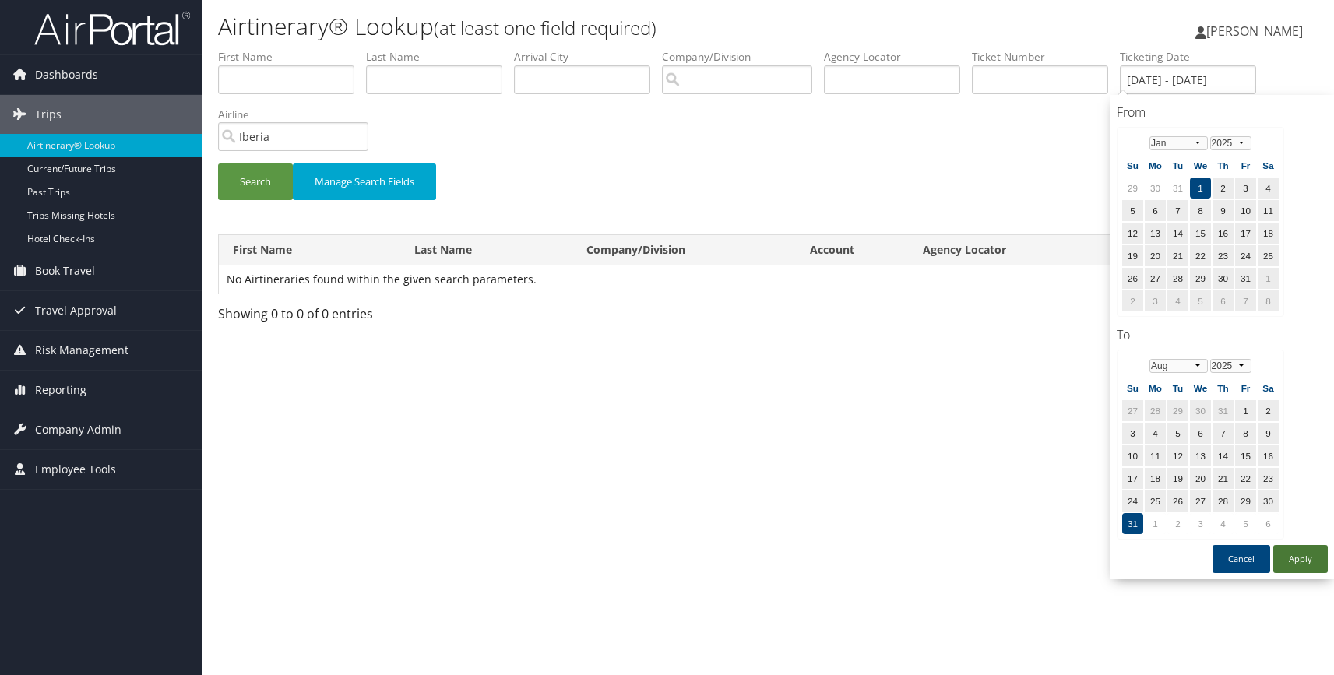
click at [1302, 559] on button "Apply" at bounding box center [1301, 559] width 55 height 28
type input "01/01/2025 - 08/31/2025"
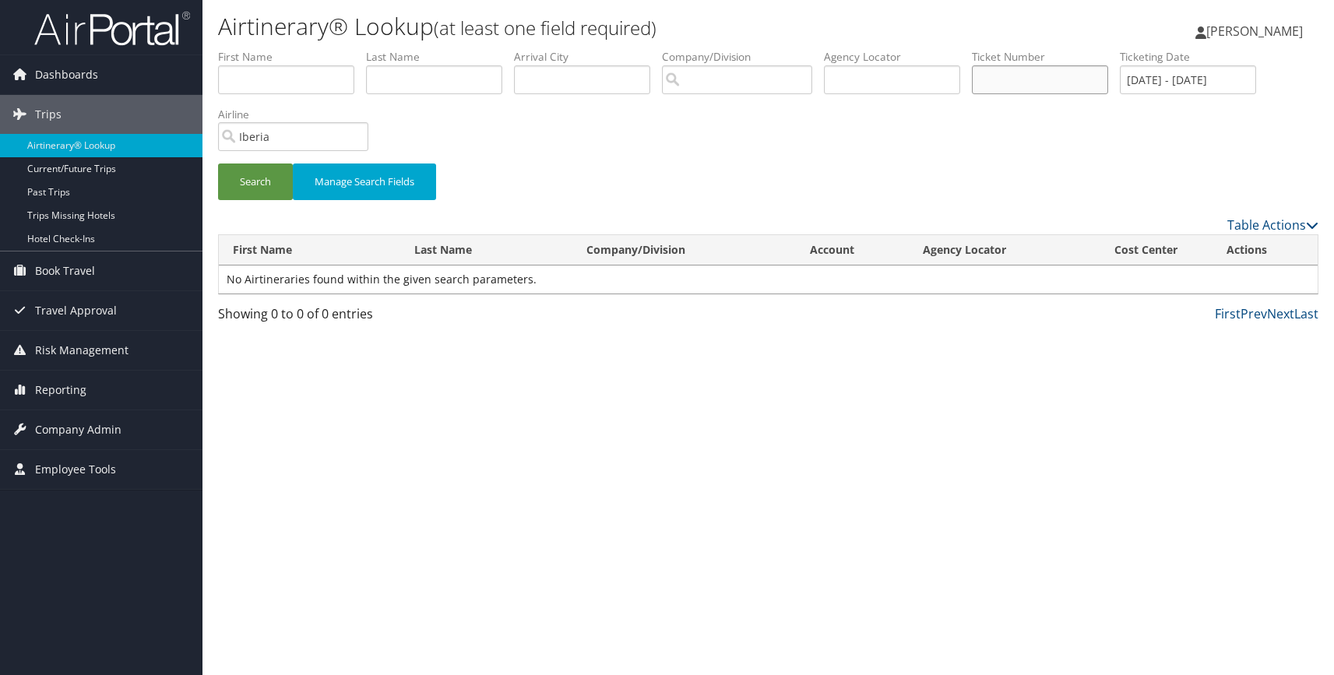
click at [1003, 77] on input "text" at bounding box center [1040, 79] width 136 height 29
paste input "1254244067059"
type input "1254244067059"
click at [290, 129] on input "Iberia" at bounding box center [293, 136] width 150 height 29
click at [234, 184] on button "Search" at bounding box center [255, 182] width 75 height 37
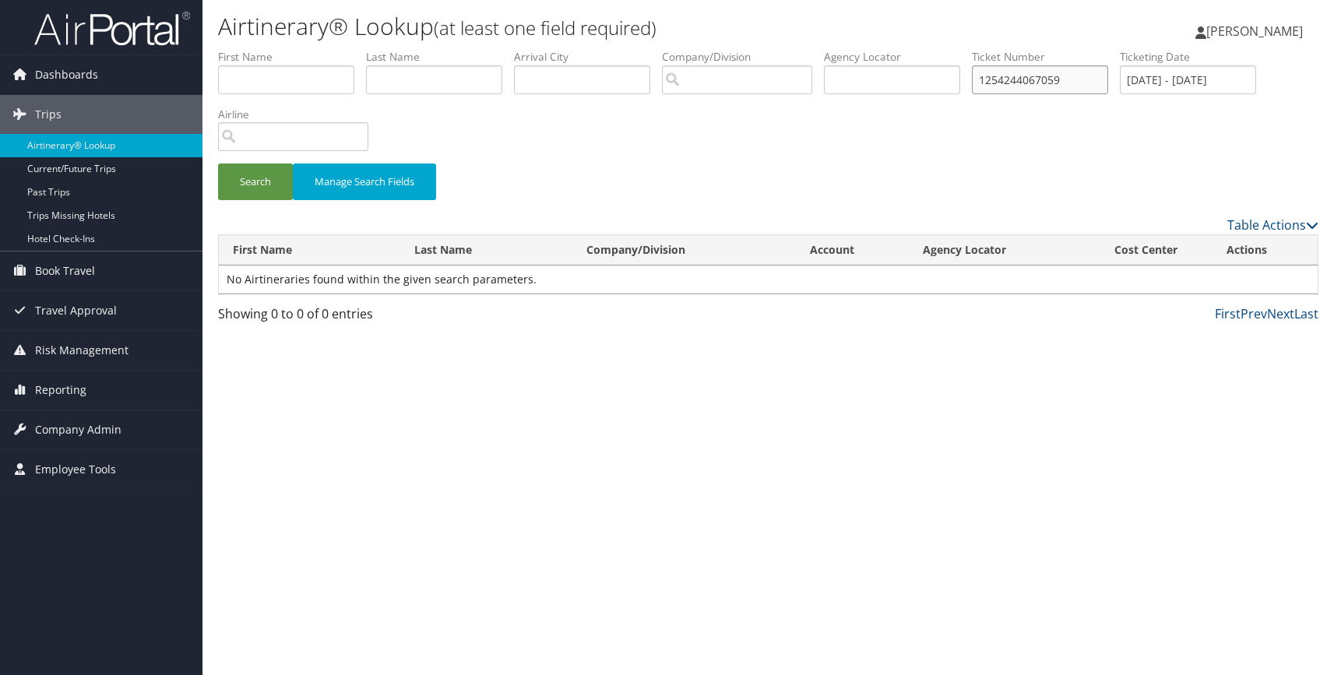
drag, startPoint x: 990, startPoint y: 81, endPoint x: 967, endPoint y: 83, distance: 22.6
click at [972, 83] on input "1254244067059" at bounding box center [1040, 79] width 136 height 29
type input "4244067059"
click at [257, 185] on button "Search" at bounding box center [255, 182] width 75 height 37
click at [51, 388] on span "Reporting" at bounding box center [60, 390] width 51 height 39
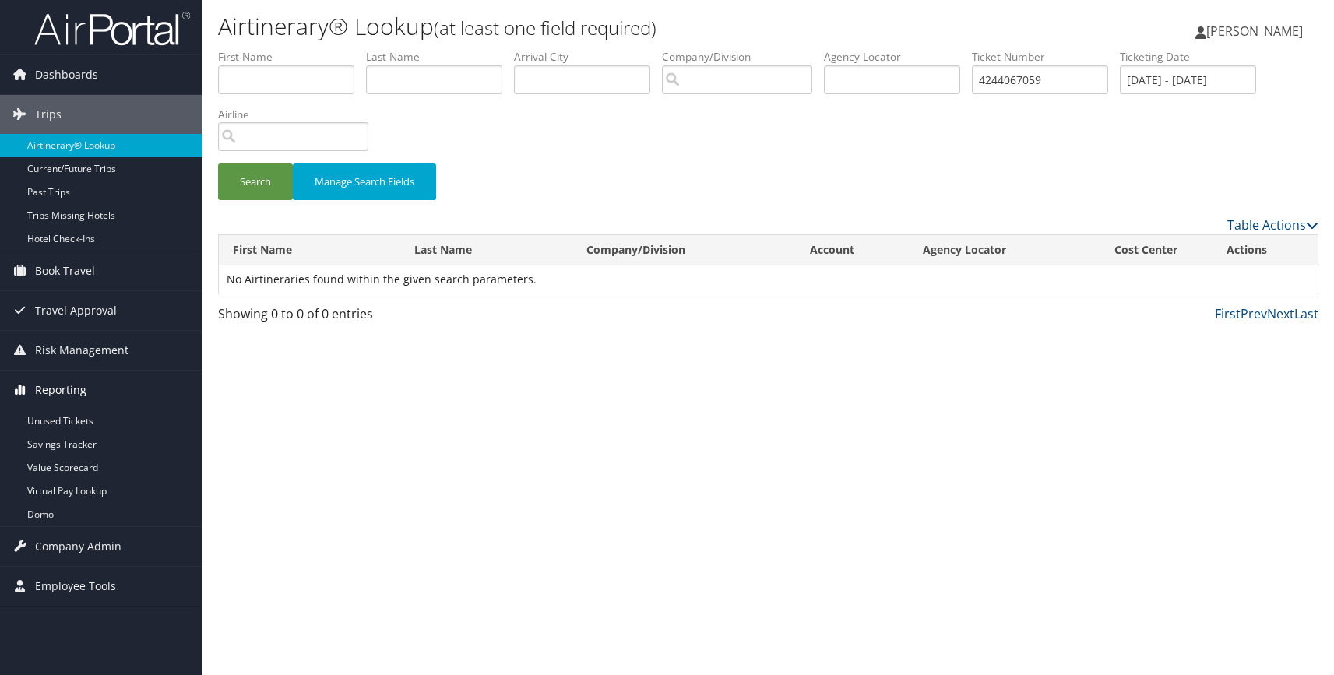
click at [41, 390] on span "Reporting" at bounding box center [60, 390] width 51 height 39
click at [63, 428] on span "Company Admin" at bounding box center [78, 430] width 86 height 39
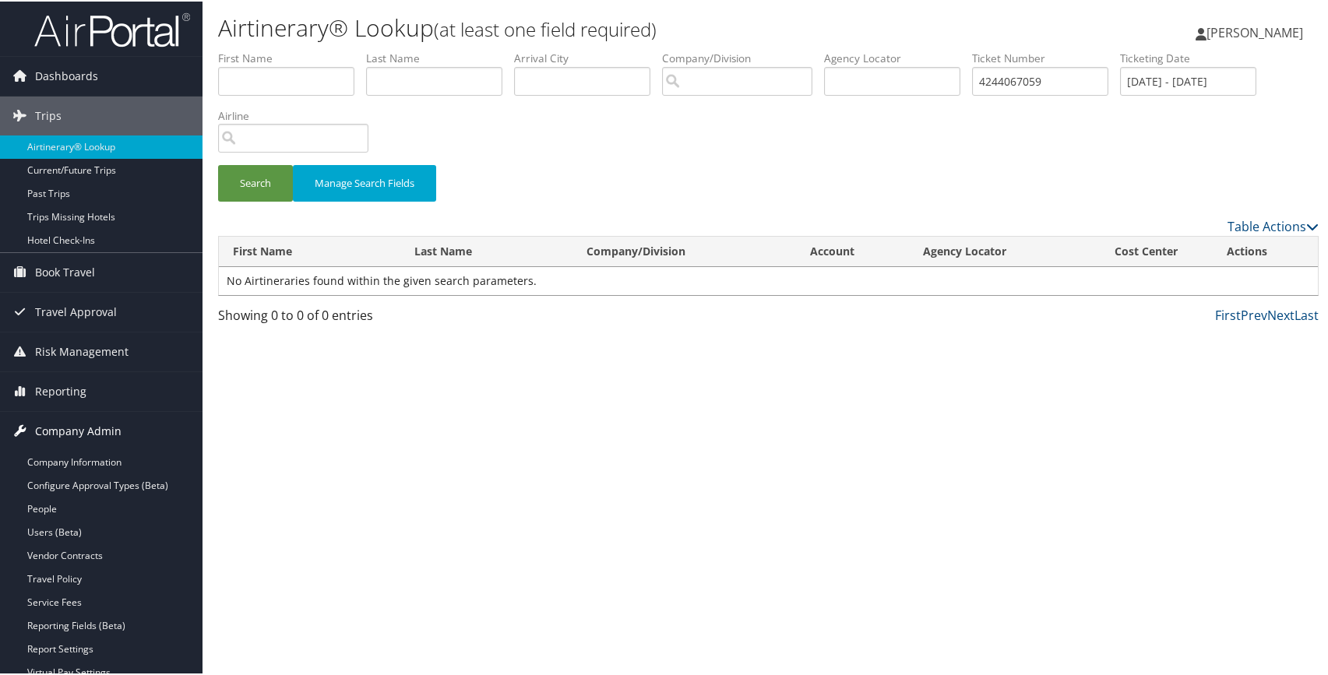
click at [63, 428] on span "Company Admin" at bounding box center [78, 430] width 86 height 39
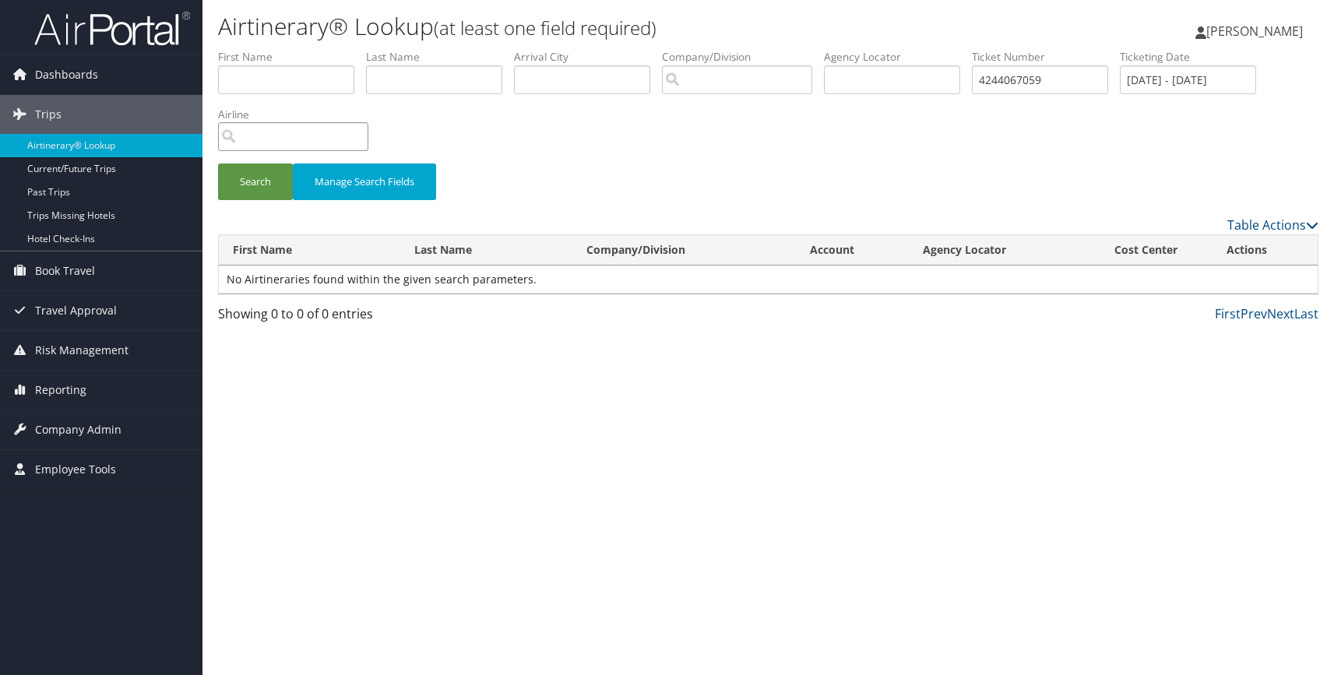
click at [277, 136] on input "search" at bounding box center [293, 136] width 150 height 29
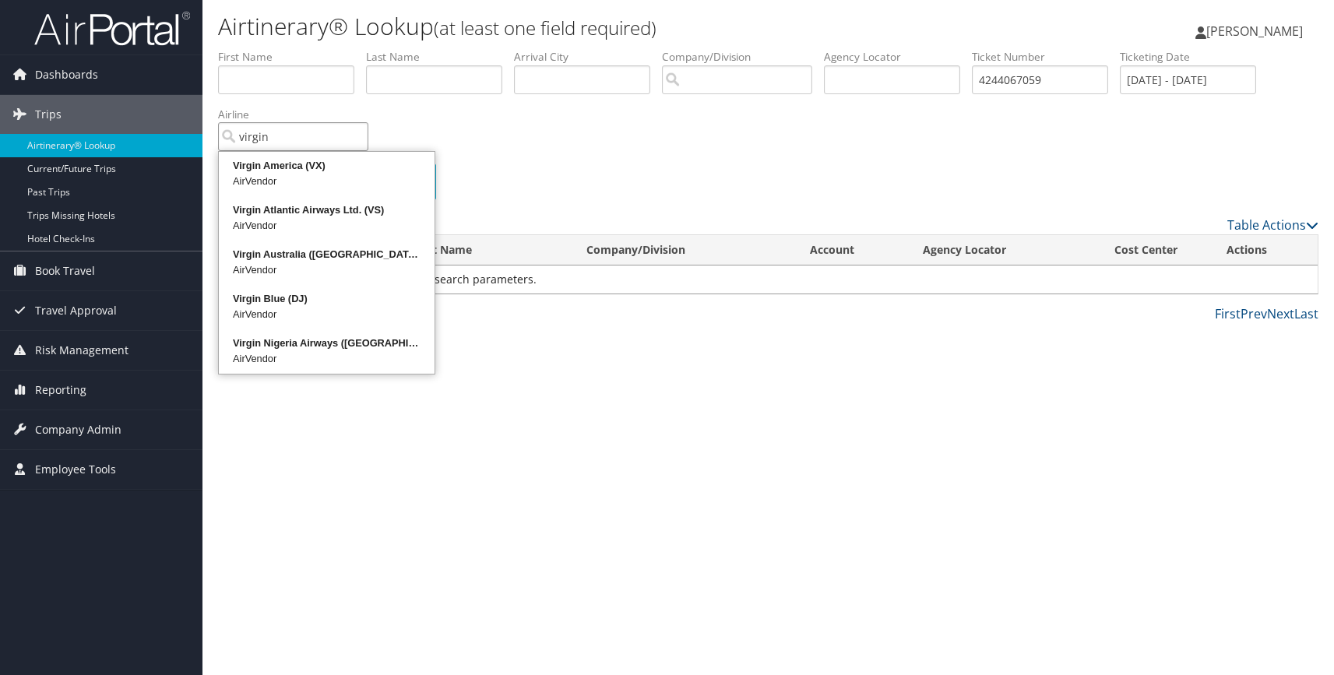
type input "virgin"
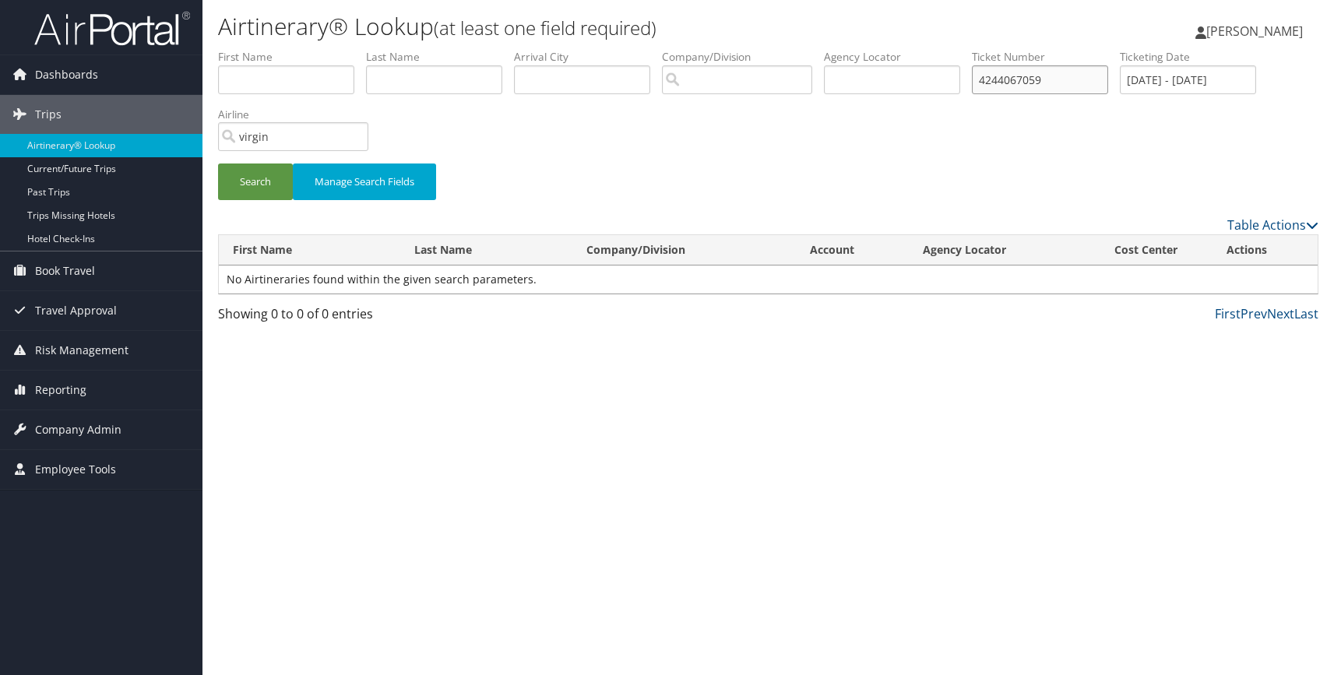
drag, startPoint x: 1059, startPoint y: 85, endPoint x: 950, endPoint y: 70, distance: 110.8
click at [950, 49] on ul "First Name Last Name Departure City Arrival City Company/Division Airport/City …" at bounding box center [768, 49] width 1101 height 0
click at [330, 139] on input "virgin" at bounding box center [293, 136] width 150 height 29
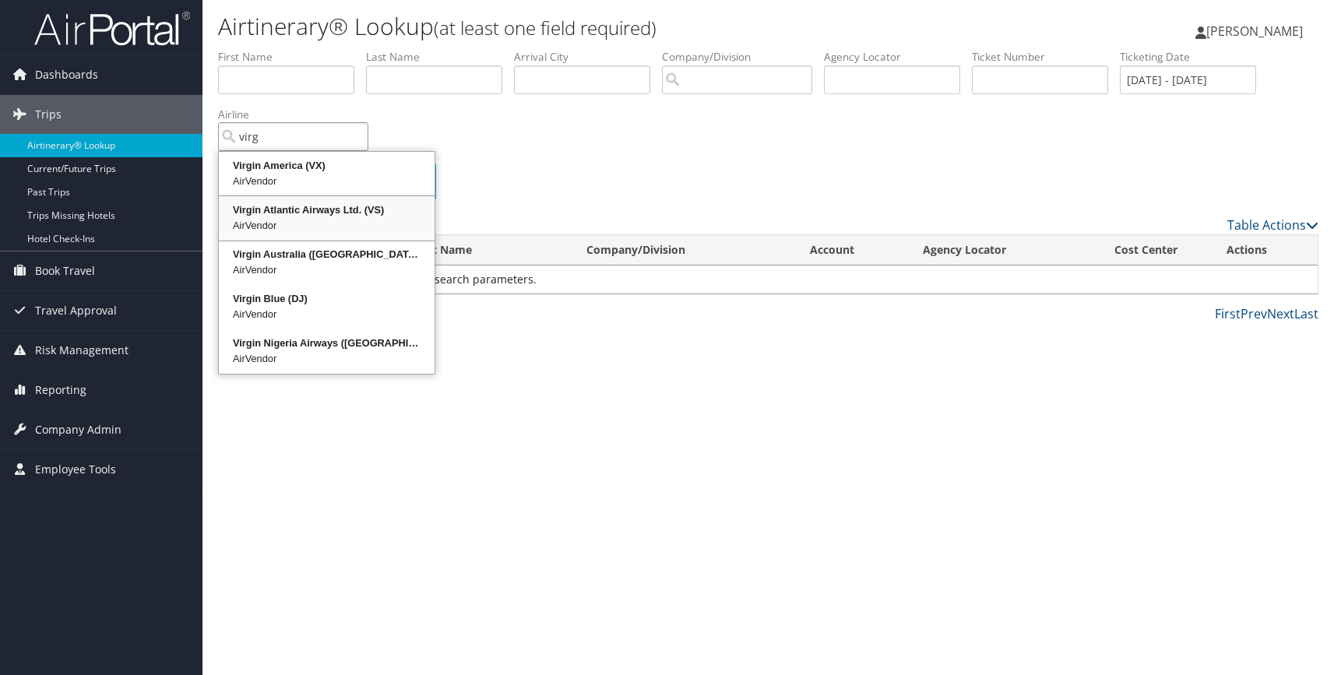
click at [277, 223] on div "AirVendor" at bounding box center [326, 226] width 211 height 16
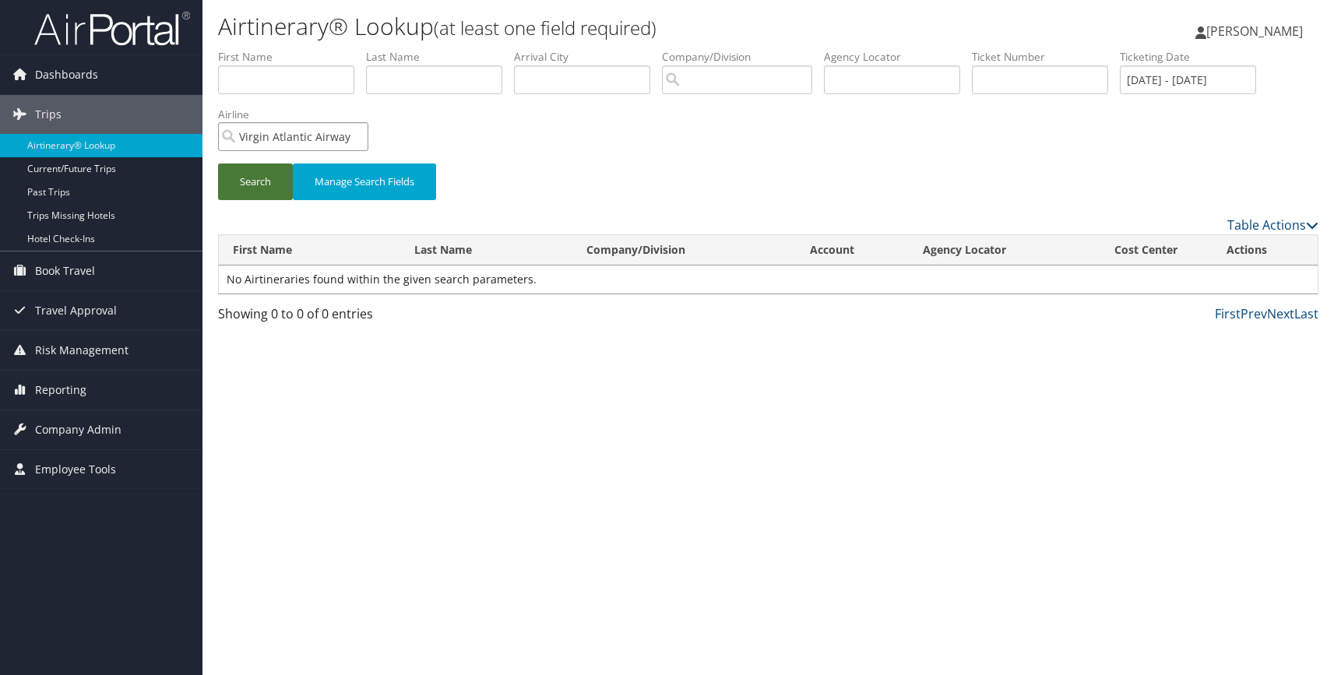
type input "Virgin Atlantic Airways Ltd."
click at [254, 184] on button "Search" at bounding box center [255, 182] width 75 height 37
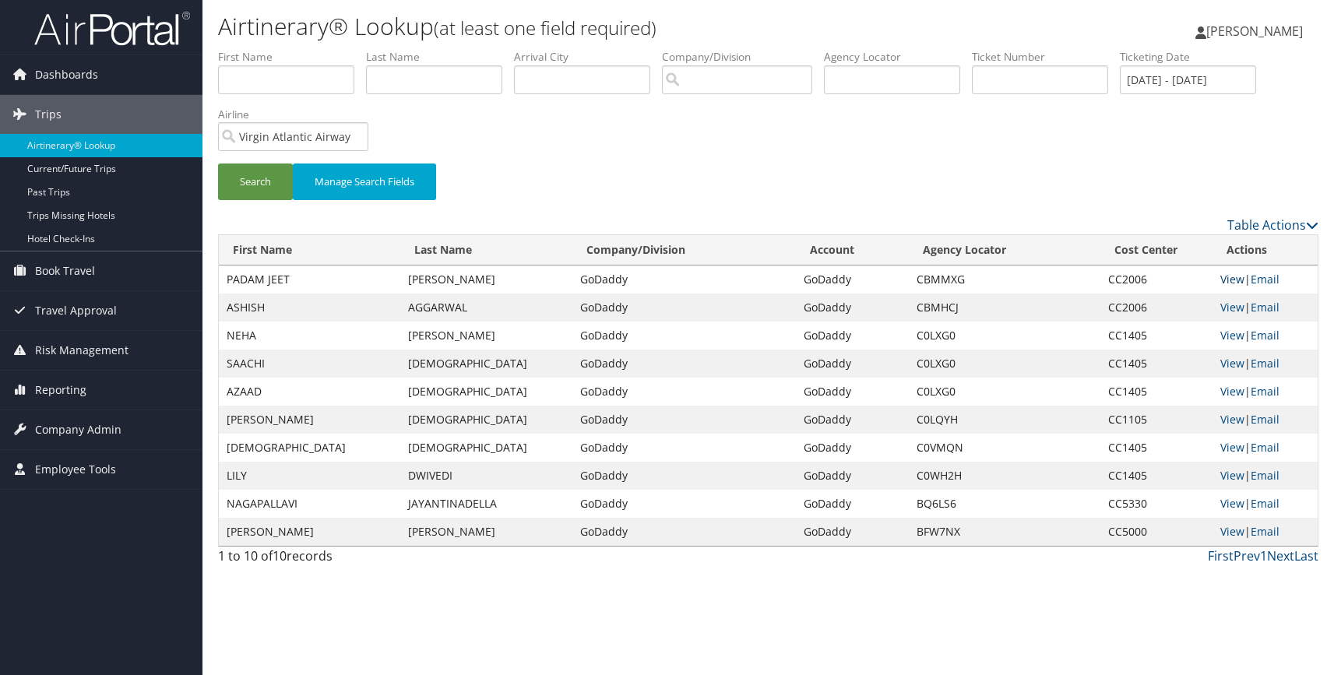
click at [1229, 280] on link "View" at bounding box center [1233, 279] width 24 height 15
click at [1229, 304] on link "View" at bounding box center [1233, 307] width 24 height 15
click at [1229, 335] on link "View" at bounding box center [1233, 335] width 24 height 15
click at [1230, 362] on link "View" at bounding box center [1233, 363] width 24 height 15
click at [1236, 390] on link "View" at bounding box center [1233, 391] width 24 height 15
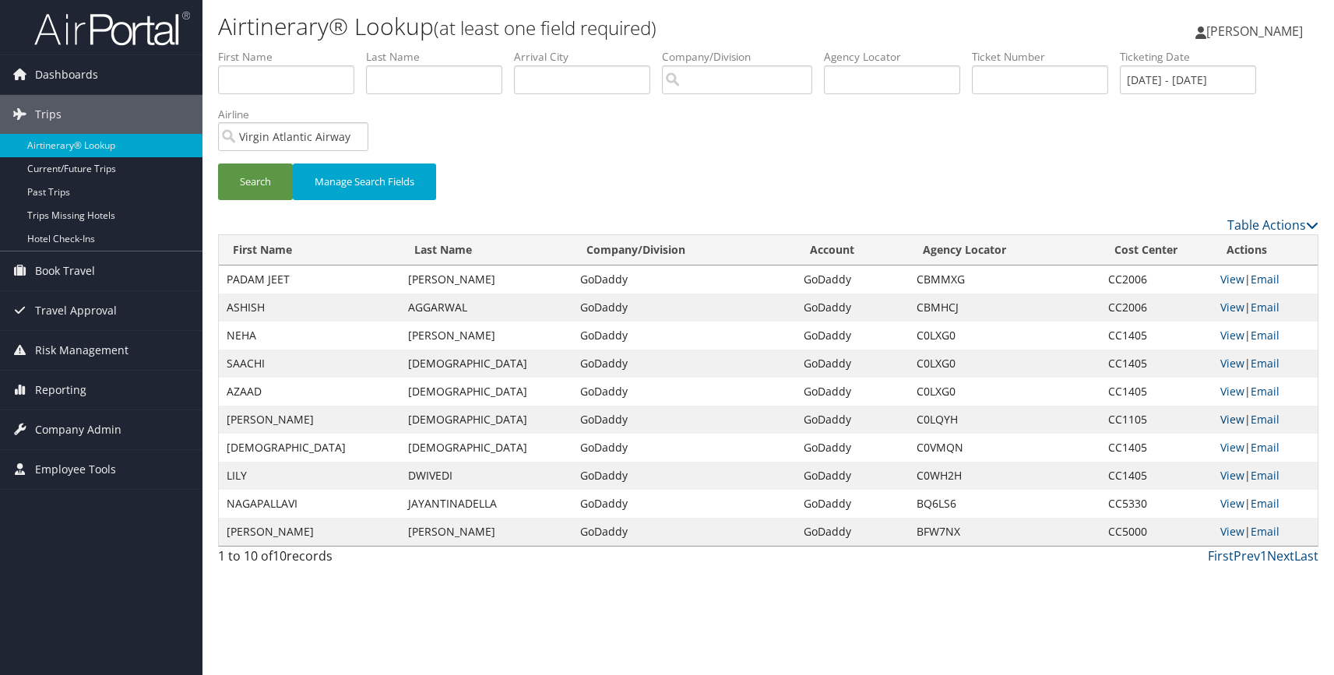
click at [1236, 418] on link "View" at bounding box center [1233, 419] width 24 height 15
click at [1234, 450] on link "View" at bounding box center [1233, 447] width 24 height 15
click at [1235, 474] on link "View" at bounding box center [1233, 475] width 24 height 15
click at [1235, 504] on link "View" at bounding box center [1233, 503] width 24 height 15
click at [1235, 531] on link "View" at bounding box center [1233, 531] width 24 height 15
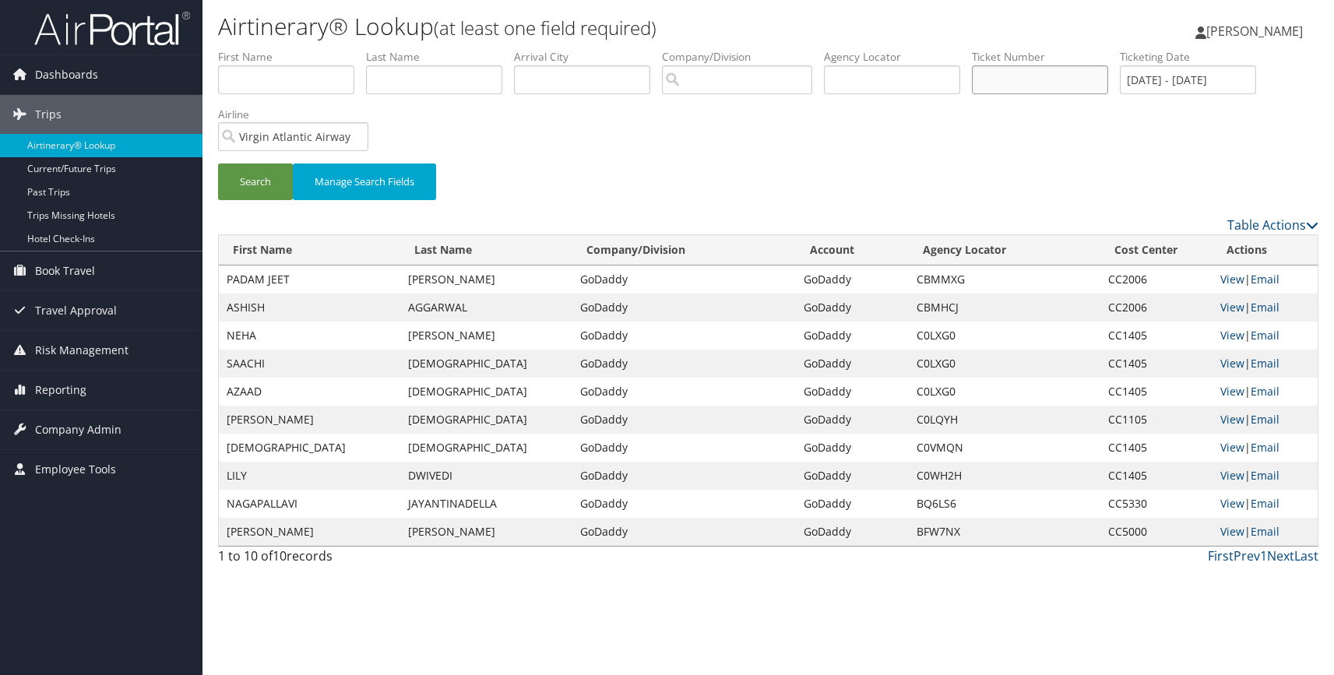
click at [1001, 78] on input "text" at bounding box center [1040, 79] width 136 height 29
paste input "9323559633257"
type input "9323559633257"
click at [258, 182] on button "Search" at bounding box center [255, 182] width 75 height 37
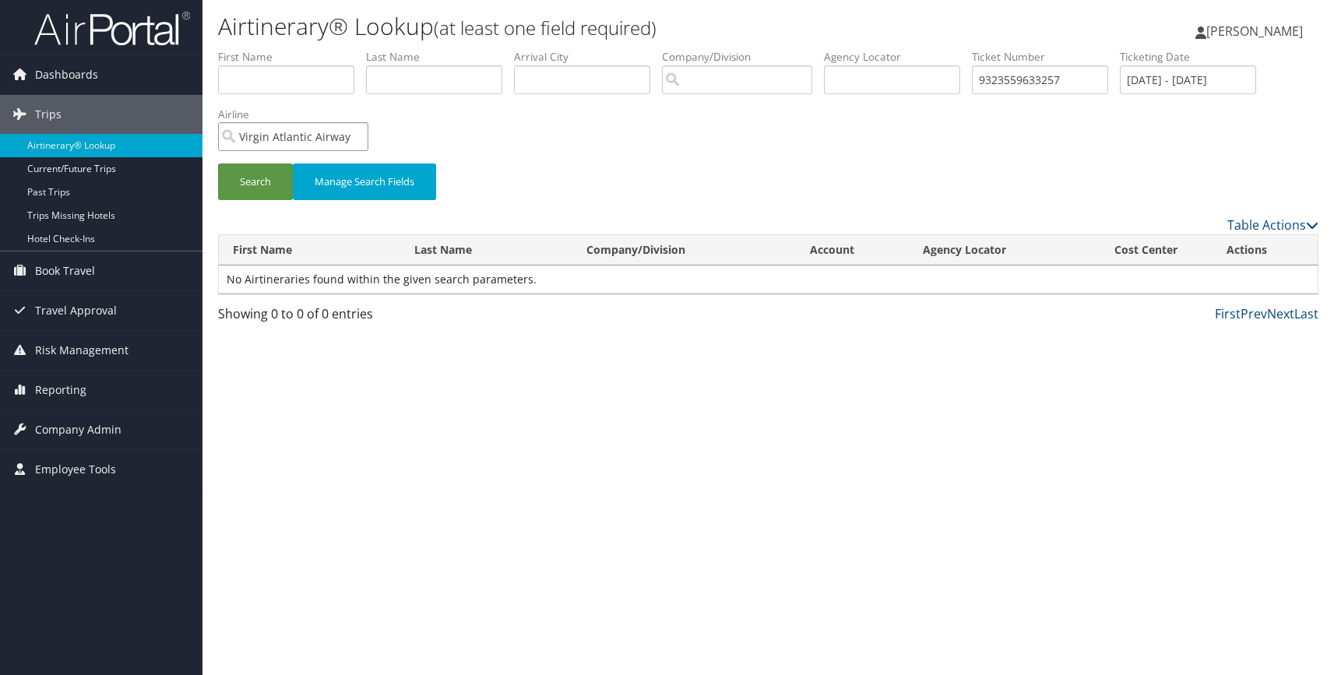
click at [351, 135] on input "Virgin Atlantic Airways Ltd." at bounding box center [293, 136] width 150 height 29
click at [256, 188] on button "Search" at bounding box center [255, 182] width 75 height 37
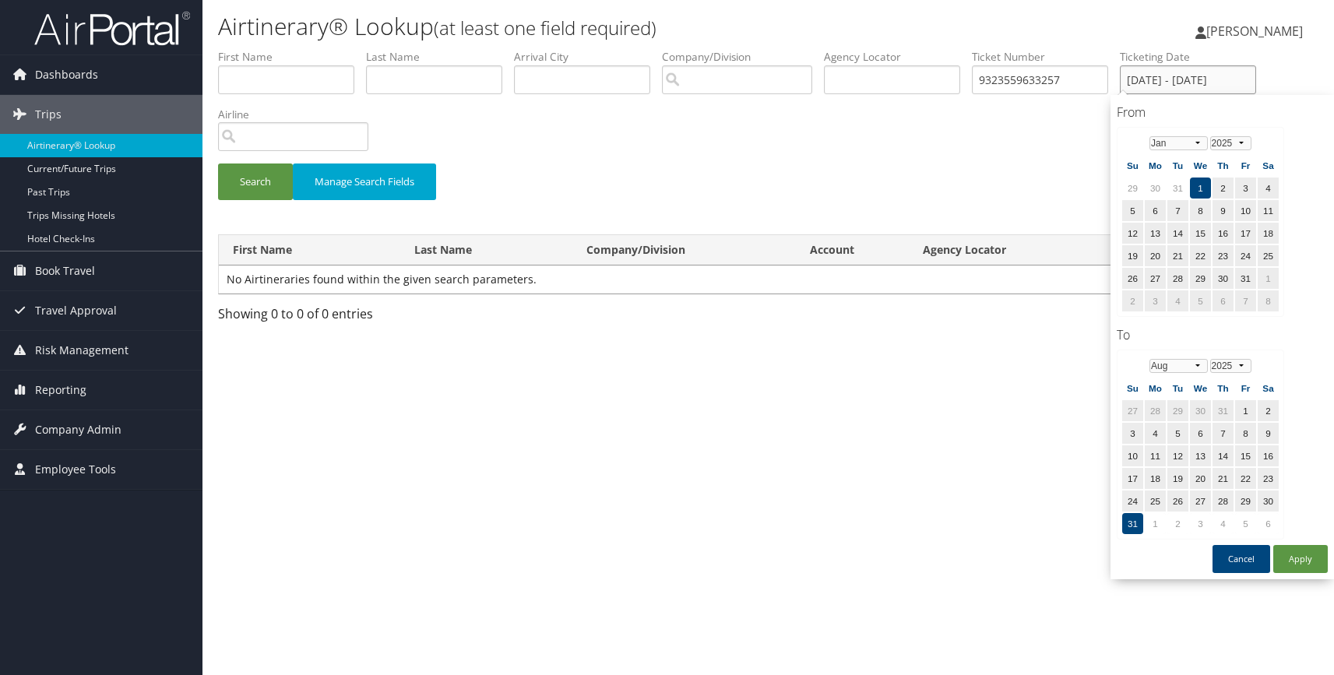
scroll to position [0, 4]
drag, startPoint x: 1120, startPoint y: 80, endPoint x: 1295, endPoint y: 80, distance: 175.3
click at [1295, 80] on form "First Name Last Name Departure City Arrival City Company/Division Airport/City …" at bounding box center [768, 132] width 1101 height 167
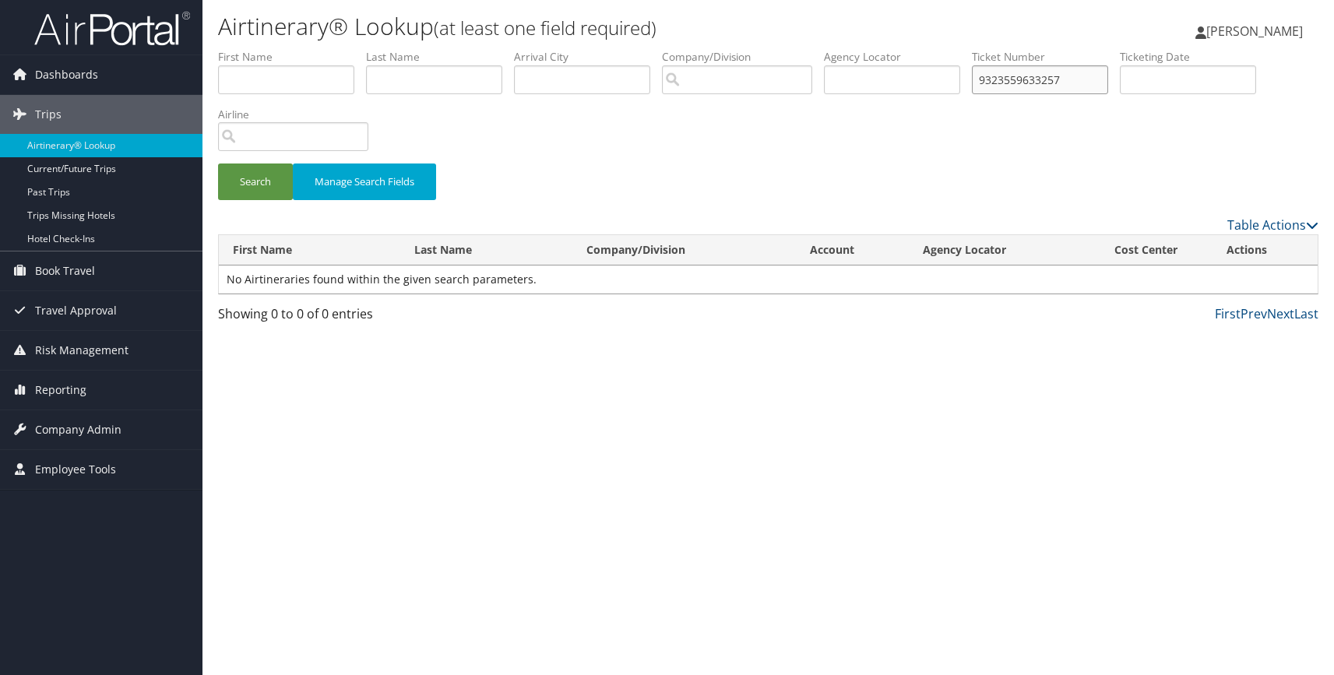
drag, startPoint x: 1068, startPoint y: 77, endPoint x: 902, endPoint y: 77, distance: 165.9
click at [902, 49] on ul "First Name Last Name Departure City Arrival City Company/Division Airport/City …" at bounding box center [768, 49] width 1101 height 0
paste input "890089682406"
click at [256, 184] on button "Search" at bounding box center [255, 182] width 75 height 37
drag, startPoint x: 1059, startPoint y: 83, endPoint x: 916, endPoint y: 81, distance: 143.3
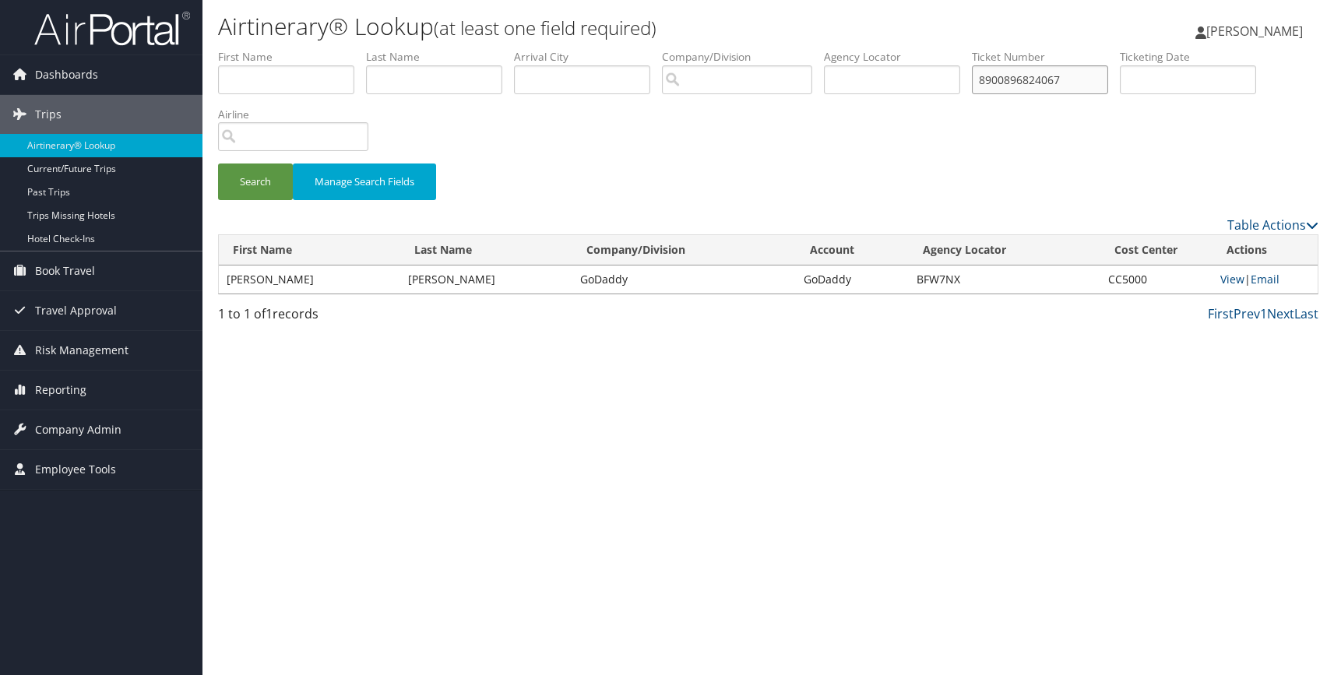
click at [916, 49] on ul "First Name Last Name Departure City Arrival City Company/Division Airport/City …" at bounding box center [768, 49] width 1101 height 0
paste input "1252211992641"
click at [263, 189] on button "Search" at bounding box center [255, 182] width 75 height 37
drag, startPoint x: 1056, startPoint y: 79, endPoint x: 918, endPoint y: 79, distance: 138.7
click at [918, 49] on ul "First Name Last Name Departure City Arrival City Company/Division Airport/City …" at bounding box center [768, 49] width 1101 height 0
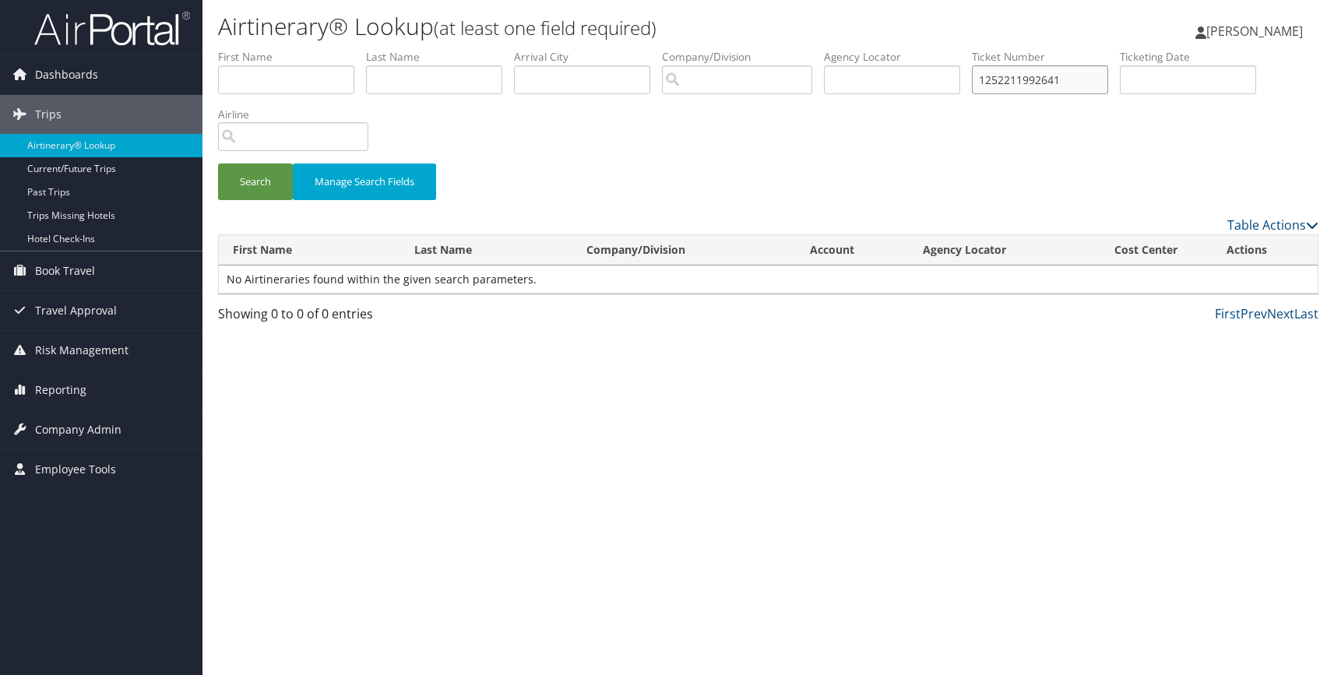
paste input "0742974845722"
click at [248, 178] on button "Search" at bounding box center [255, 182] width 75 height 37
drag, startPoint x: 991, startPoint y: 80, endPoint x: 966, endPoint y: 80, distance: 24.9
click at [972, 80] on input "0742974845722" at bounding box center [1040, 79] width 136 height 29
type input "2974845722"
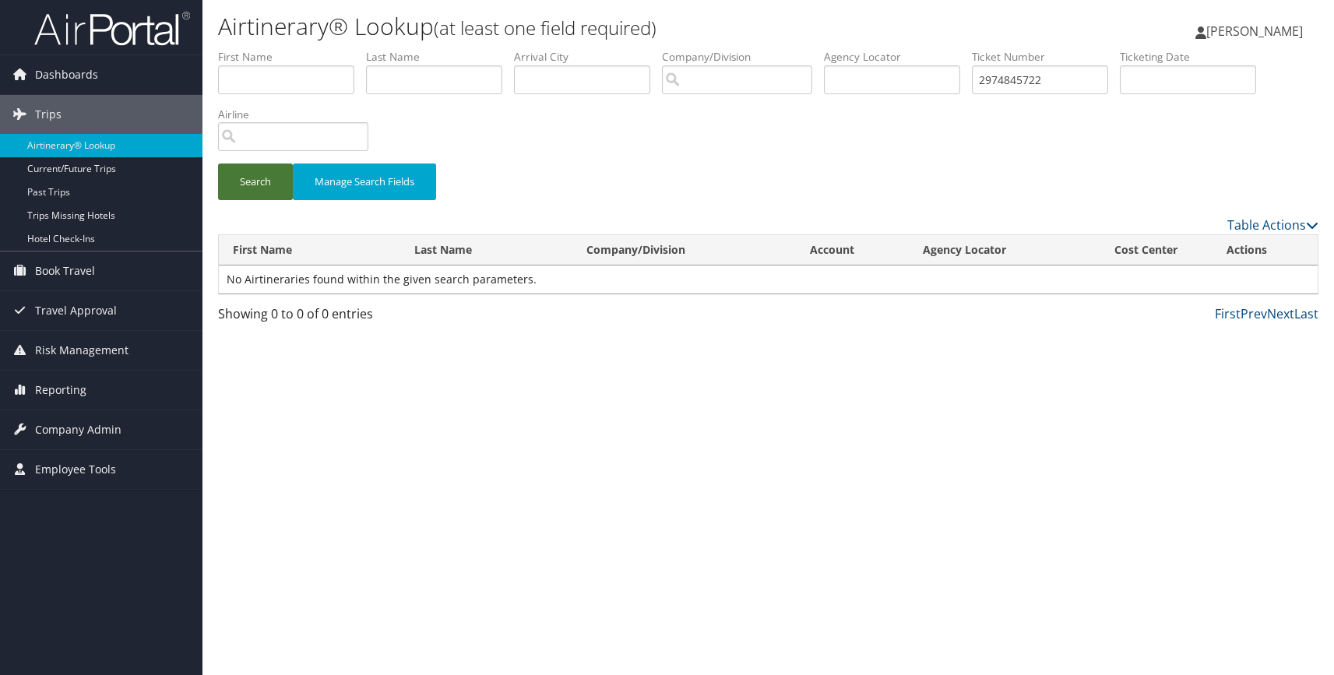
click at [248, 183] on button "Search" at bounding box center [255, 182] width 75 height 37
drag, startPoint x: 1044, startPoint y: 84, endPoint x: 932, endPoint y: 84, distance: 112.2
click at [932, 49] on ul "First Name Last Name Departure City Arrival City Company/Division Airport/City …" at bounding box center [768, 49] width 1101 height 0
click at [868, 152] on div "Search Manage Search Fields" at bounding box center [768, 132] width 1124 height 167
click at [1003, 79] on input "text" at bounding box center [1040, 79] width 136 height 29
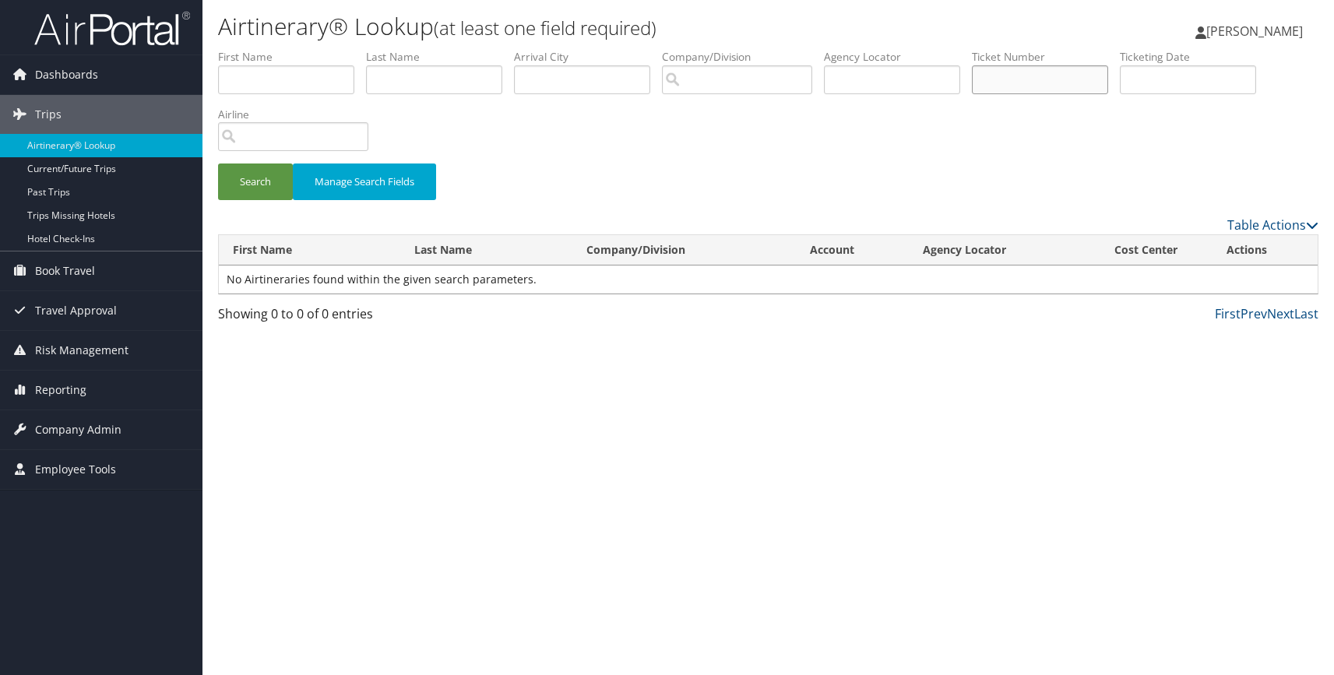
paste input "0162499211539"
type input "0162499211539"
click at [252, 175] on button "Search" at bounding box center [255, 182] width 75 height 37
drag, startPoint x: 1060, startPoint y: 82, endPoint x: 924, endPoint y: 82, distance: 136.3
click at [924, 49] on ul "First Name Last Name Departure City Arrival City Company/Division Airport/City …" at bounding box center [768, 49] width 1101 height 0
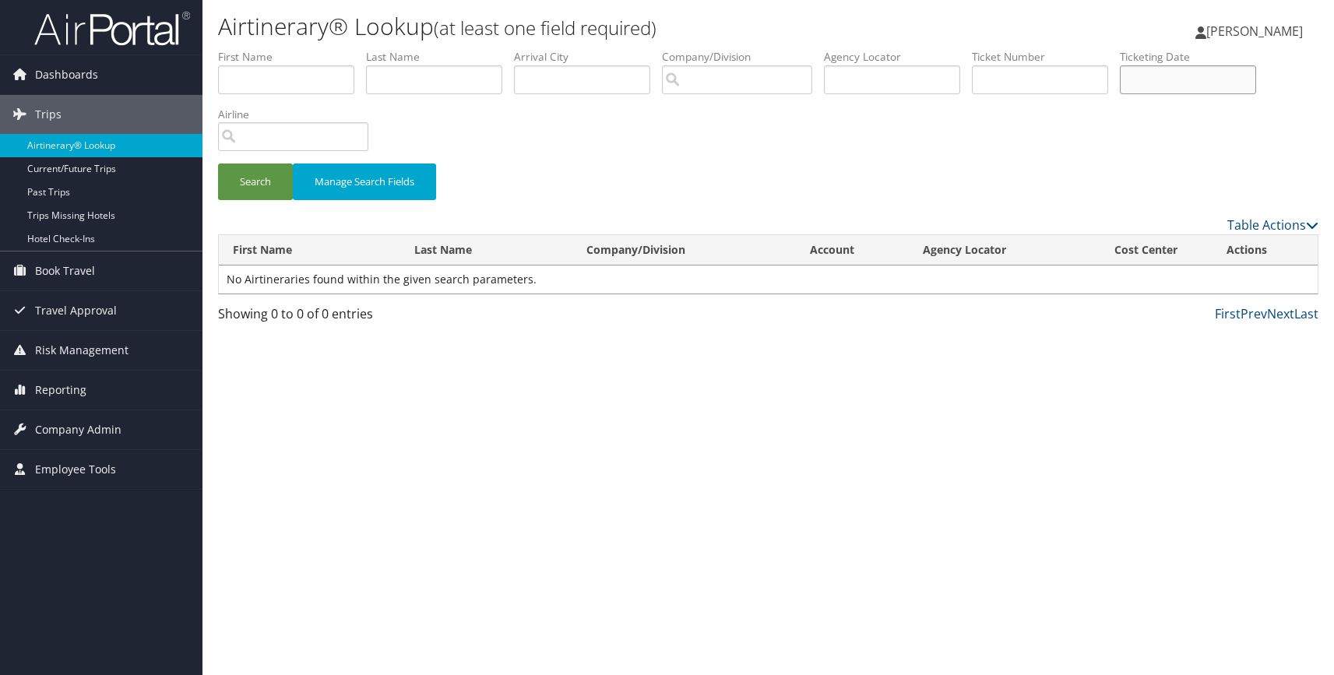
click at [1173, 81] on input "text" at bounding box center [1188, 79] width 136 height 29
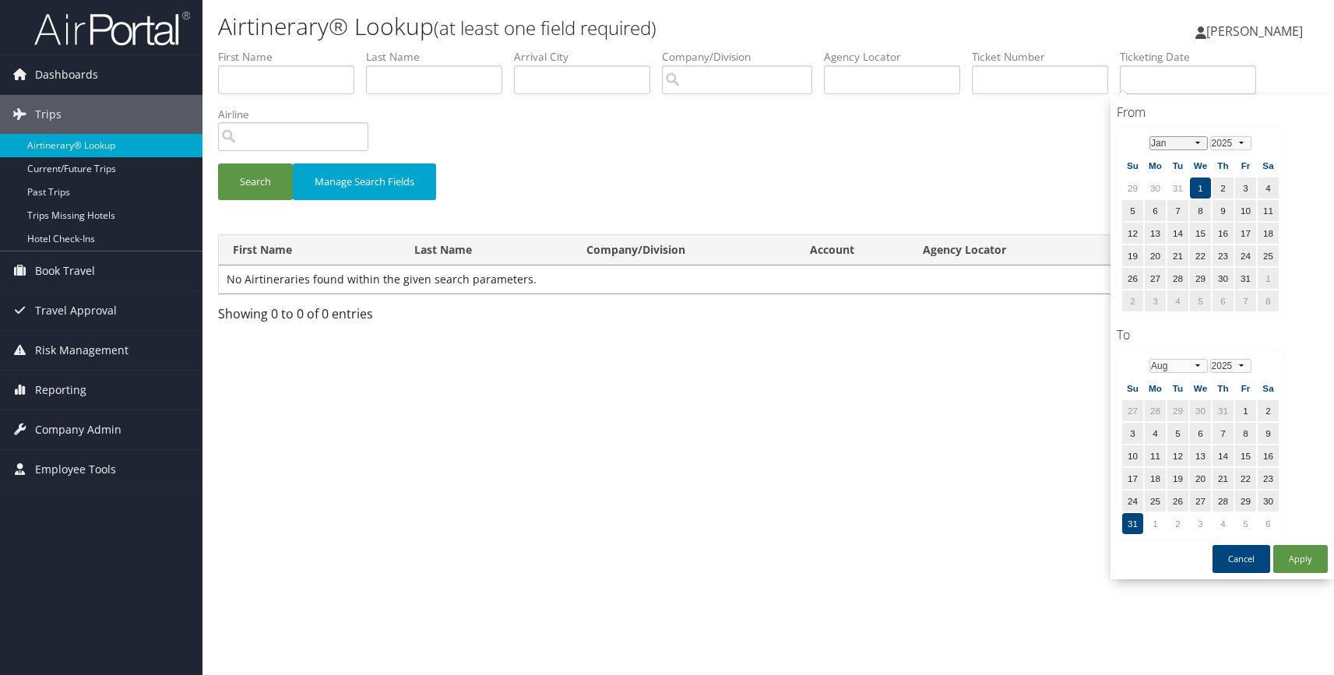
click at [1197, 141] on select "Jan Feb Mar Apr May Jun Jul Aug Sep Oct Nov Dec" at bounding box center [1179, 143] width 58 height 14
click at [1156, 298] on td "30" at bounding box center [1155, 301] width 21 height 21
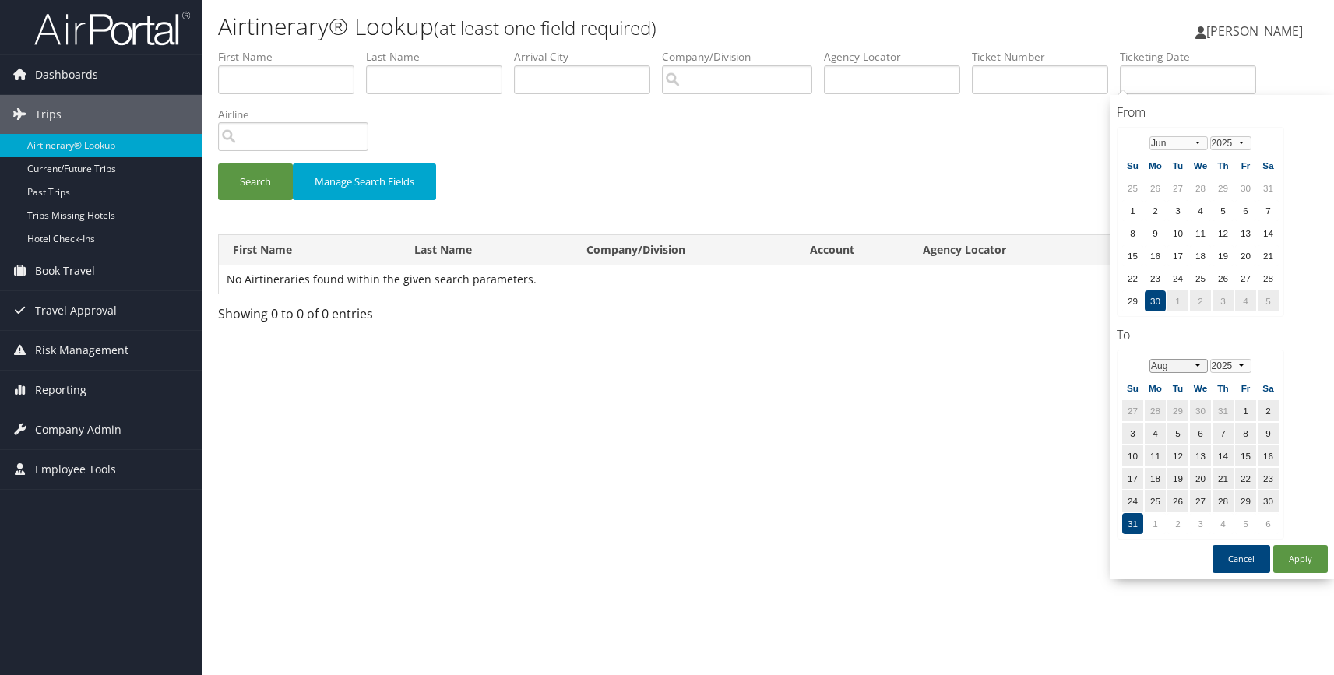
click at [1197, 365] on select "Jan Feb Mar Apr May Jun Jul Aug Sep Oct Nov Dec" at bounding box center [1179, 366] width 58 height 14
click at [1244, 409] on td "4" at bounding box center [1245, 410] width 21 height 21
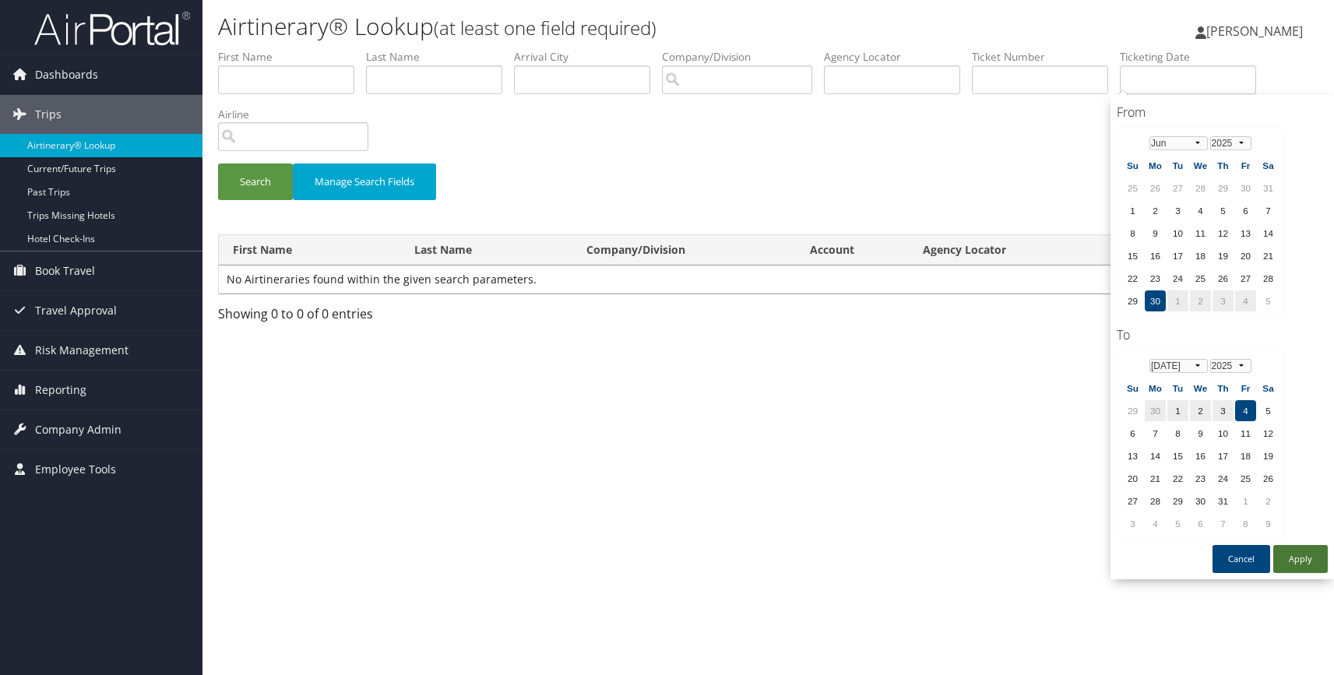
click at [1306, 561] on button "Apply" at bounding box center [1301, 559] width 55 height 28
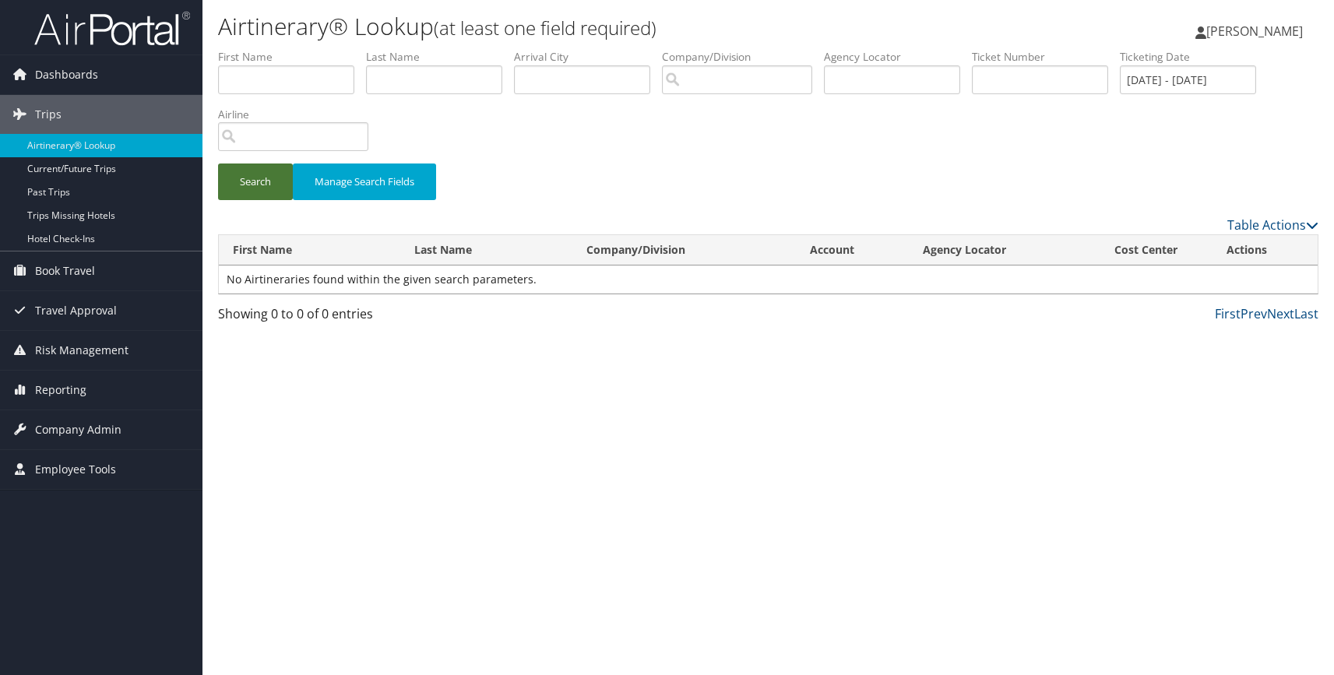
click at [248, 189] on button "Search" at bounding box center [255, 182] width 75 height 37
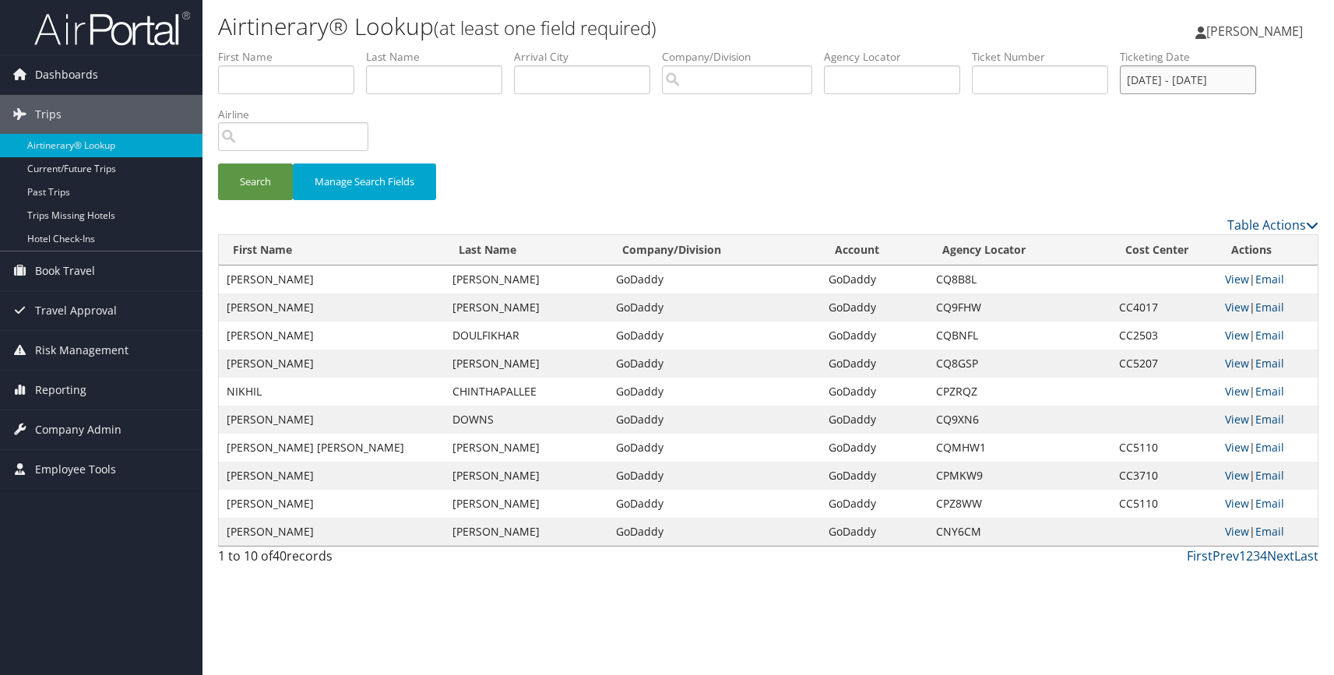
click at [1207, 79] on input "06/30/2025 - 07/04/2025" at bounding box center [1188, 79] width 136 height 29
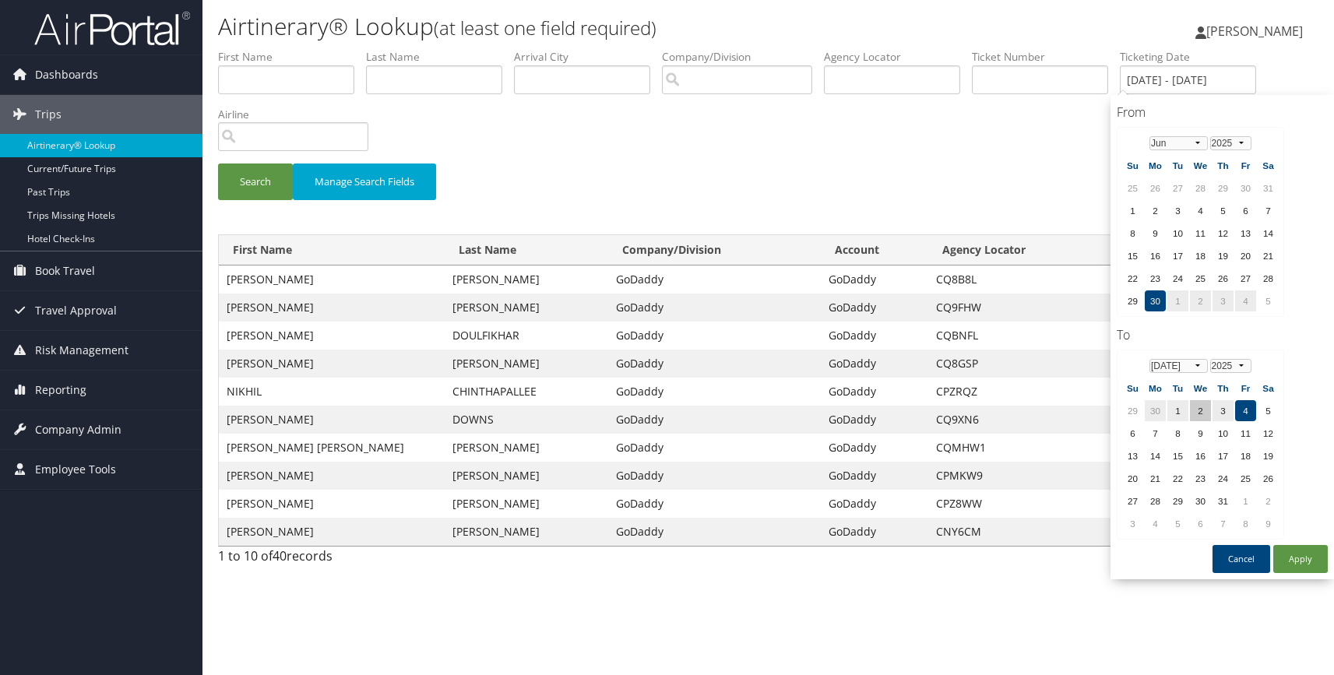
click at [1200, 414] on td "2" at bounding box center [1200, 410] width 21 height 21
click at [1309, 562] on button "Apply" at bounding box center [1301, 559] width 55 height 28
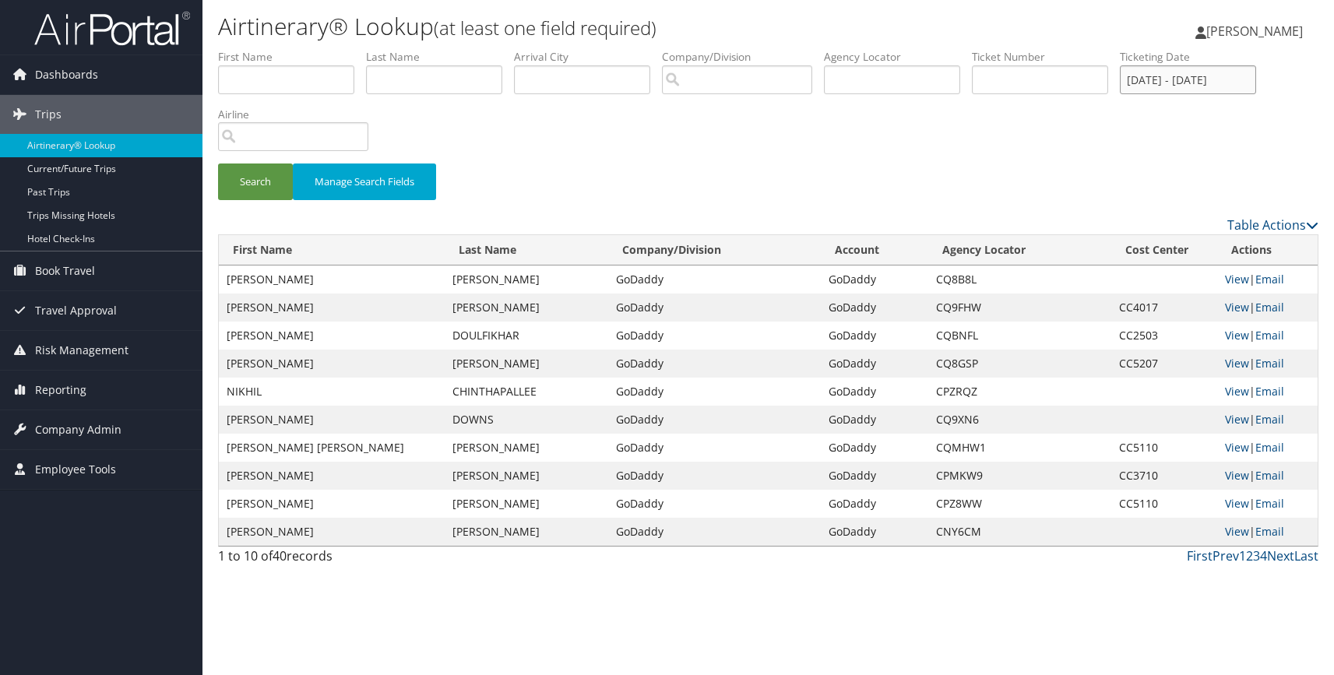
click at [1225, 81] on input "06/30/2025 - 07/02/2025" at bounding box center [1188, 79] width 136 height 29
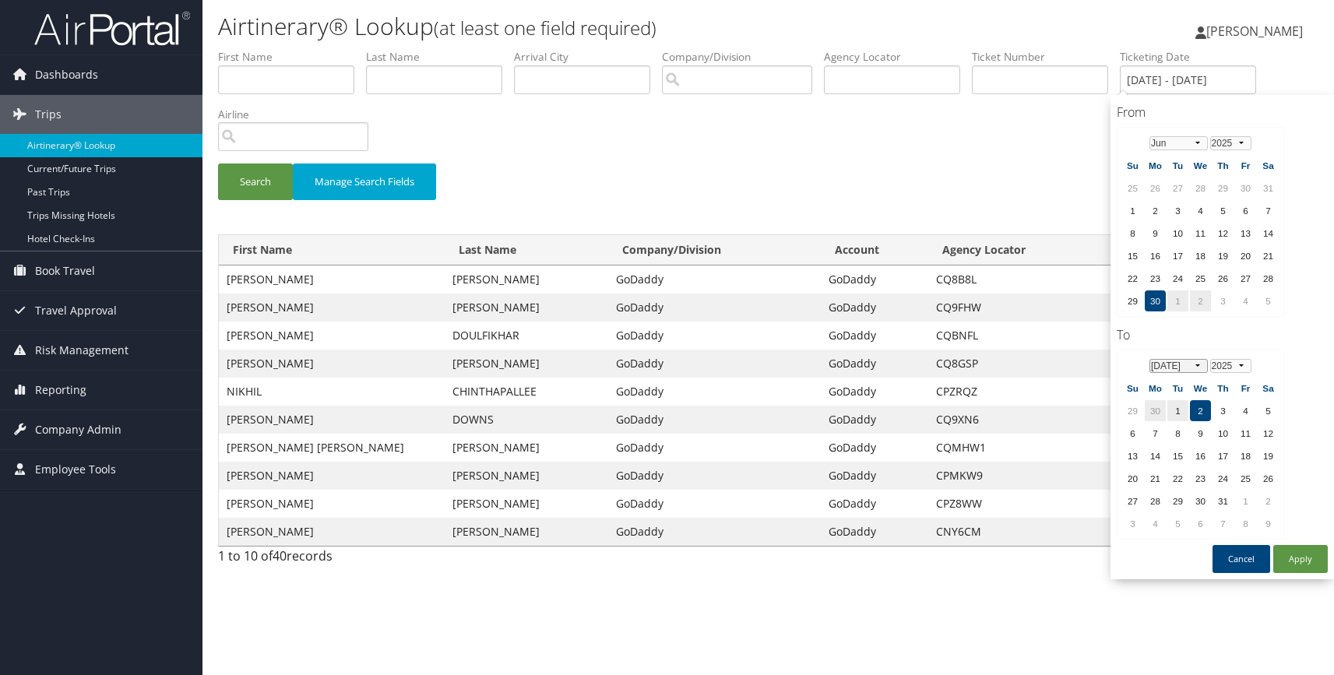
click at [1193, 369] on select "Jan Feb Mar Apr May Jun Jul Aug Sep Oct Nov Dec" at bounding box center [1179, 366] width 58 height 14
click at [1154, 525] on td "30" at bounding box center [1155, 523] width 21 height 21
click at [1311, 553] on button "Apply" at bounding box center [1301, 559] width 55 height 28
type input "06/30/2025"
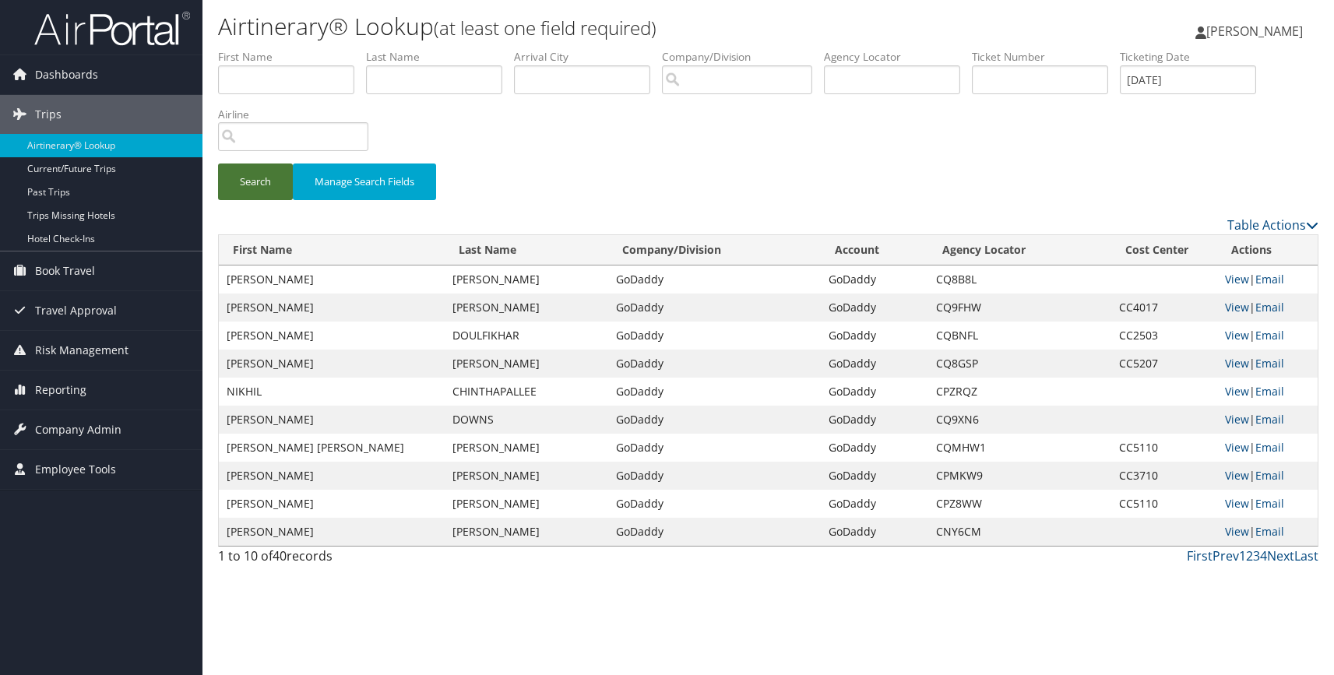
click at [245, 171] on button "Search" at bounding box center [255, 182] width 75 height 37
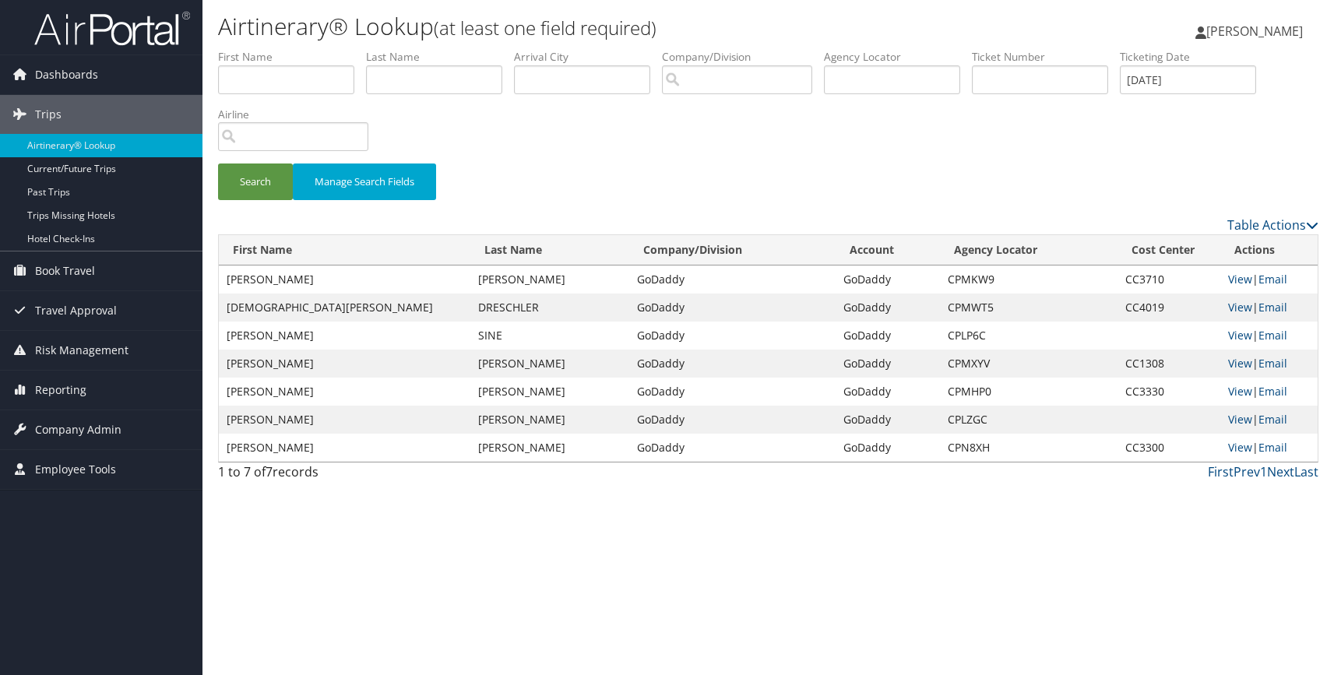
click at [858, 463] on div "First Prev 1 Next Last" at bounding box center [908, 472] width 819 height 19
click at [1235, 278] on link "View" at bounding box center [1240, 279] width 24 height 15
click at [1231, 308] on link "View" at bounding box center [1240, 307] width 24 height 15
click at [1235, 337] on link "View" at bounding box center [1240, 335] width 24 height 15
click at [1235, 359] on link "View" at bounding box center [1240, 363] width 24 height 15
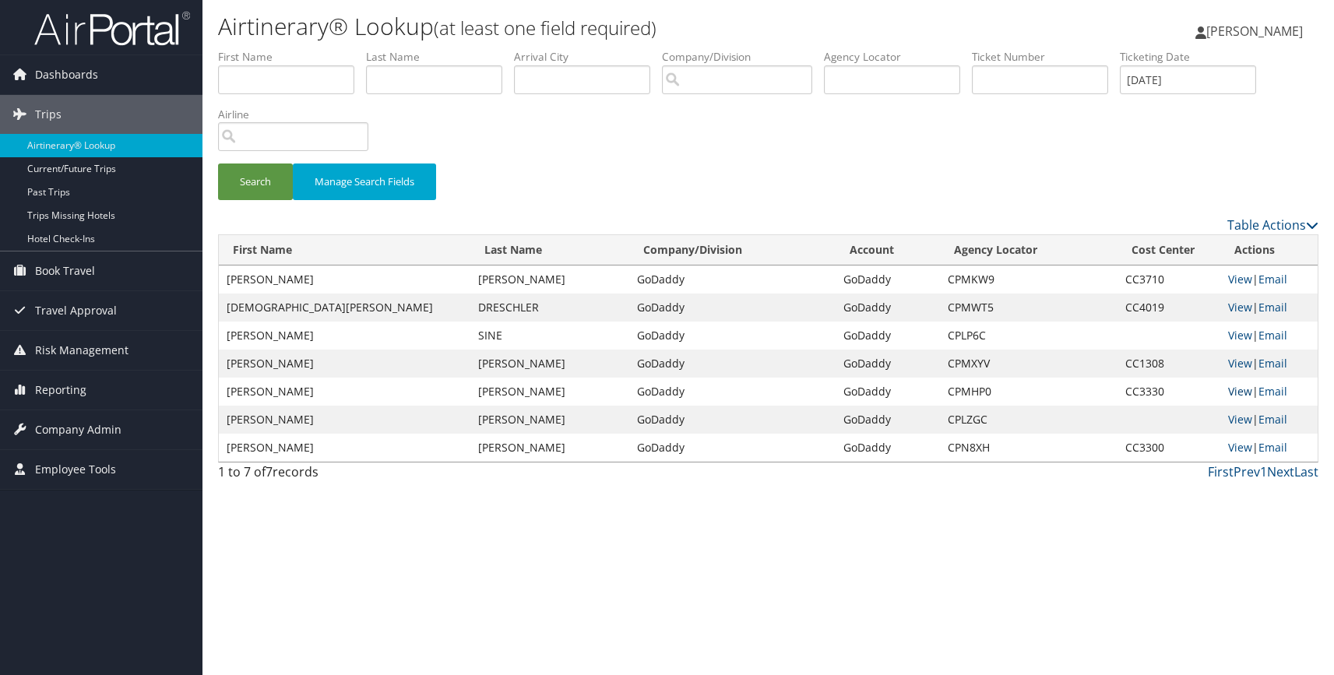
click at [1235, 391] on link "View" at bounding box center [1240, 391] width 24 height 15
click at [1235, 416] on link "View" at bounding box center [1240, 419] width 24 height 15
click at [1235, 442] on link "View" at bounding box center [1240, 447] width 24 height 15
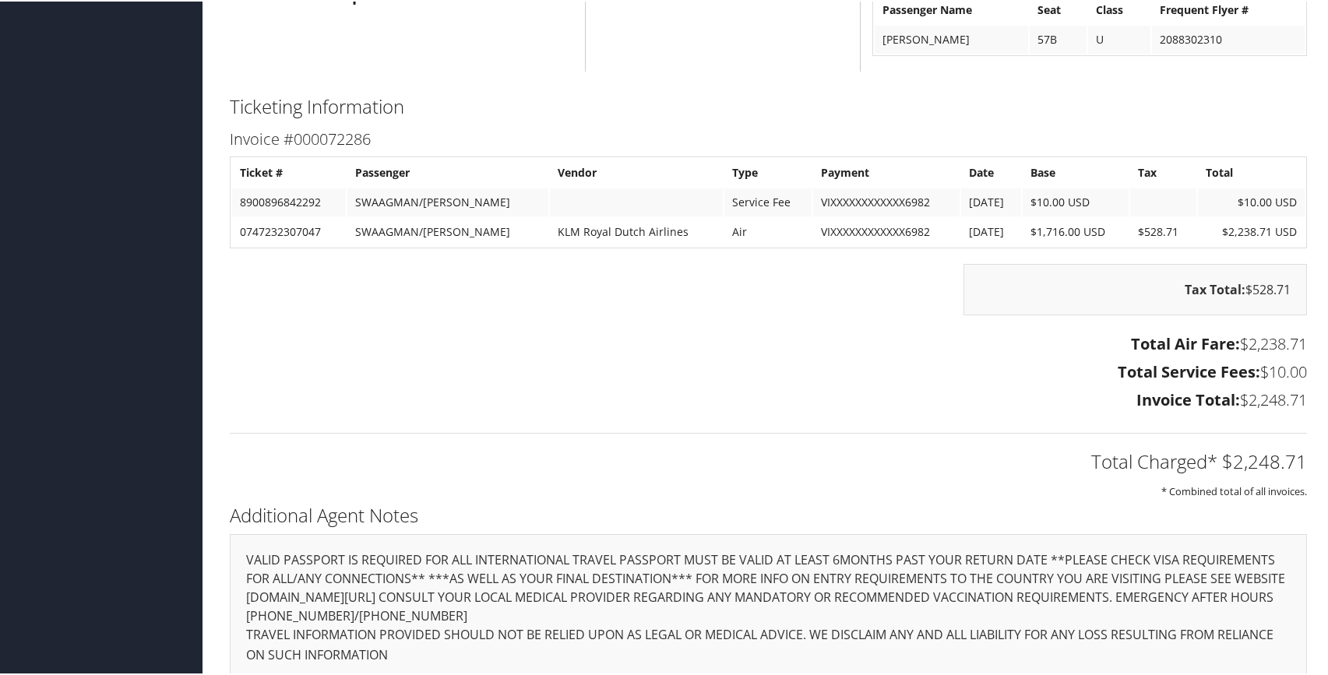
scroll to position [1542, 0]
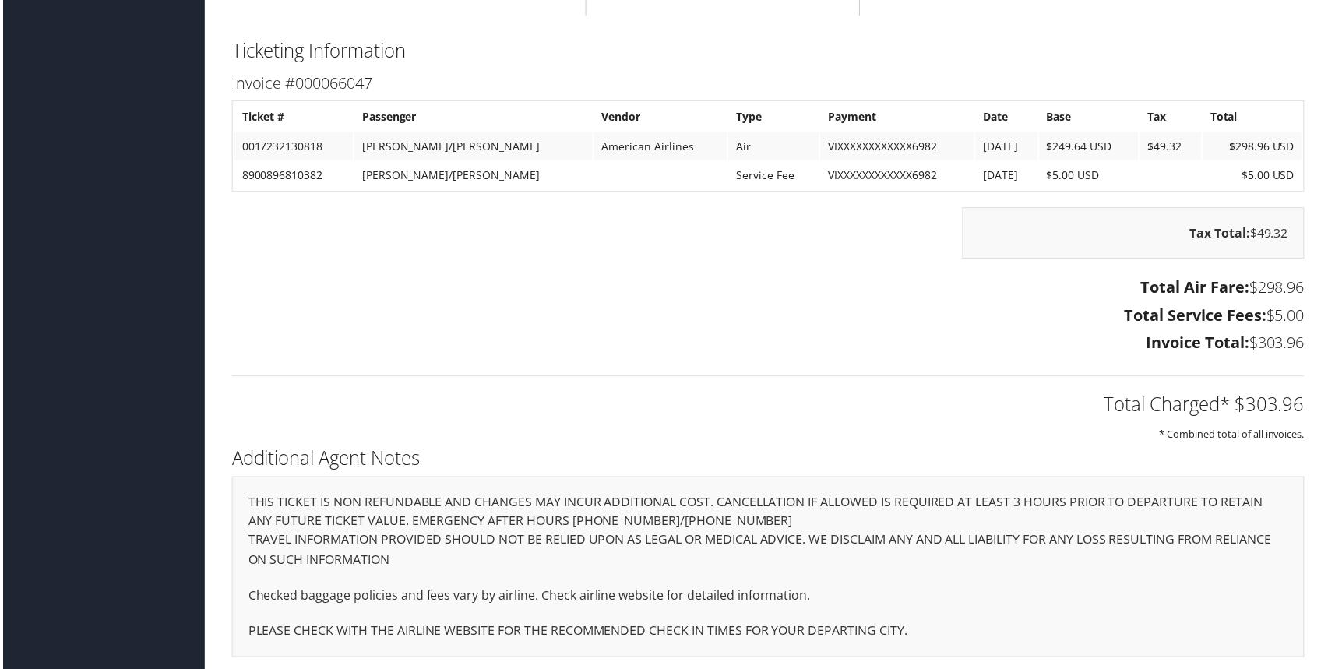
scroll to position [1318, 0]
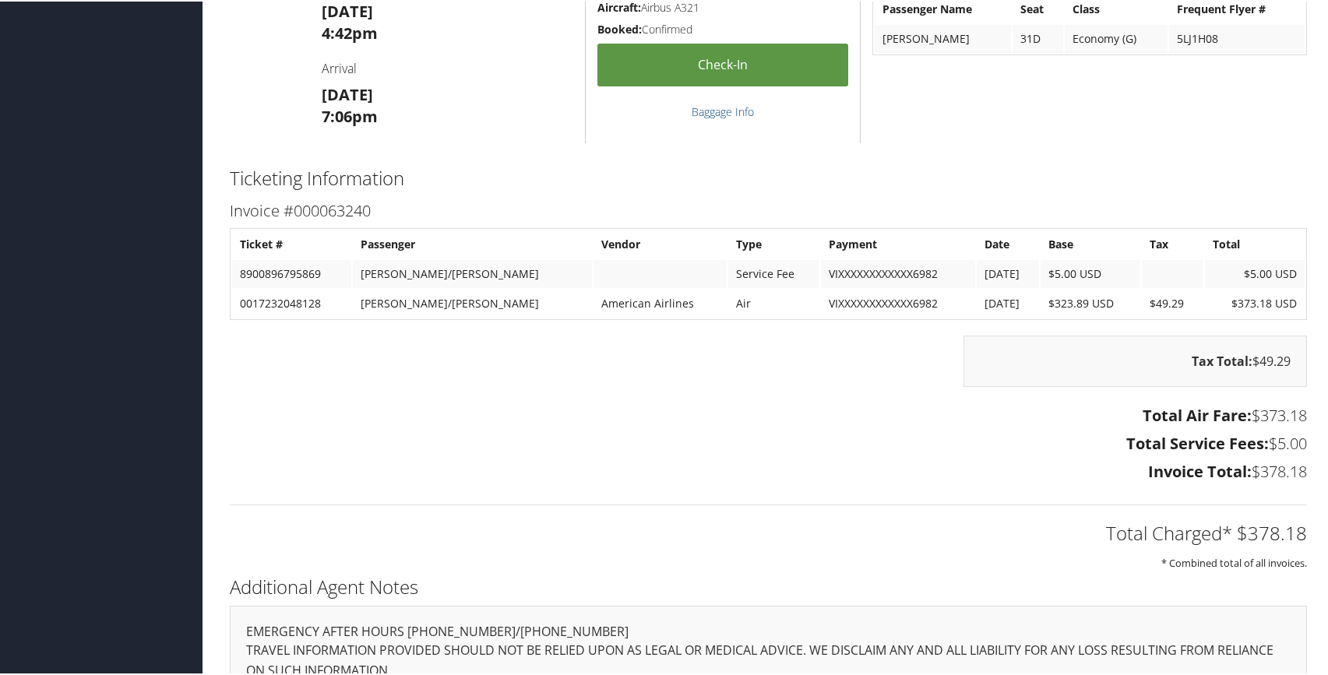
scroll to position [1094, 0]
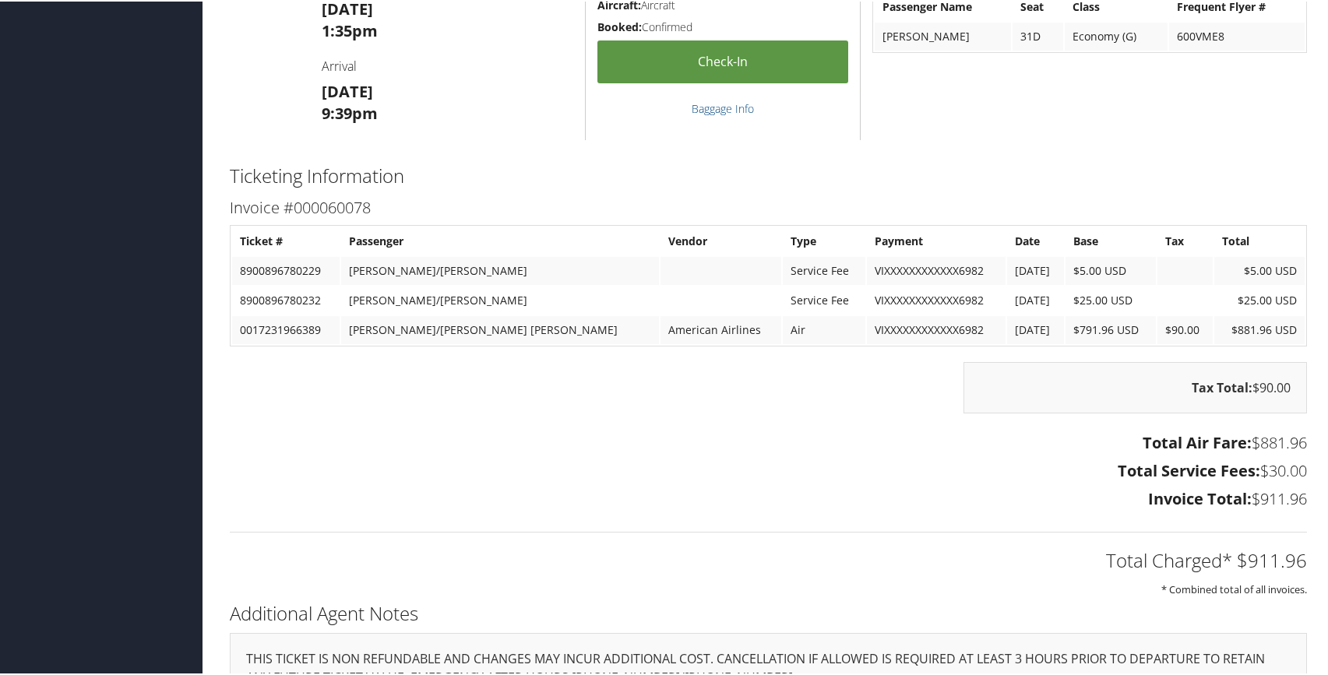
scroll to position [1427, 0]
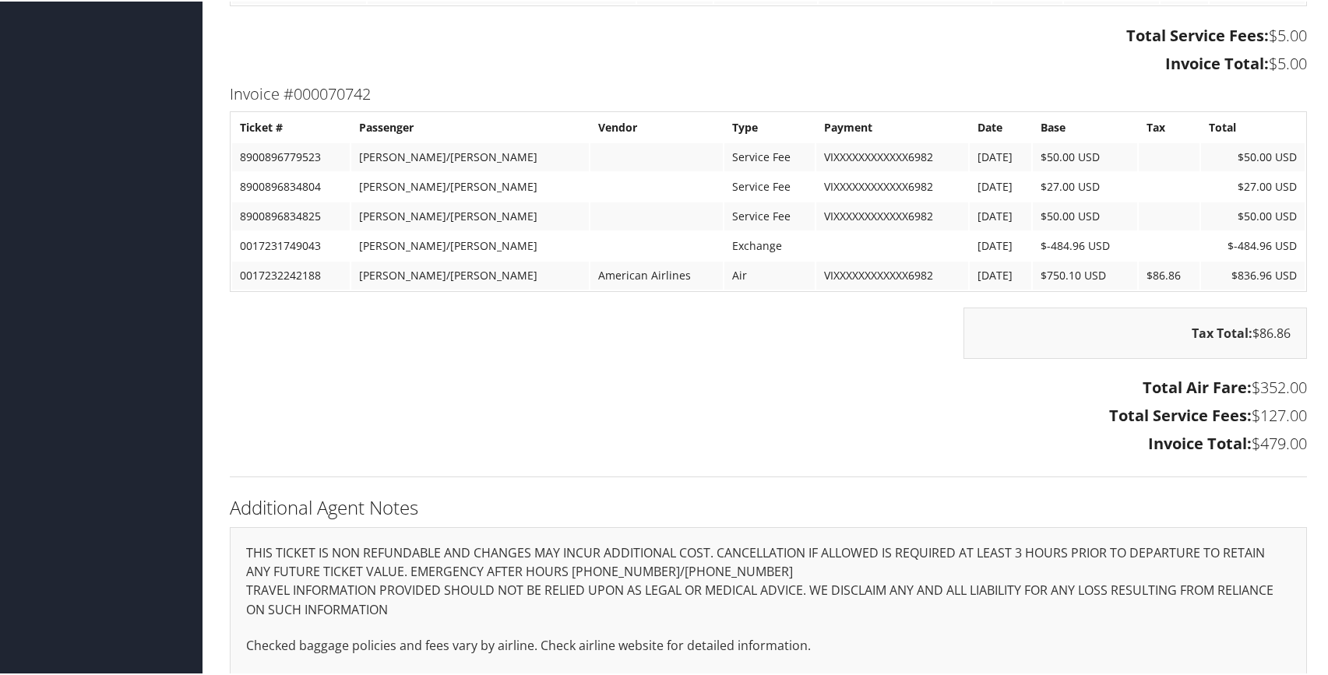
scroll to position [1893, 0]
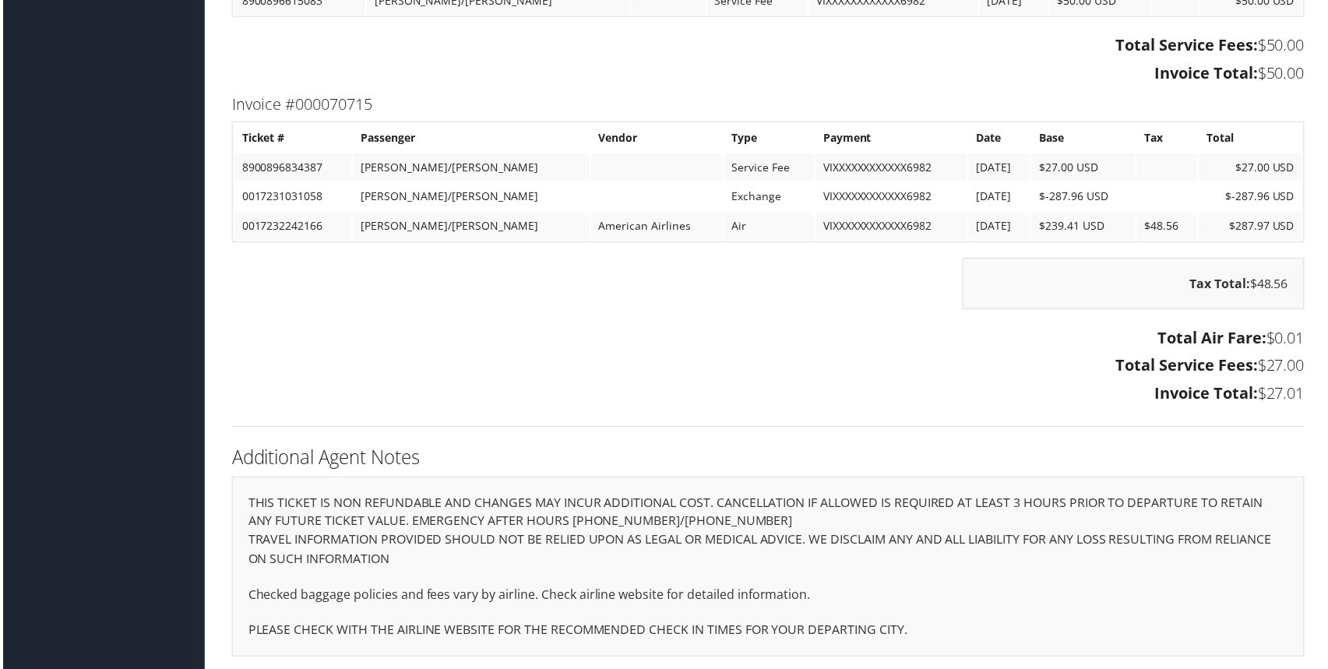
scroll to position [1631, 0]
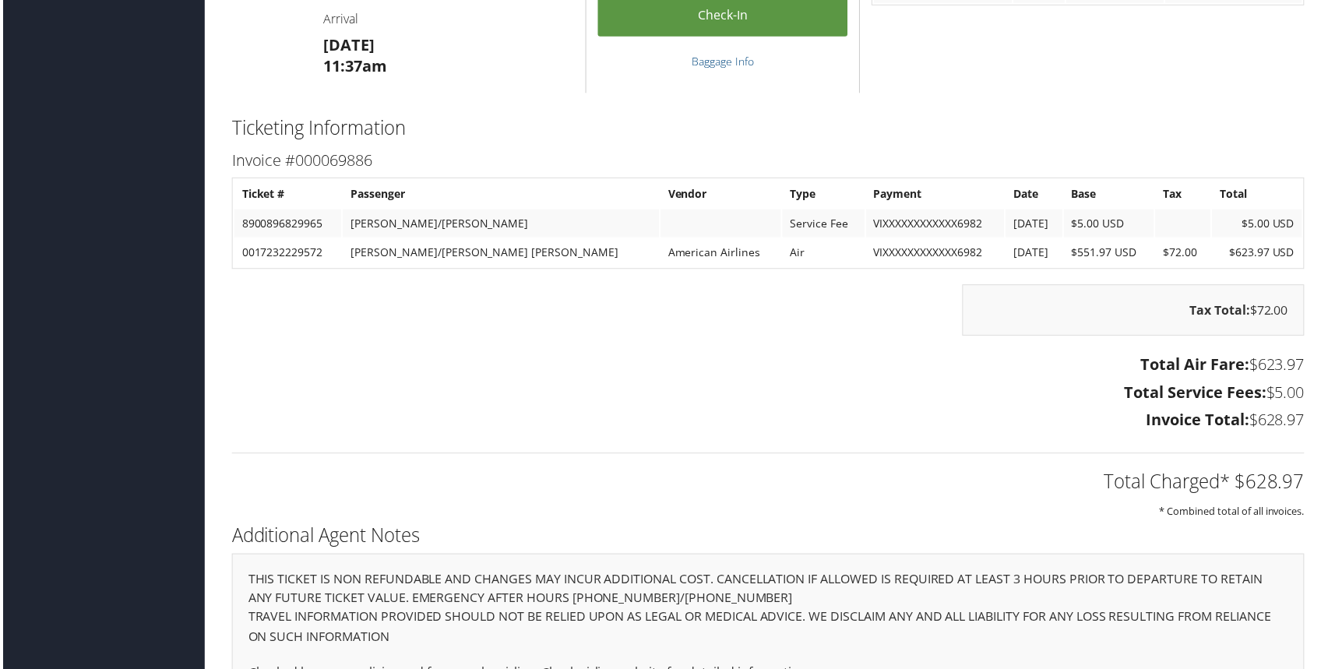
scroll to position [1233, 0]
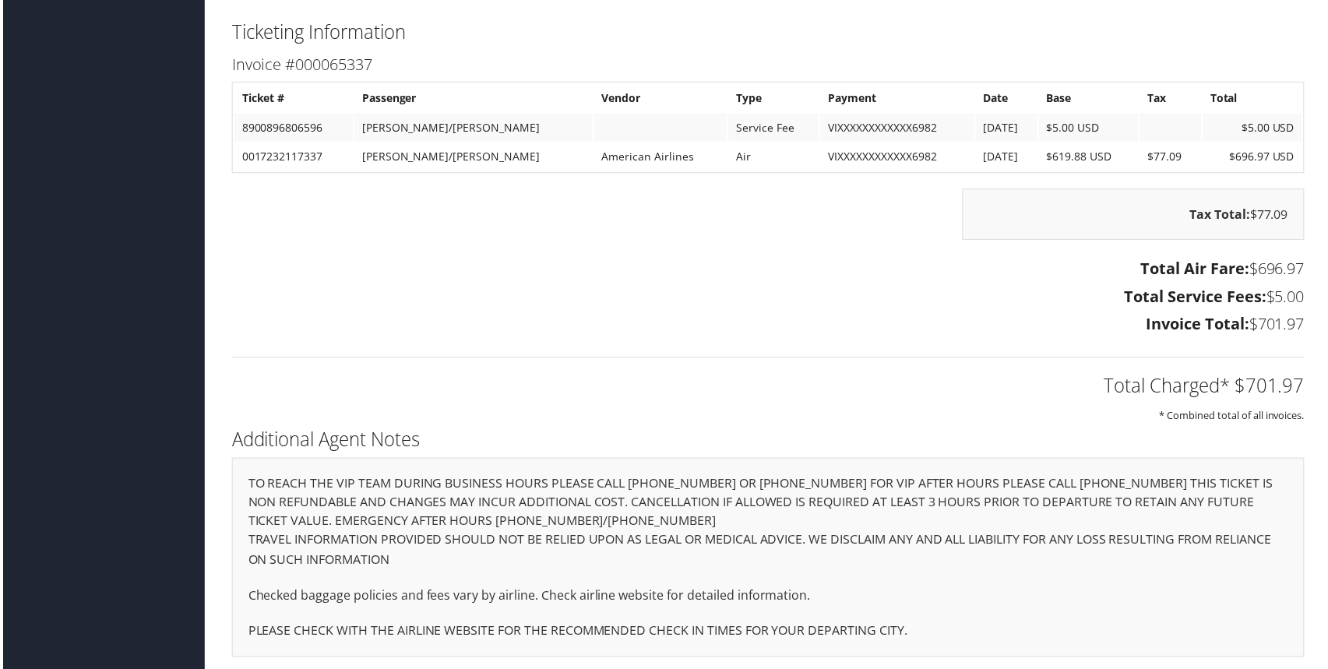
scroll to position [1337, 0]
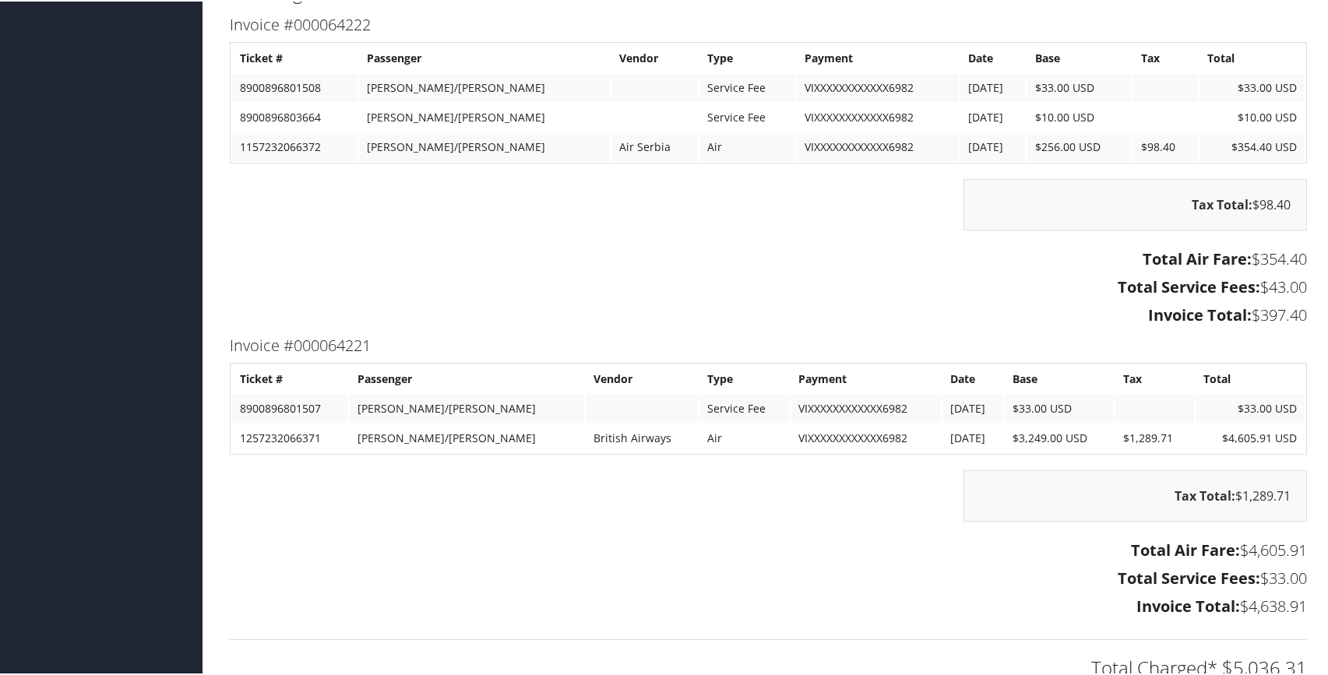
scroll to position [2302, 0]
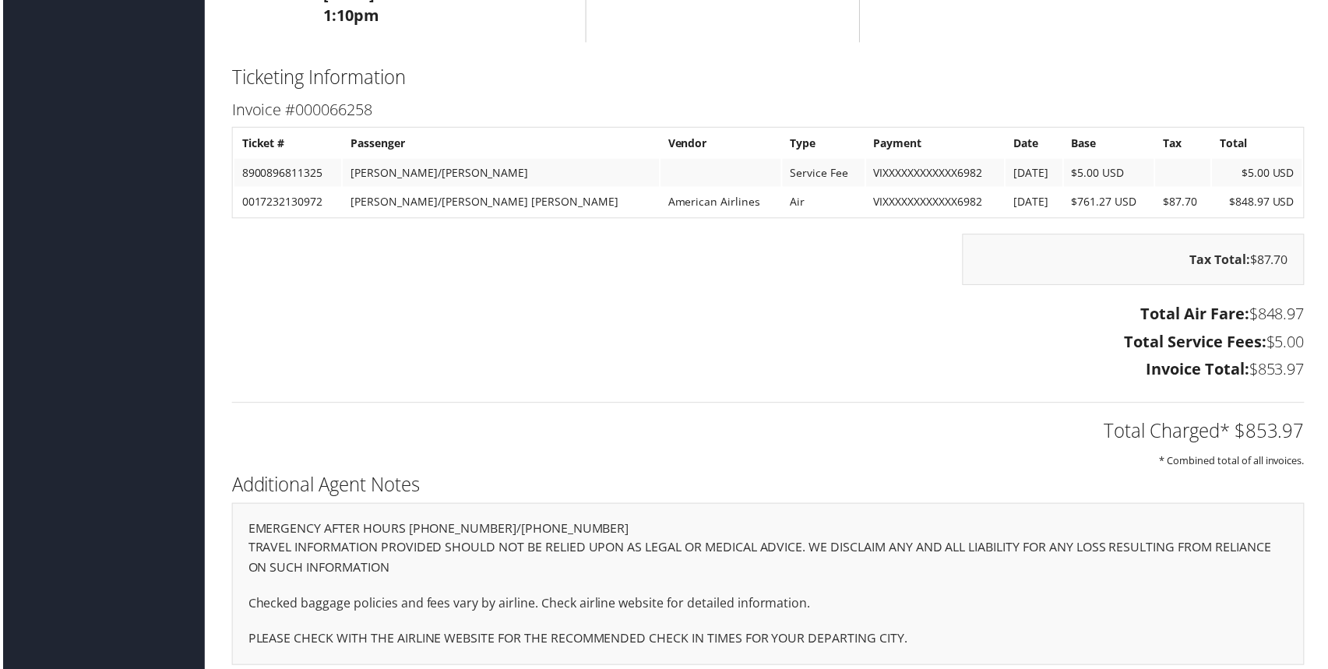
scroll to position [1299, 0]
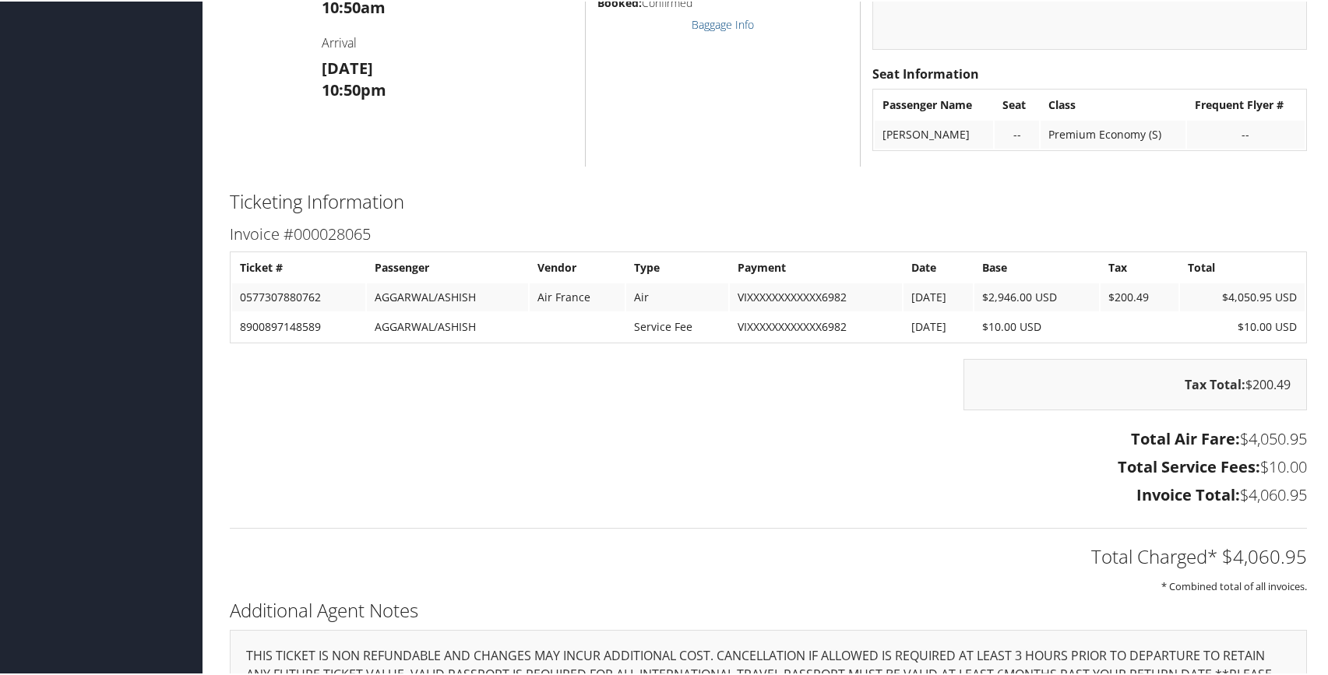
scroll to position [2985, 0]
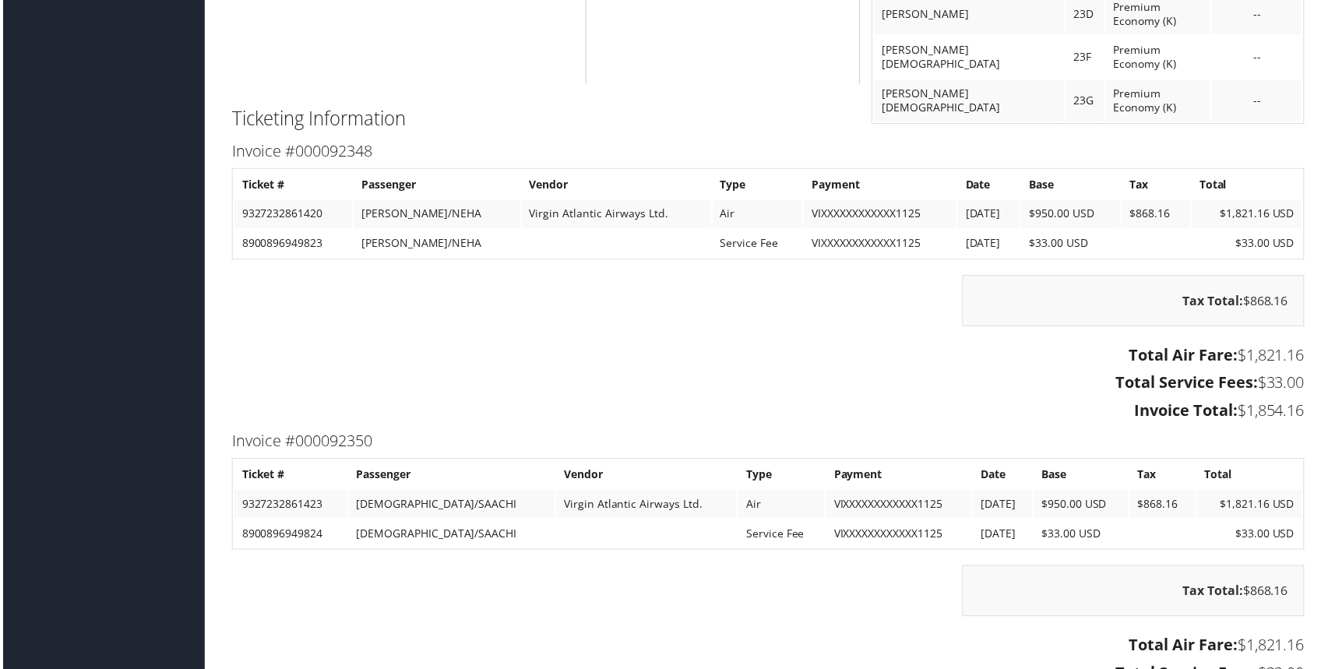
scroll to position [2600, 0]
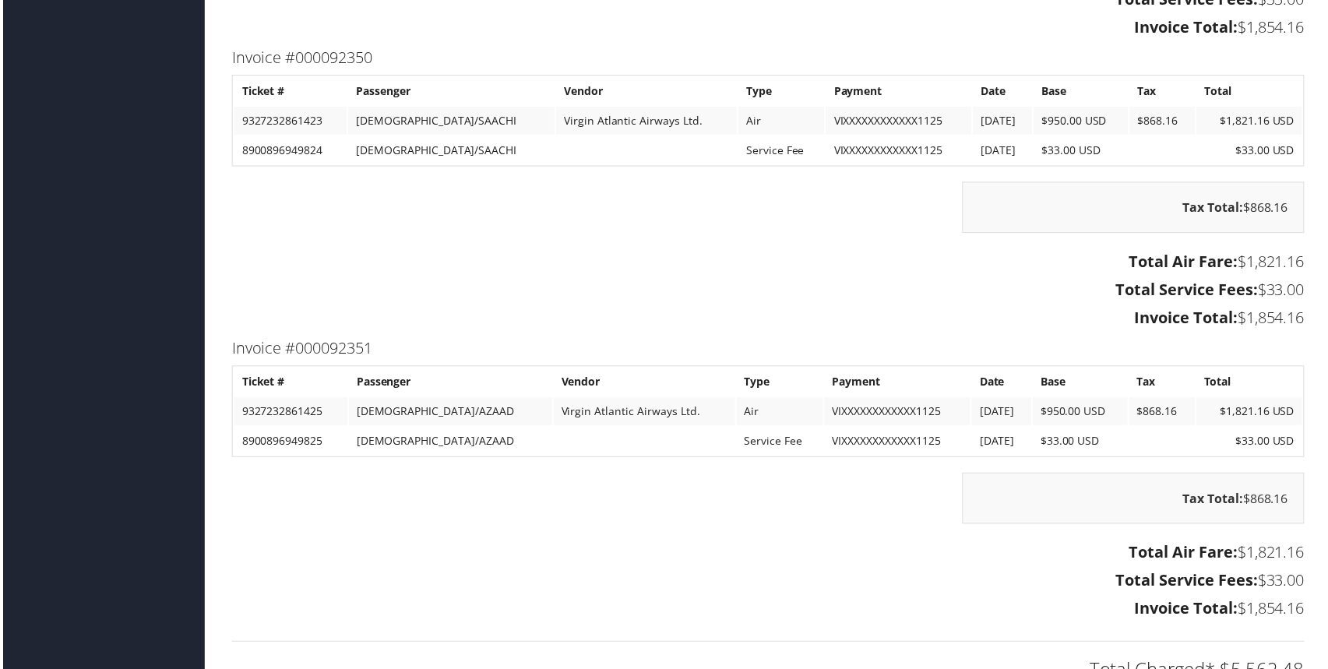
scroll to position [2988, 0]
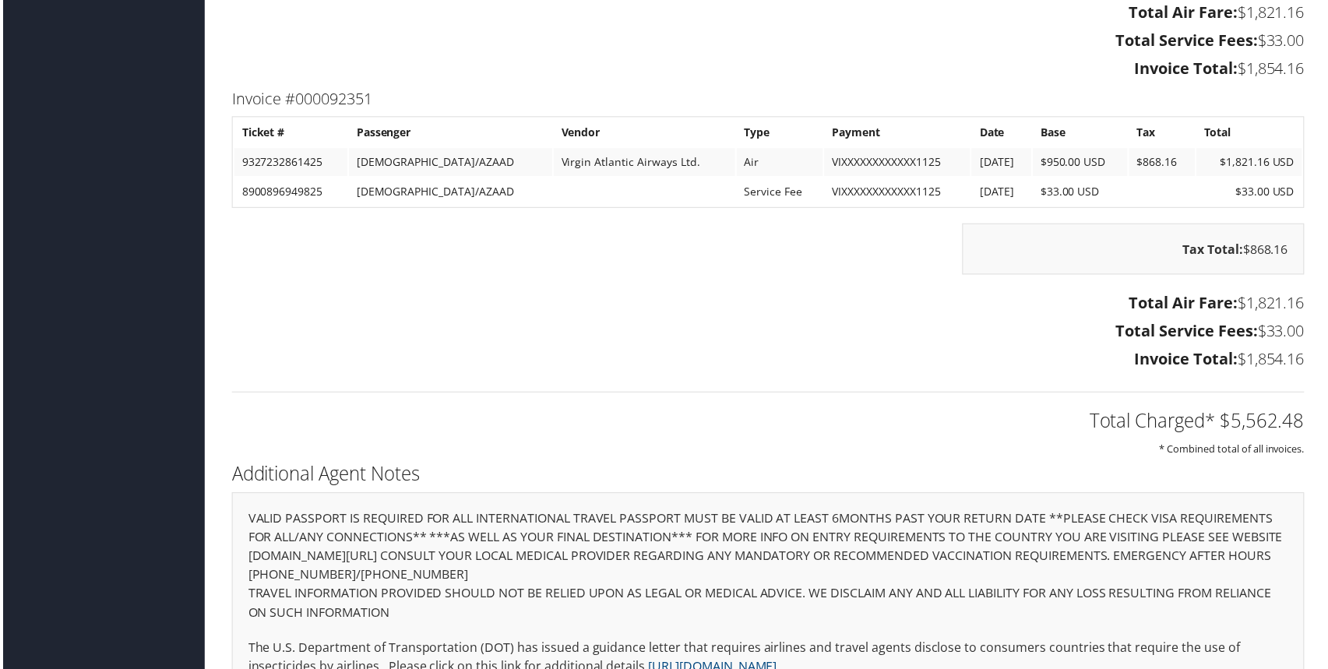
scroll to position [3343, 0]
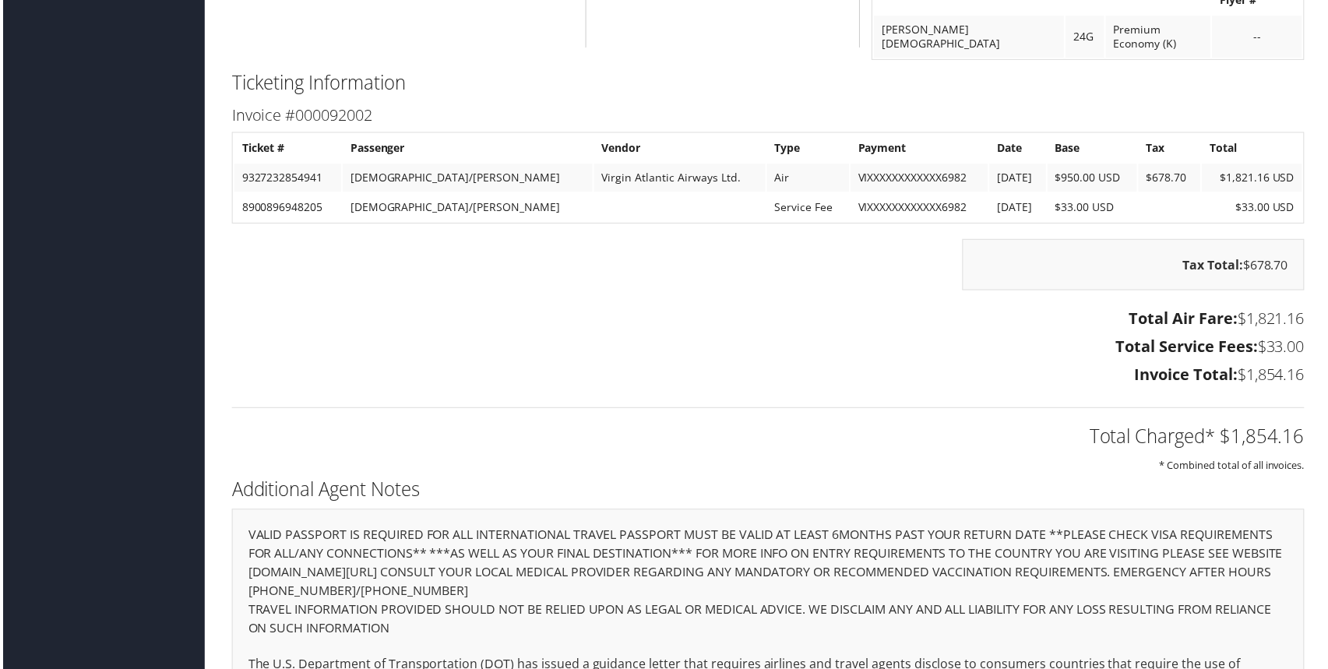
scroll to position [2339, 0]
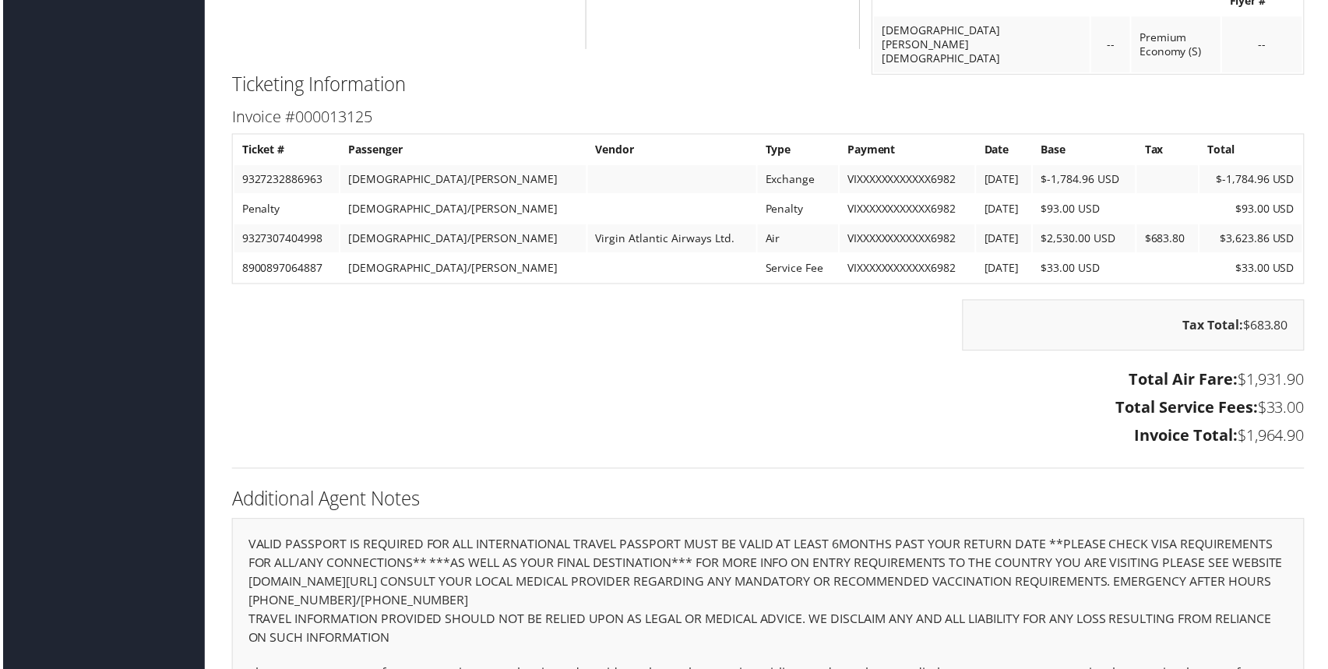
scroll to position [2682, 0]
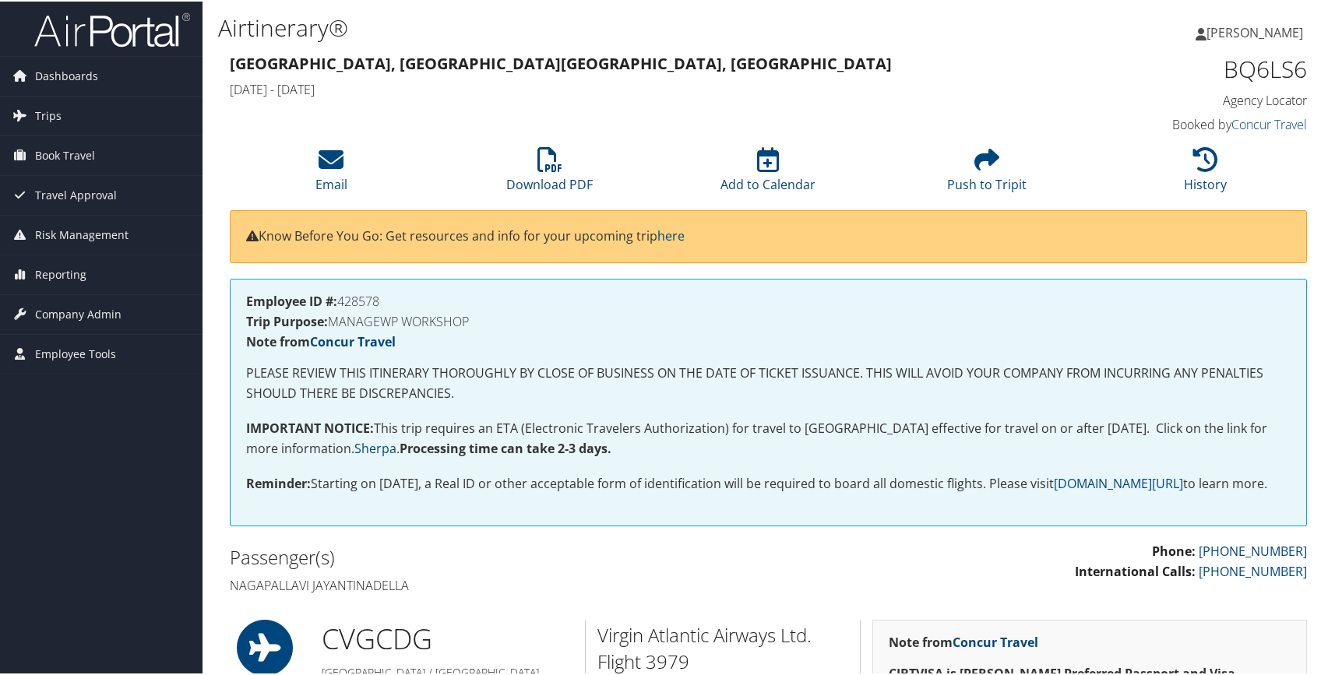
scroll to position [2730, 0]
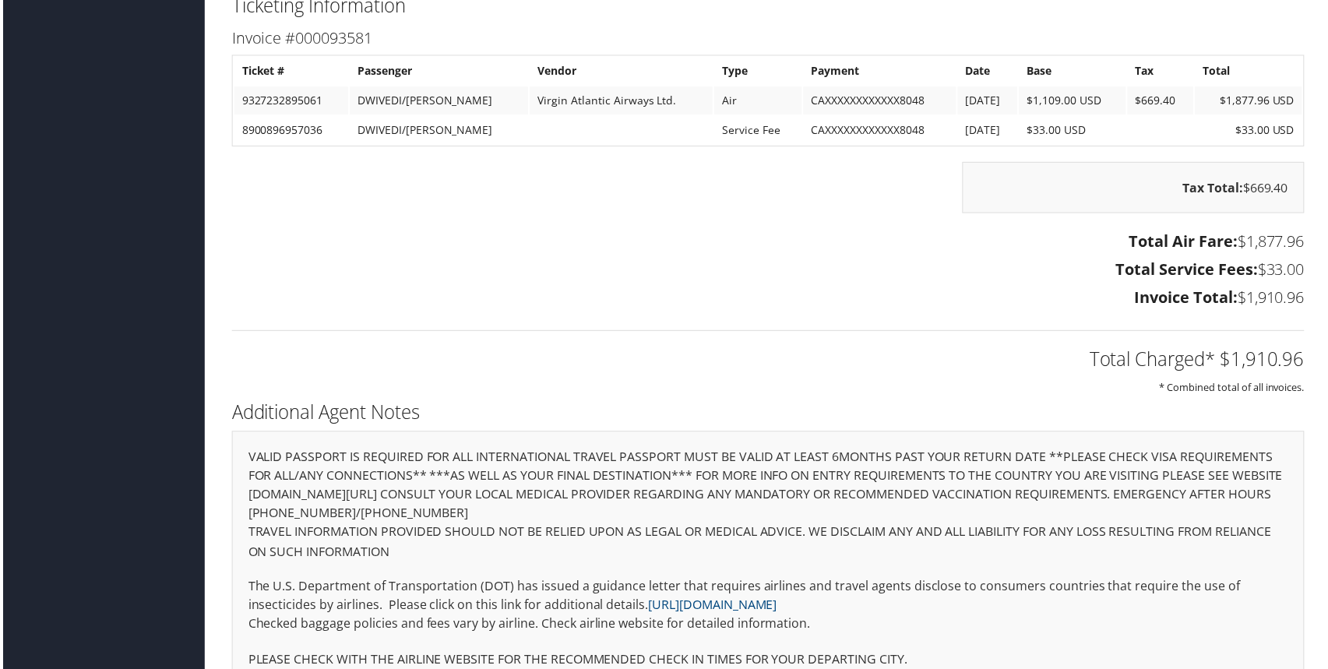
scroll to position [2814, 0]
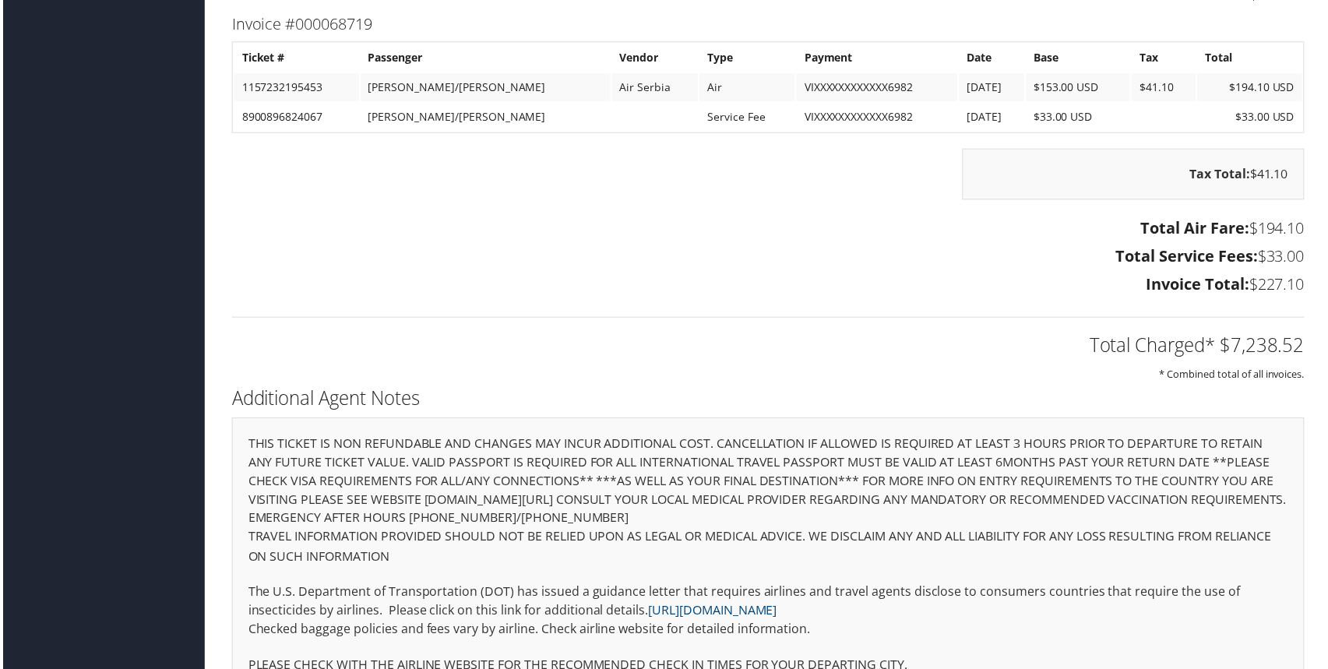
scroll to position [4101, 0]
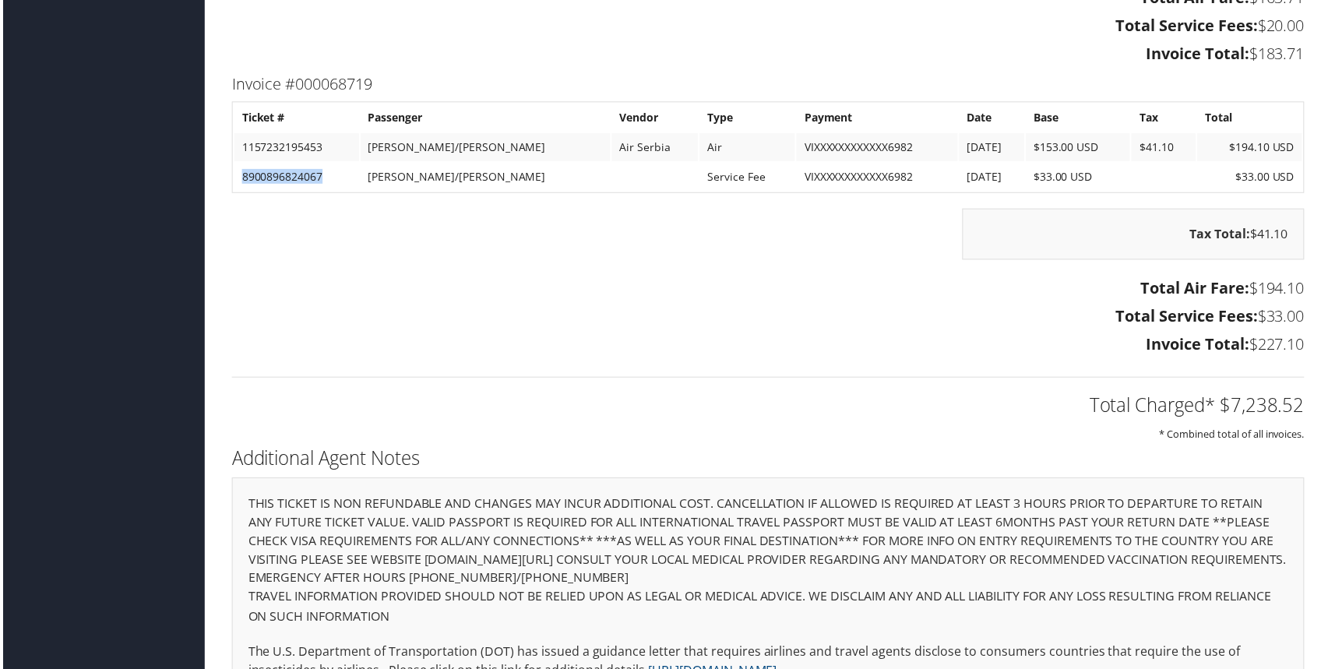
drag, startPoint x: 241, startPoint y: 196, endPoint x: 328, endPoint y: 199, distance: 86.5
click at [328, 192] on td "8900896824067" at bounding box center [294, 178] width 125 height 28
copy td "8900896824067"
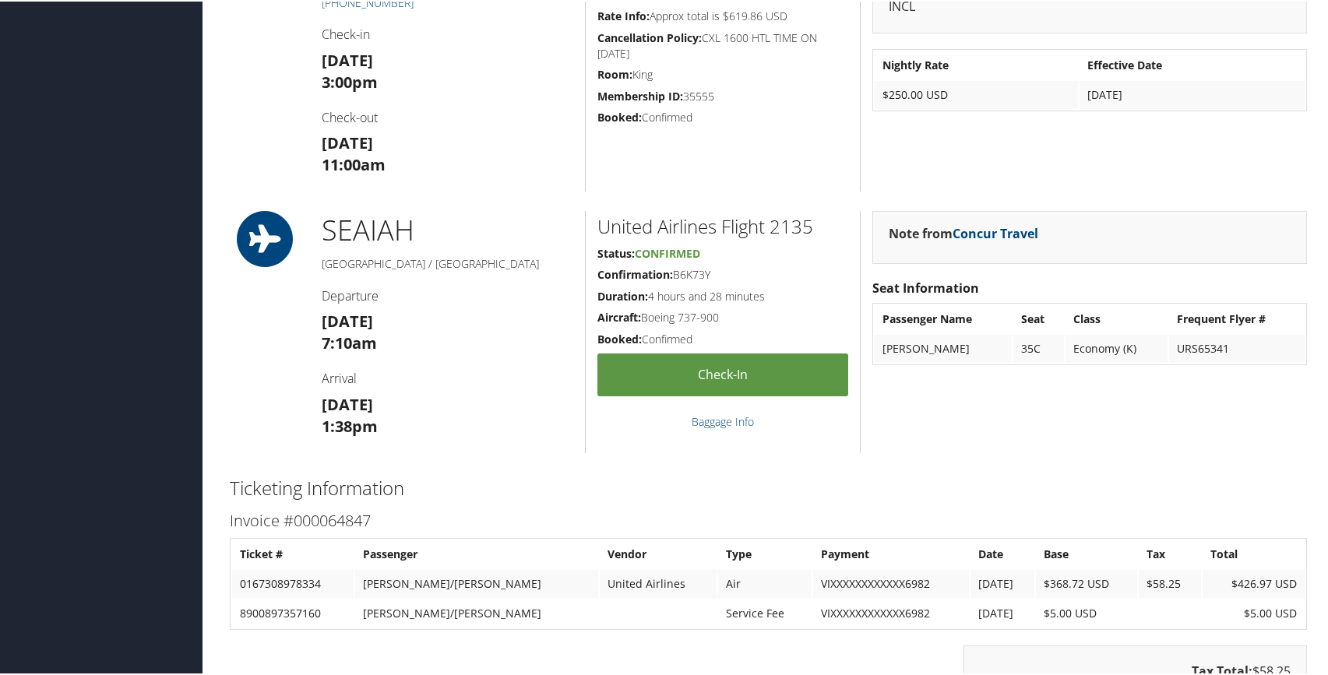
scroll to position [1343, 0]
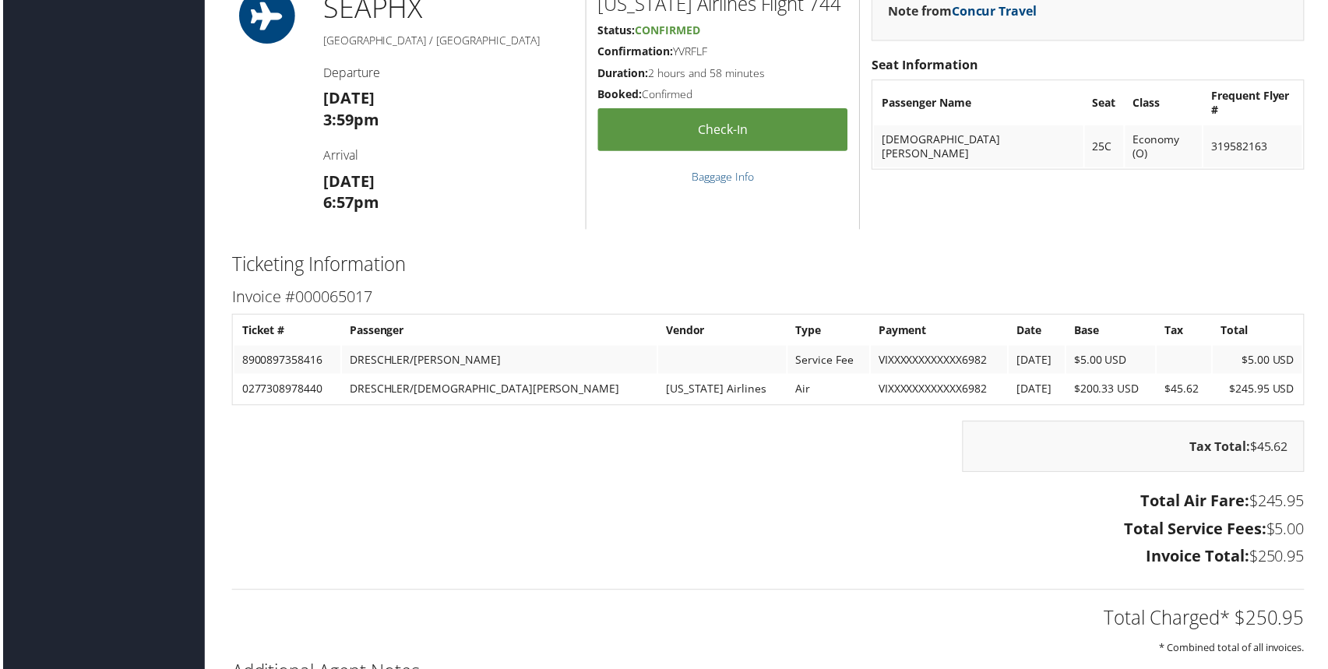
scroll to position [1318, 0]
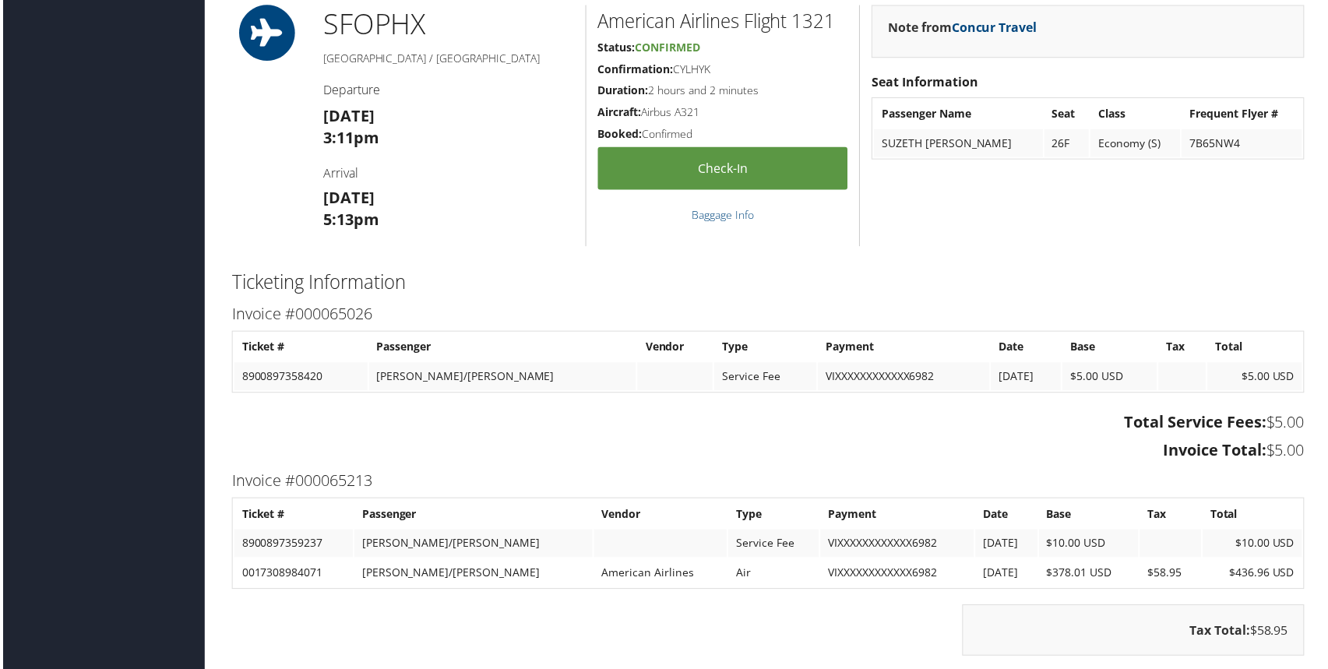
scroll to position [1521, 0]
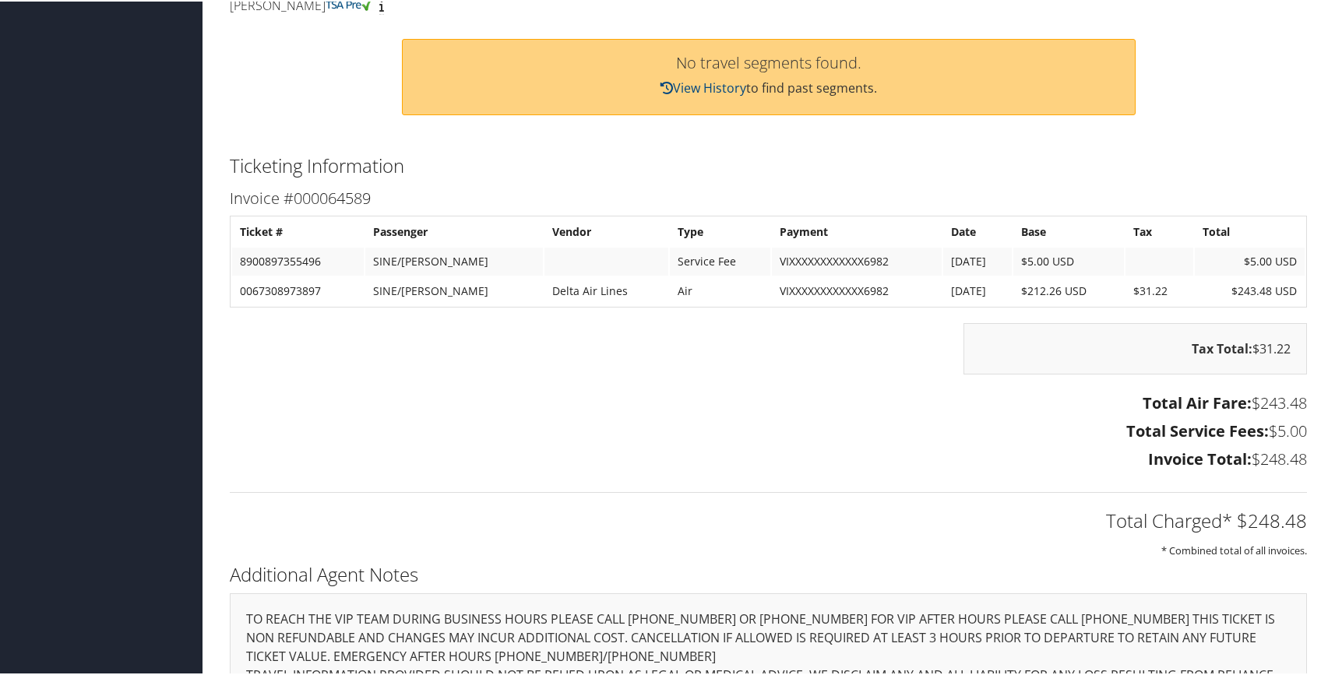
scroll to position [622, 0]
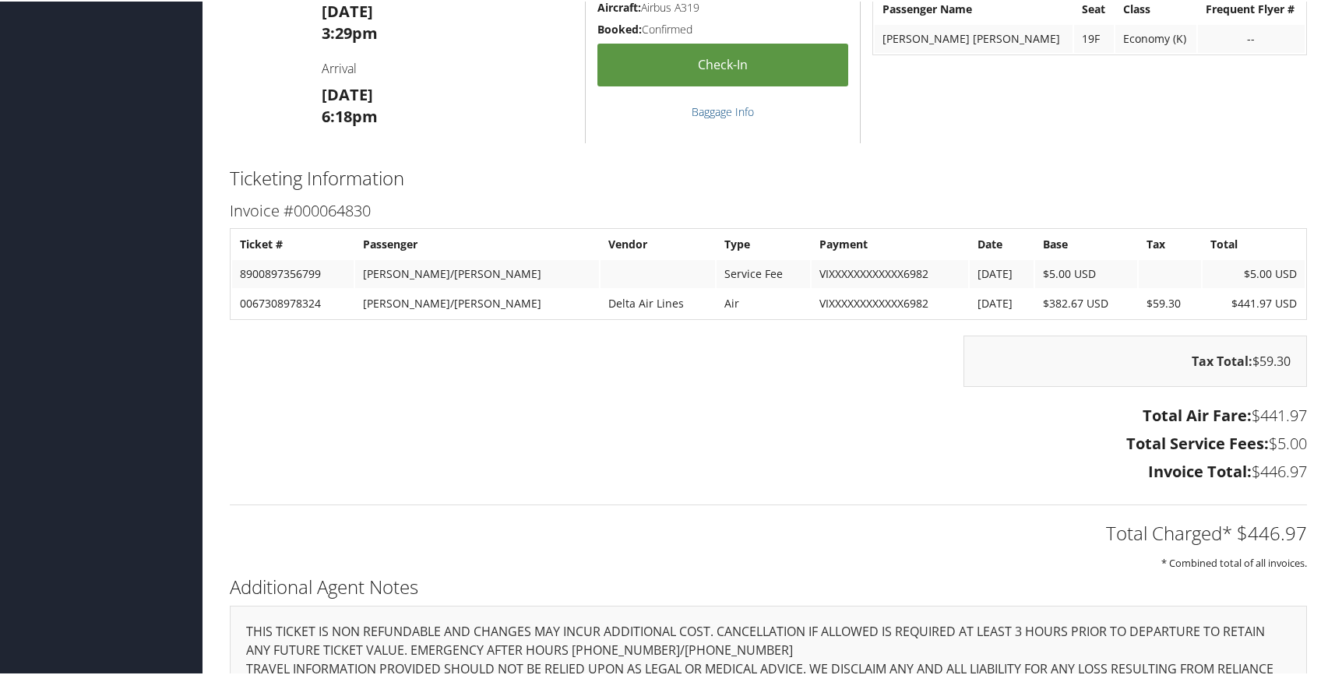
scroll to position [1362, 0]
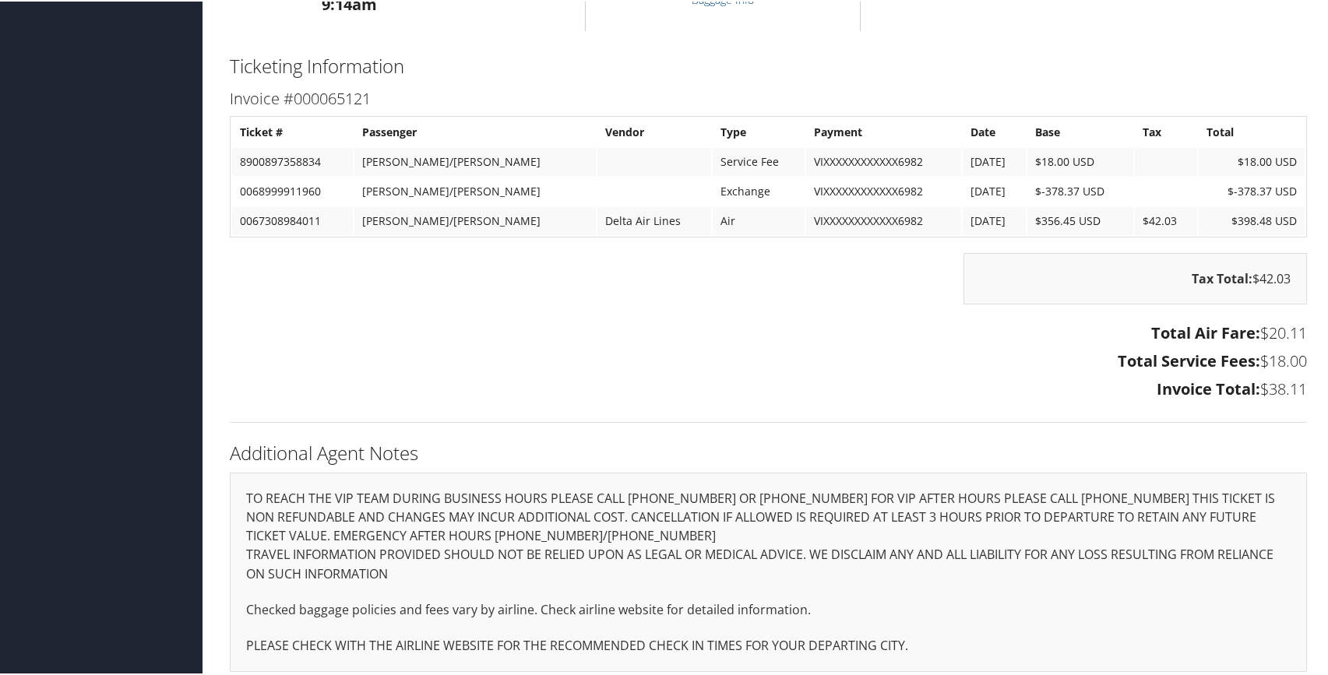
scroll to position [772, 0]
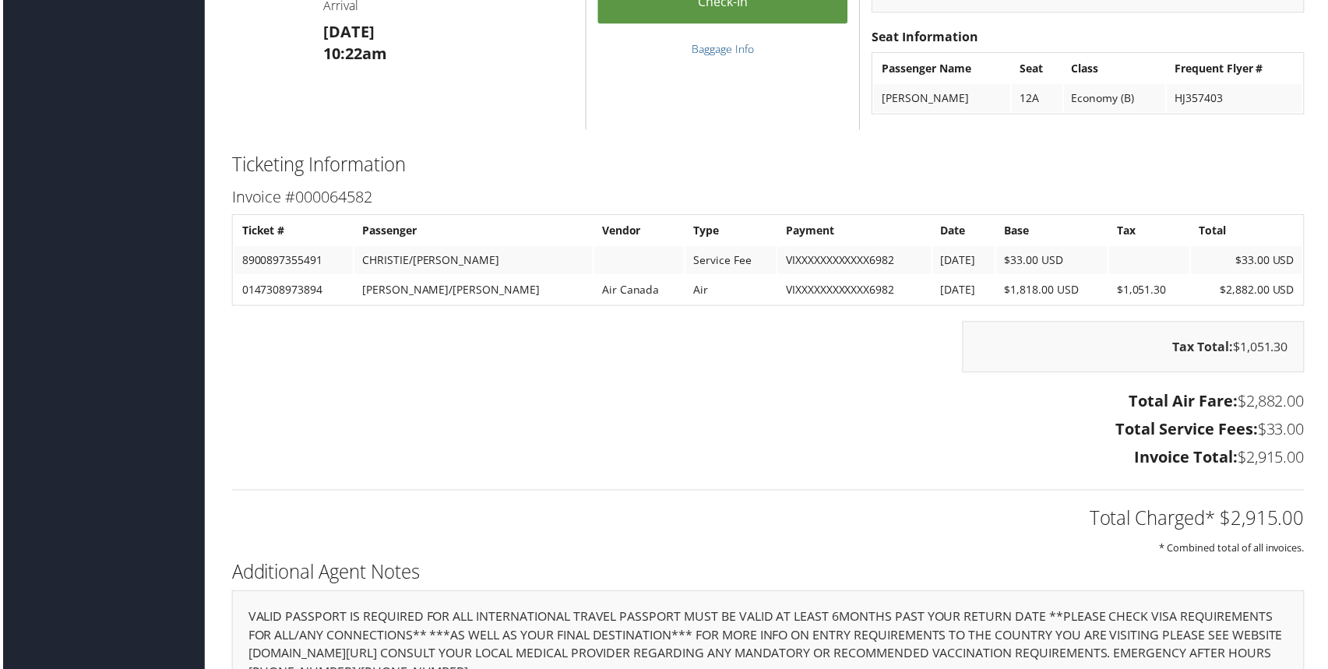
scroll to position [1979, 0]
